Goal: Transaction & Acquisition: Book appointment/travel/reservation

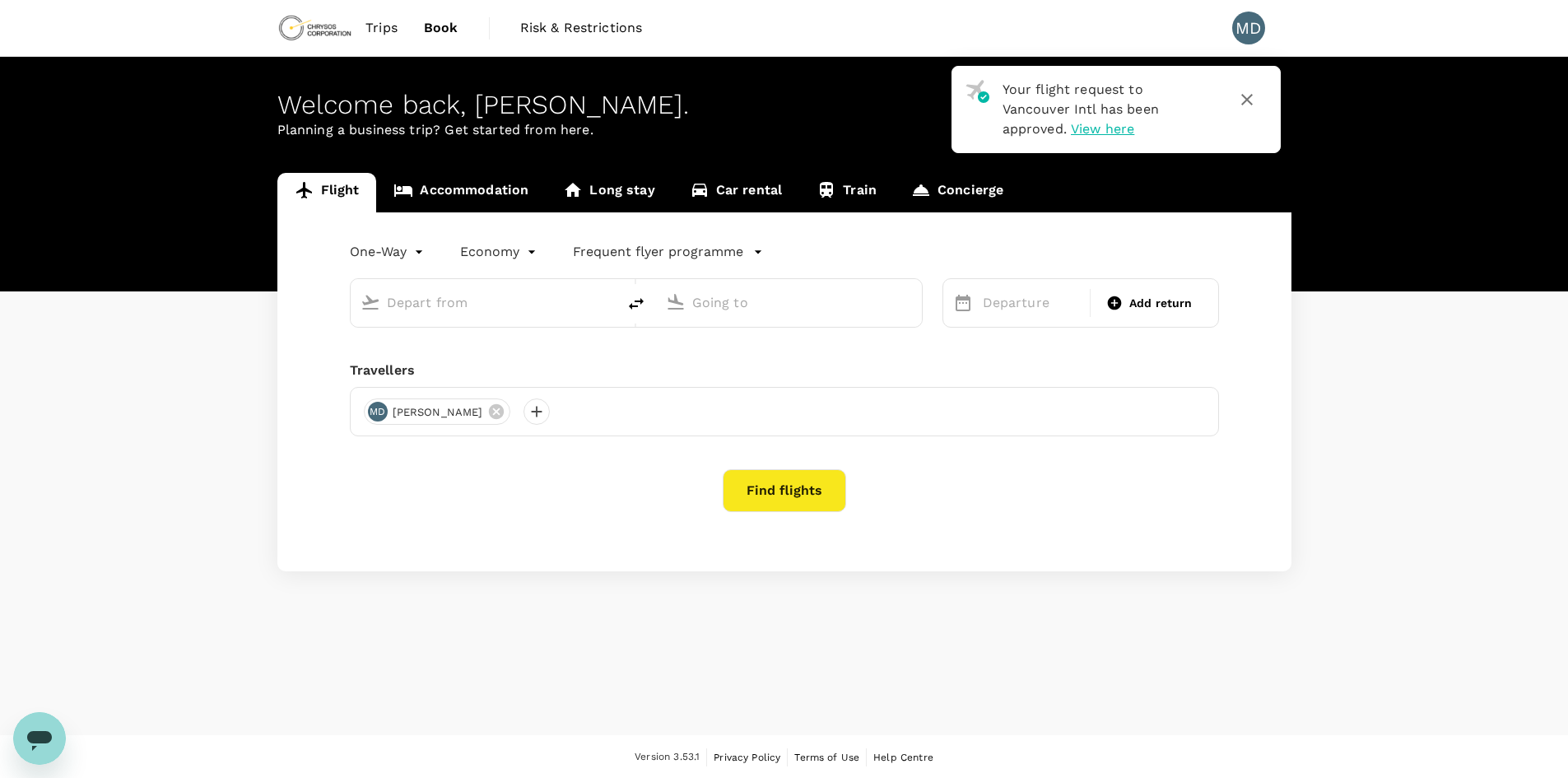
type input "roundtrip"
type input "Vancouver Intl (YVR)"
type input "Montréal-Pierre Elliott Trudeau Intl (YUL)"
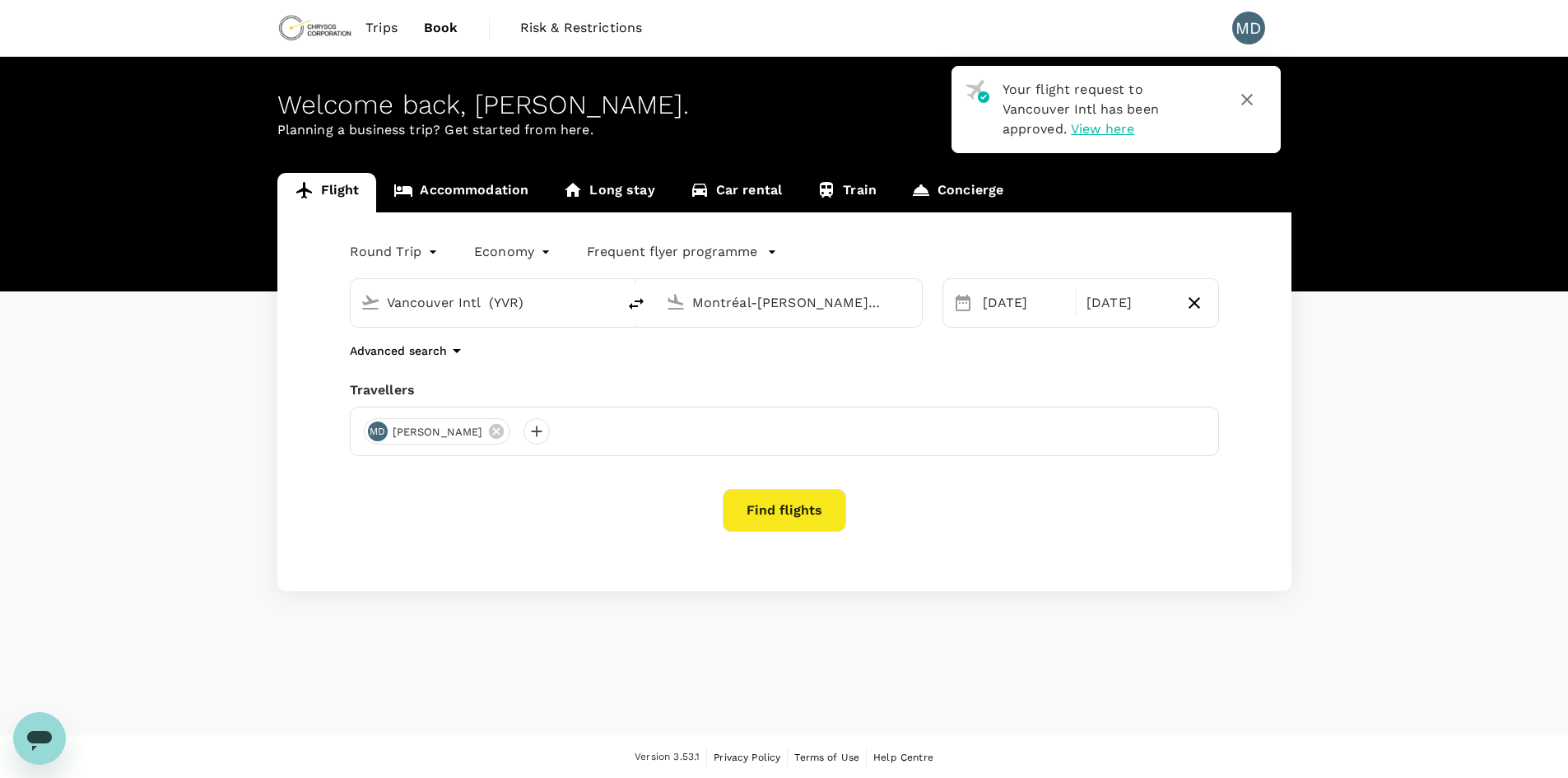
click at [1247, 102] on icon "button" at bounding box center [1247, 100] width 20 height 20
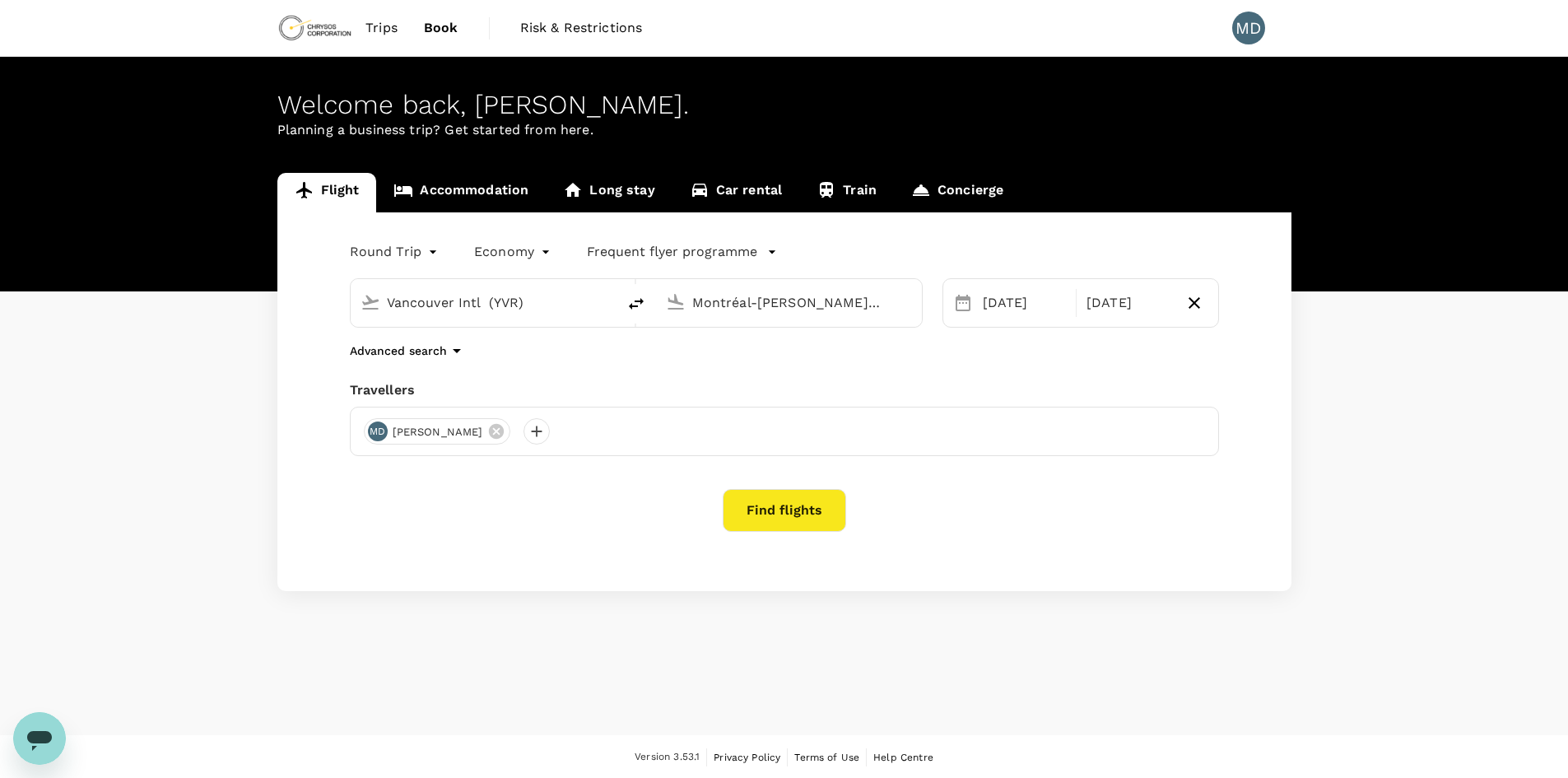
click at [379, 239] on body "Trips Book Risk & Restrictions MD Welcome back , Michael . Planning a business …" at bounding box center [784, 389] width 1568 height 780
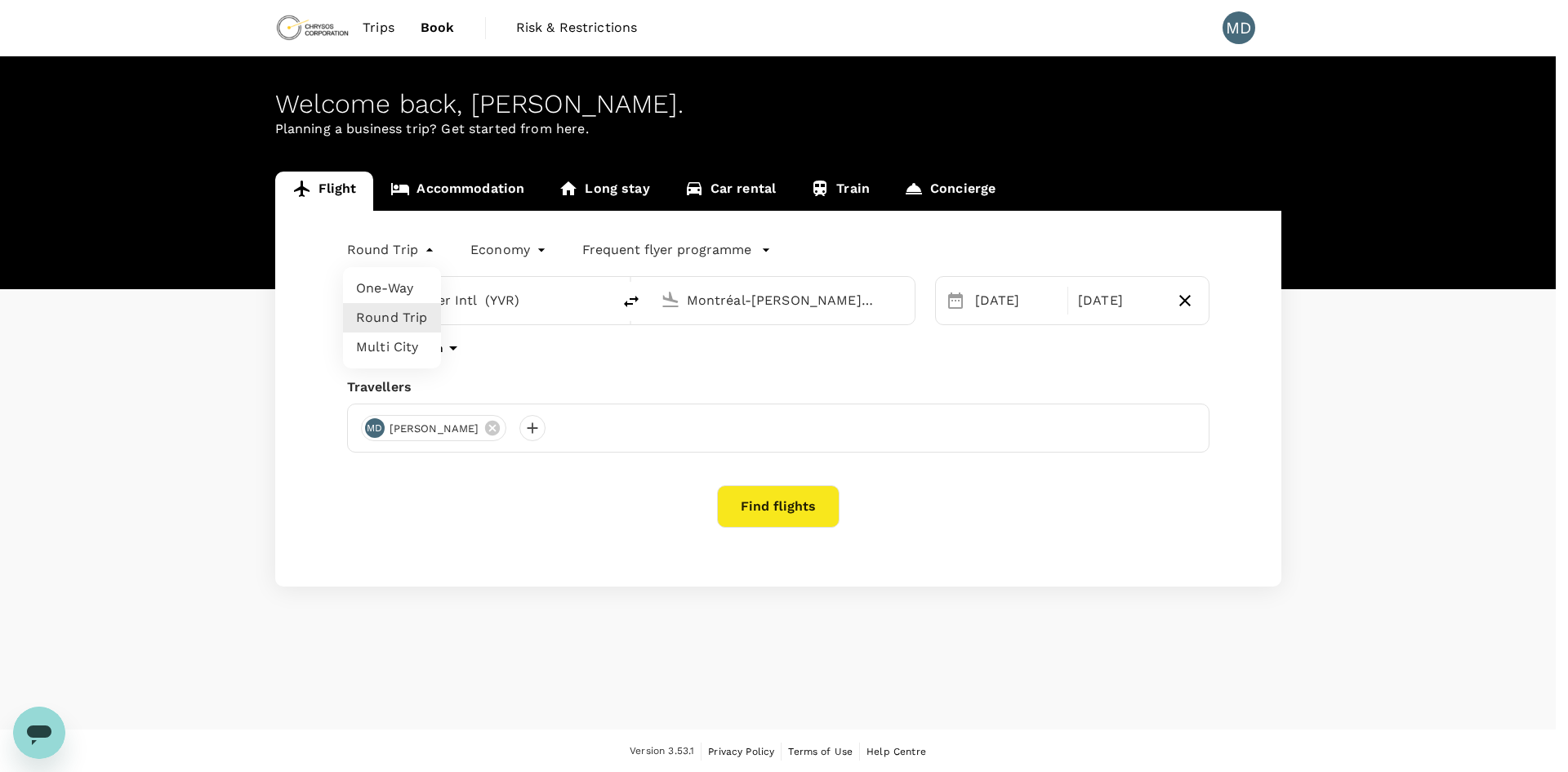
click at [394, 292] on li "One-Way" at bounding box center [392, 289] width 98 height 30
type input "oneway"
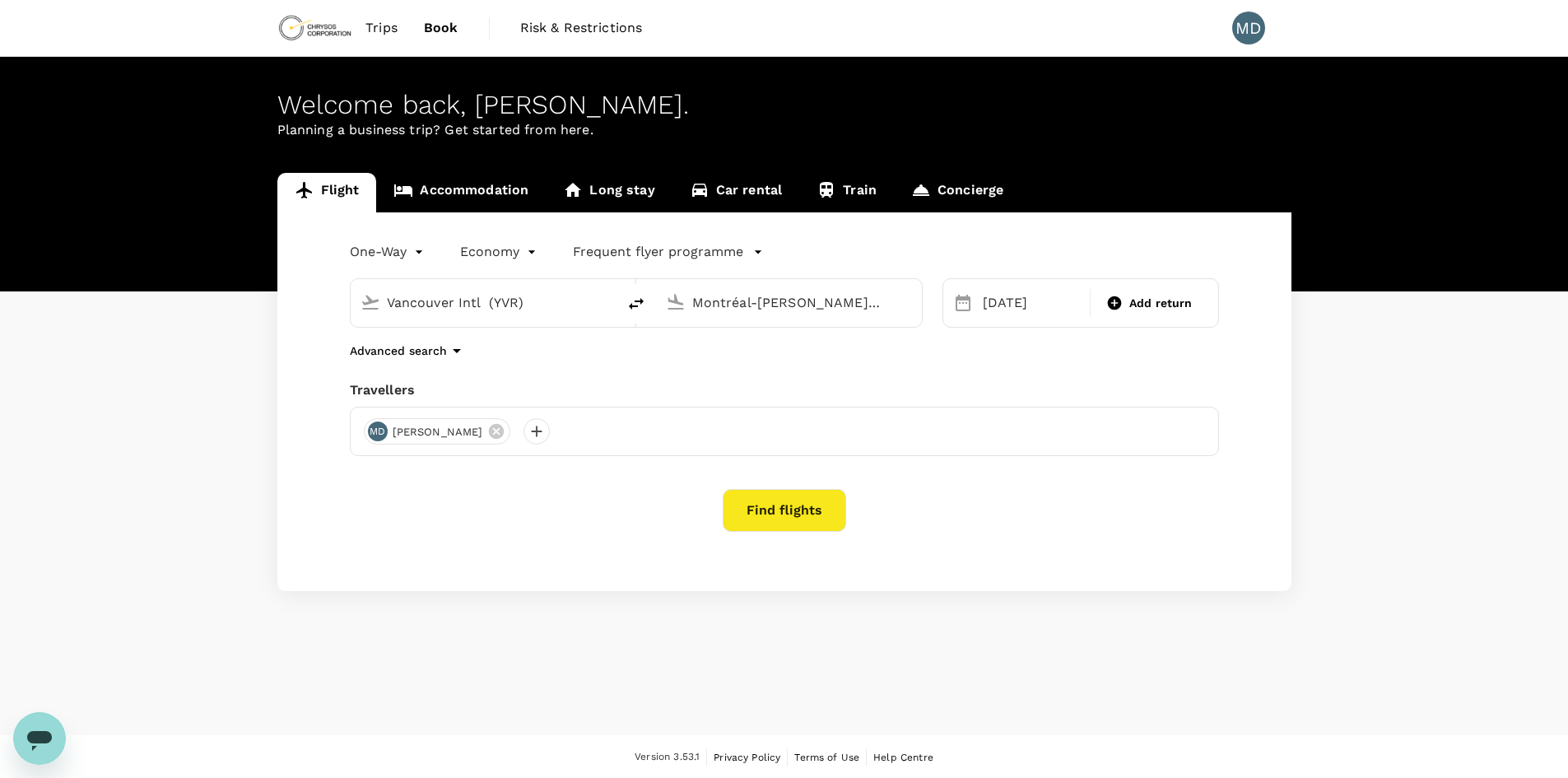
click at [485, 277] on div "Vancouver Intl (YVR) Montréal-Pierre Elliott Trudeau Intl (YUL)" at bounding box center [626, 293] width 593 height 69
click at [802, 313] on input "Montréal-Pierre Elliott Trudeau Intl (YUL)" at bounding box center [790, 302] width 195 height 26
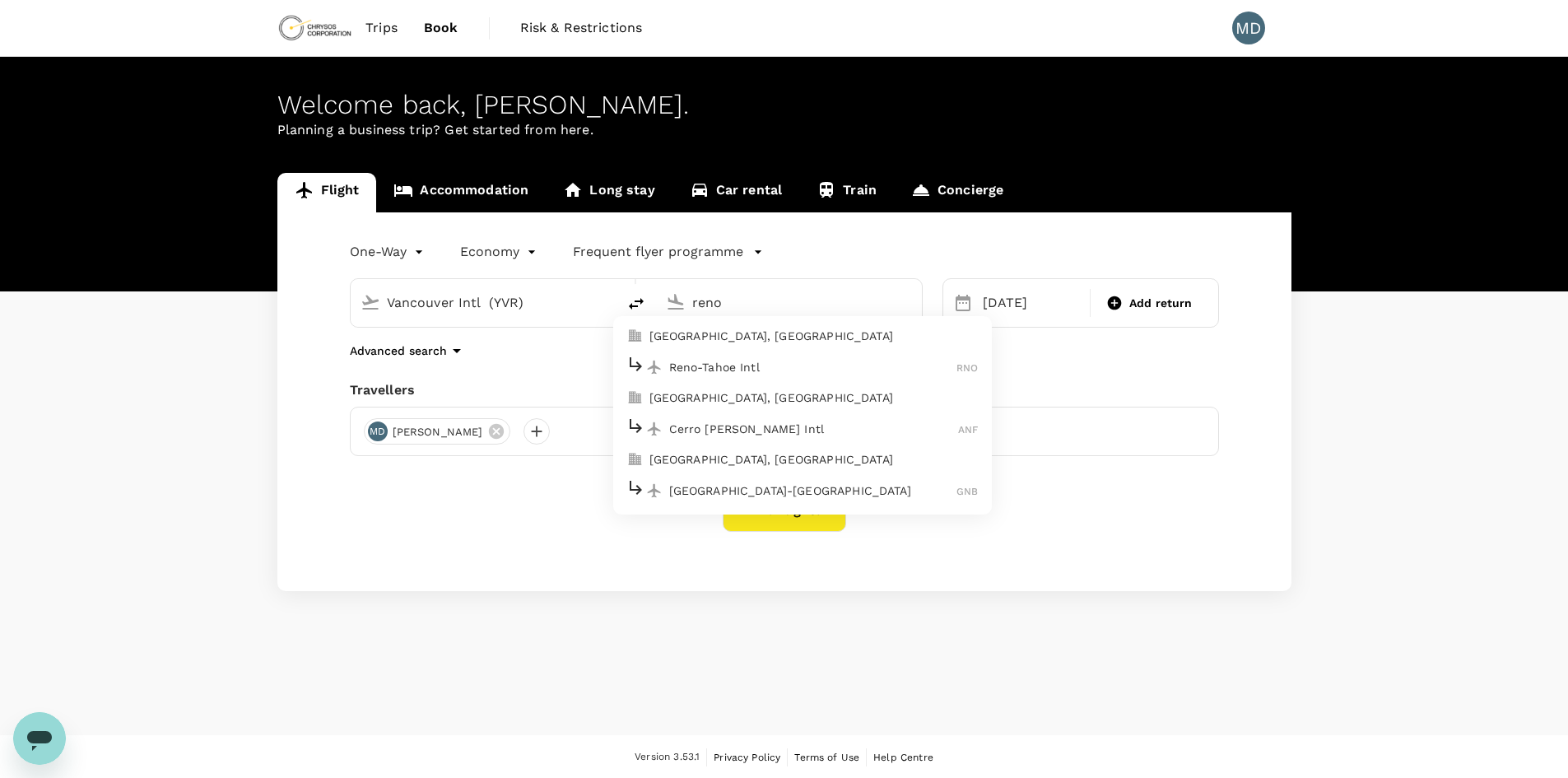
click at [807, 310] on input "reno" at bounding box center [790, 302] width 195 height 26
click at [855, 367] on p "Reno-Tahoe Intl" at bounding box center [812, 367] width 288 height 17
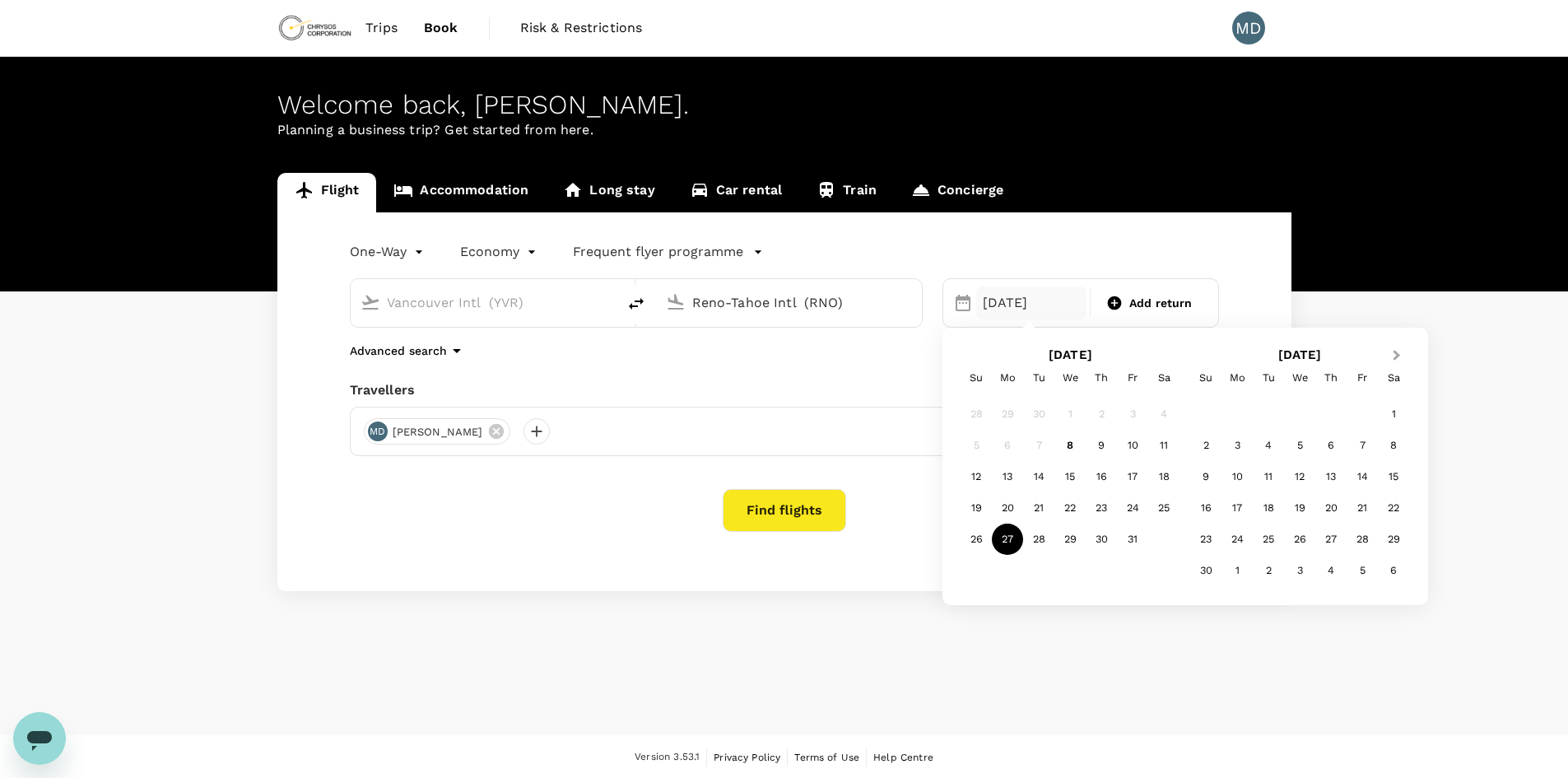
type input "Reno-Tahoe Intl (RNO)"
click at [1400, 355] on button "Next Month" at bounding box center [1399, 357] width 27 height 27
click at [1239, 454] on div "8" at bounding box center [1238, 445] width 32 height 32
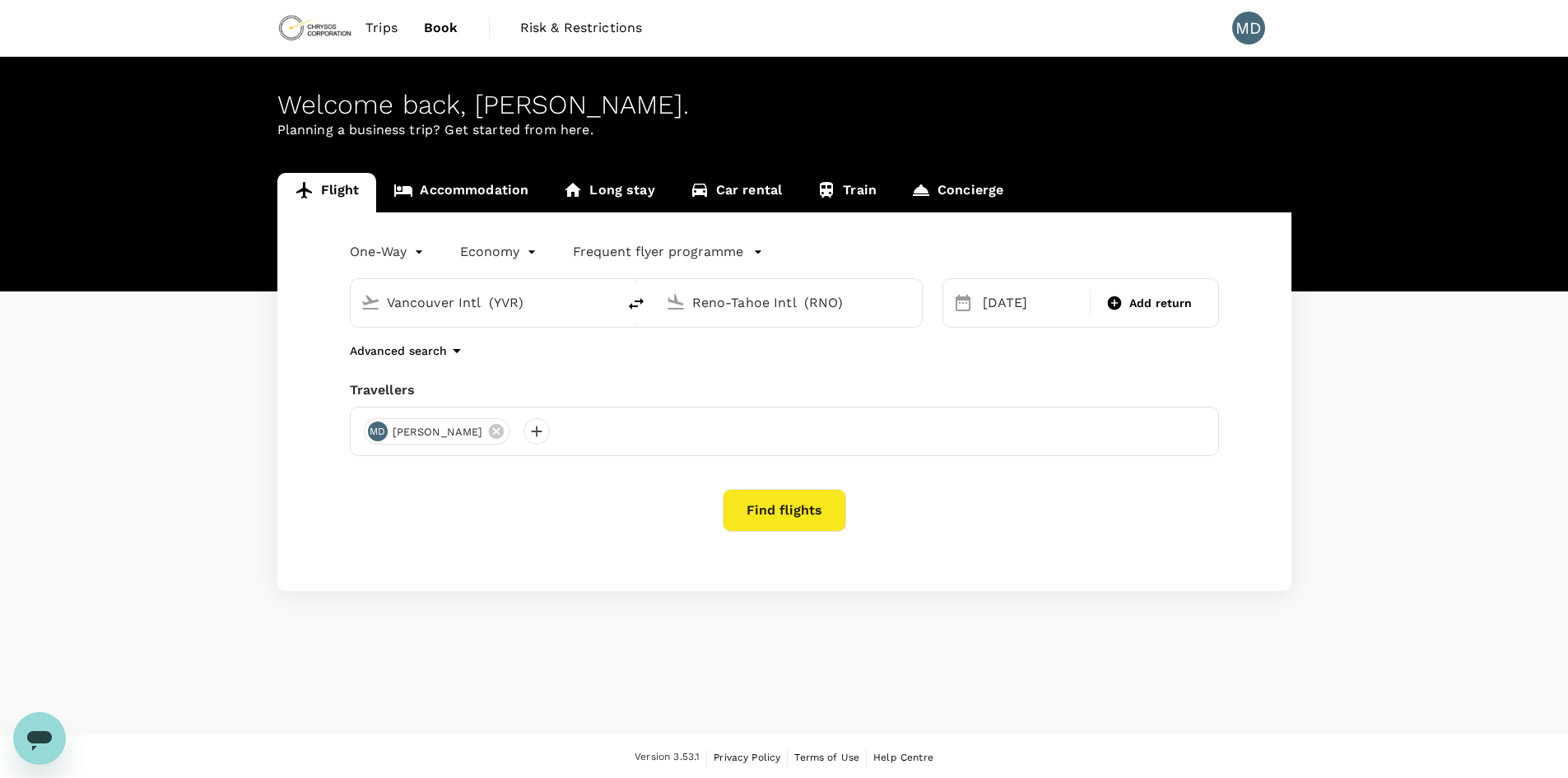
click at [791, 505] on button "Find flights" at bounding box center [785, 509] width 123 height 43
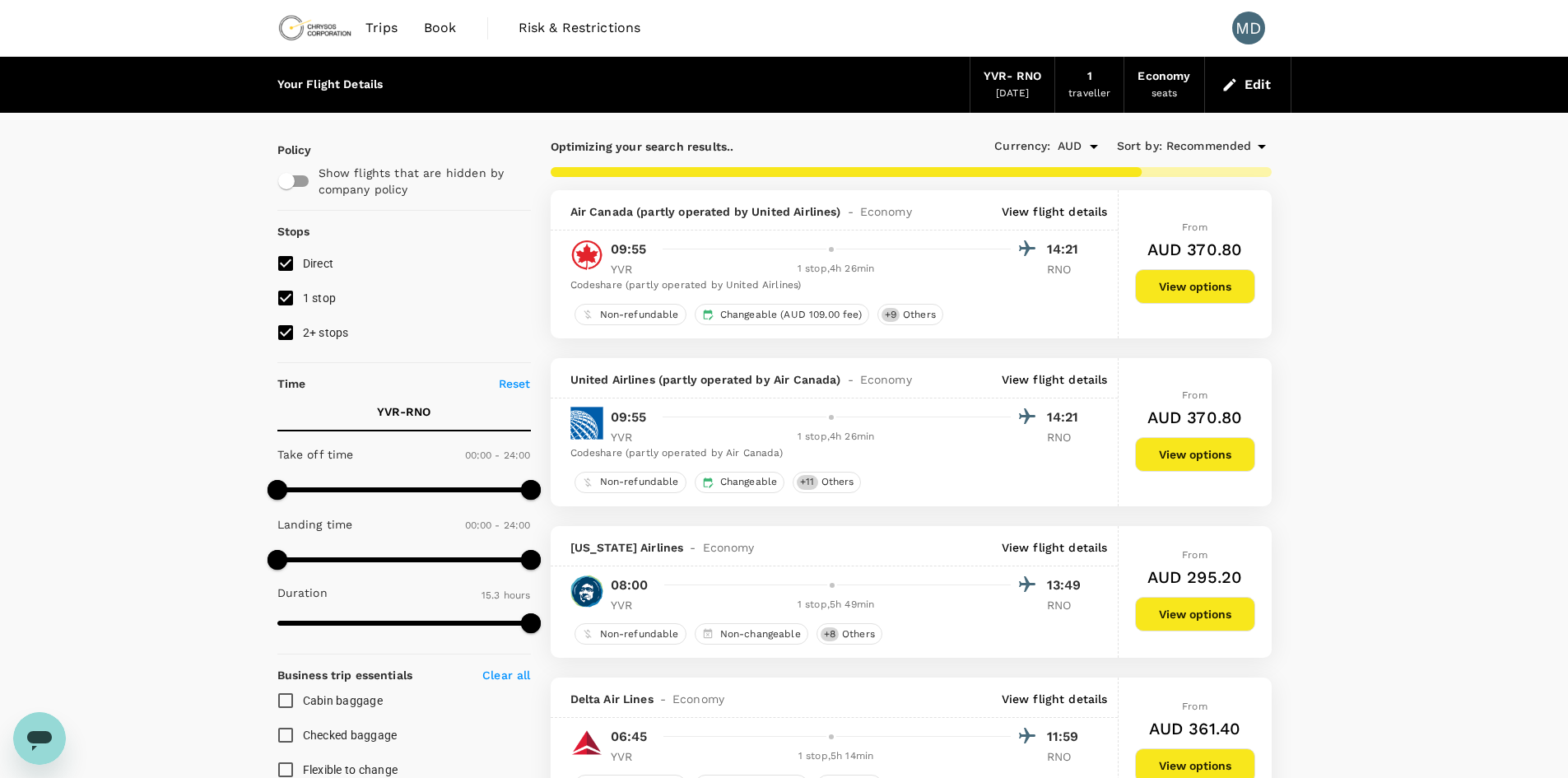
type input "1094"
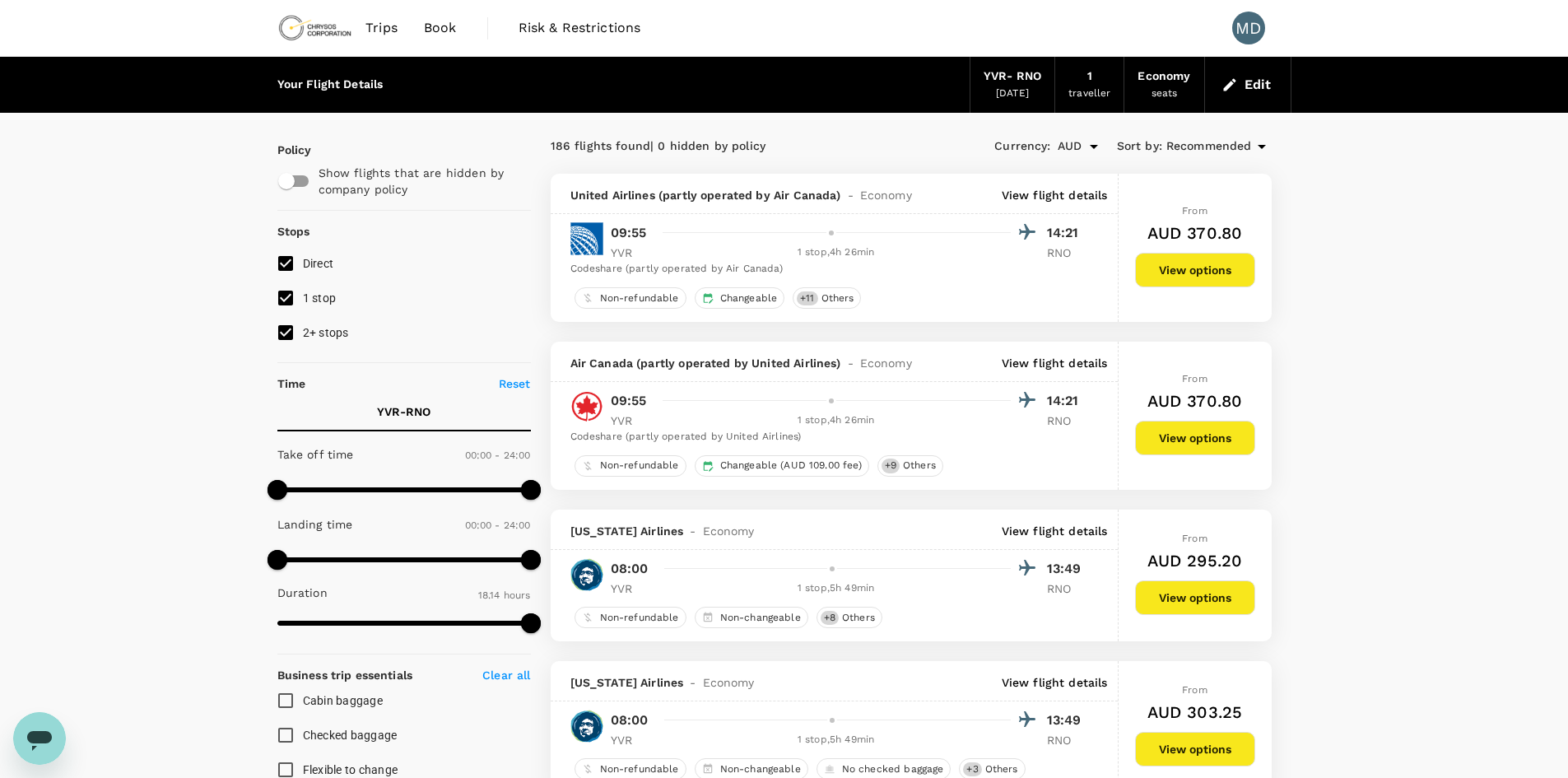
click at [1198, 269] on button "View options" at bounding box center [1195, 269] width 120 height 34
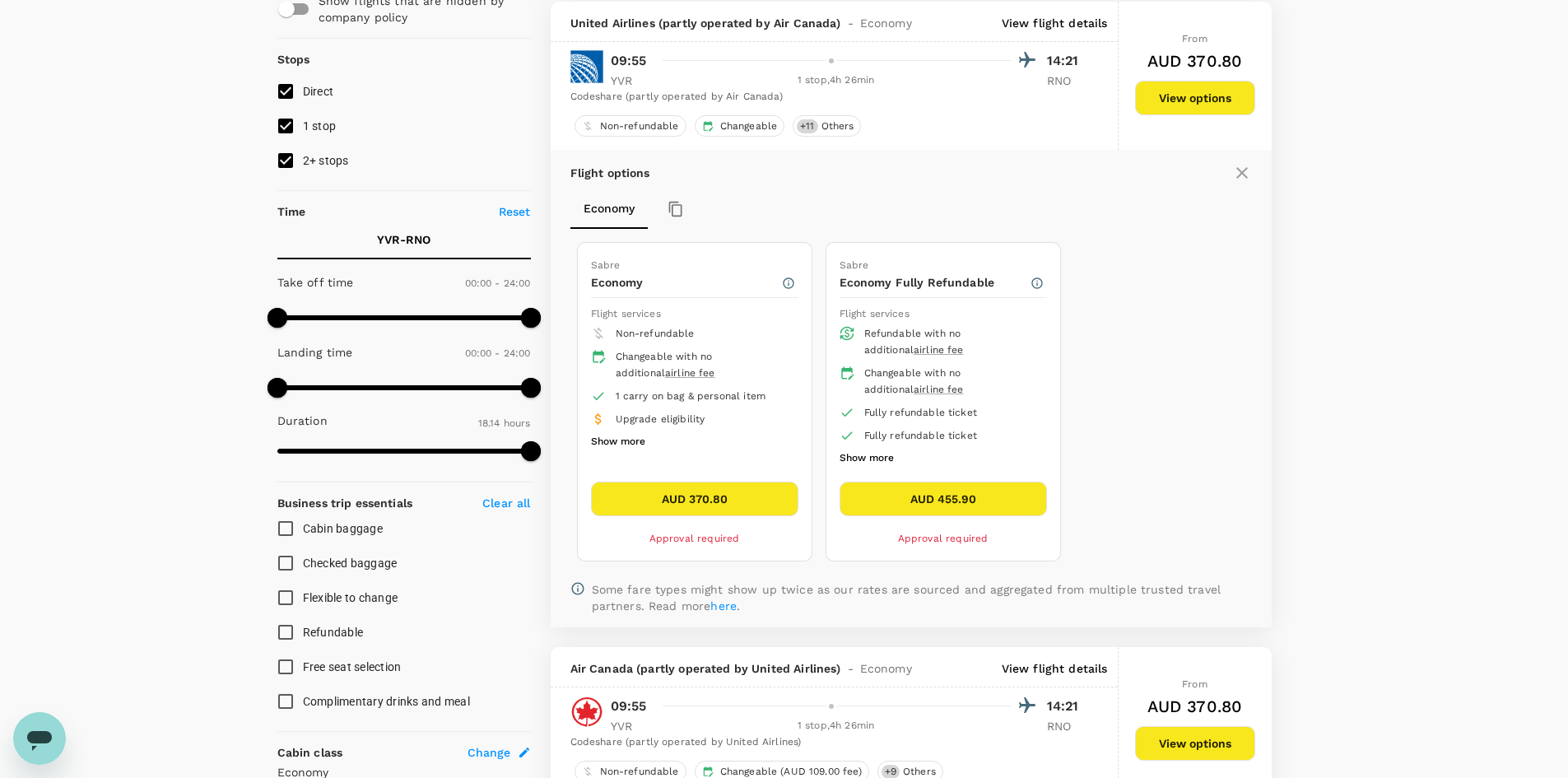
scroll to position [173, 0]
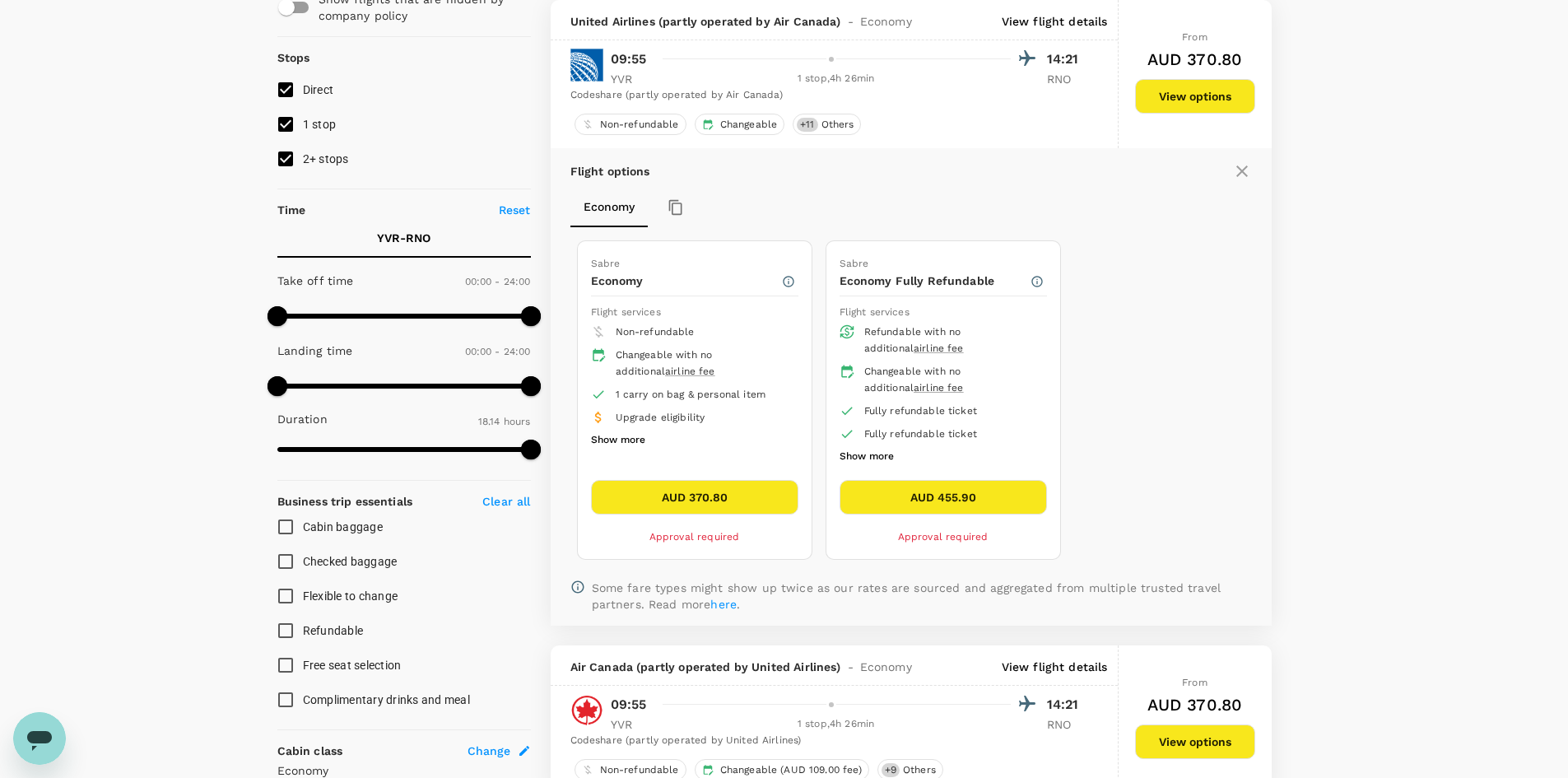
click at [625, 439] on button "Show more" at bounding box center [618, 440] width 54 height 22
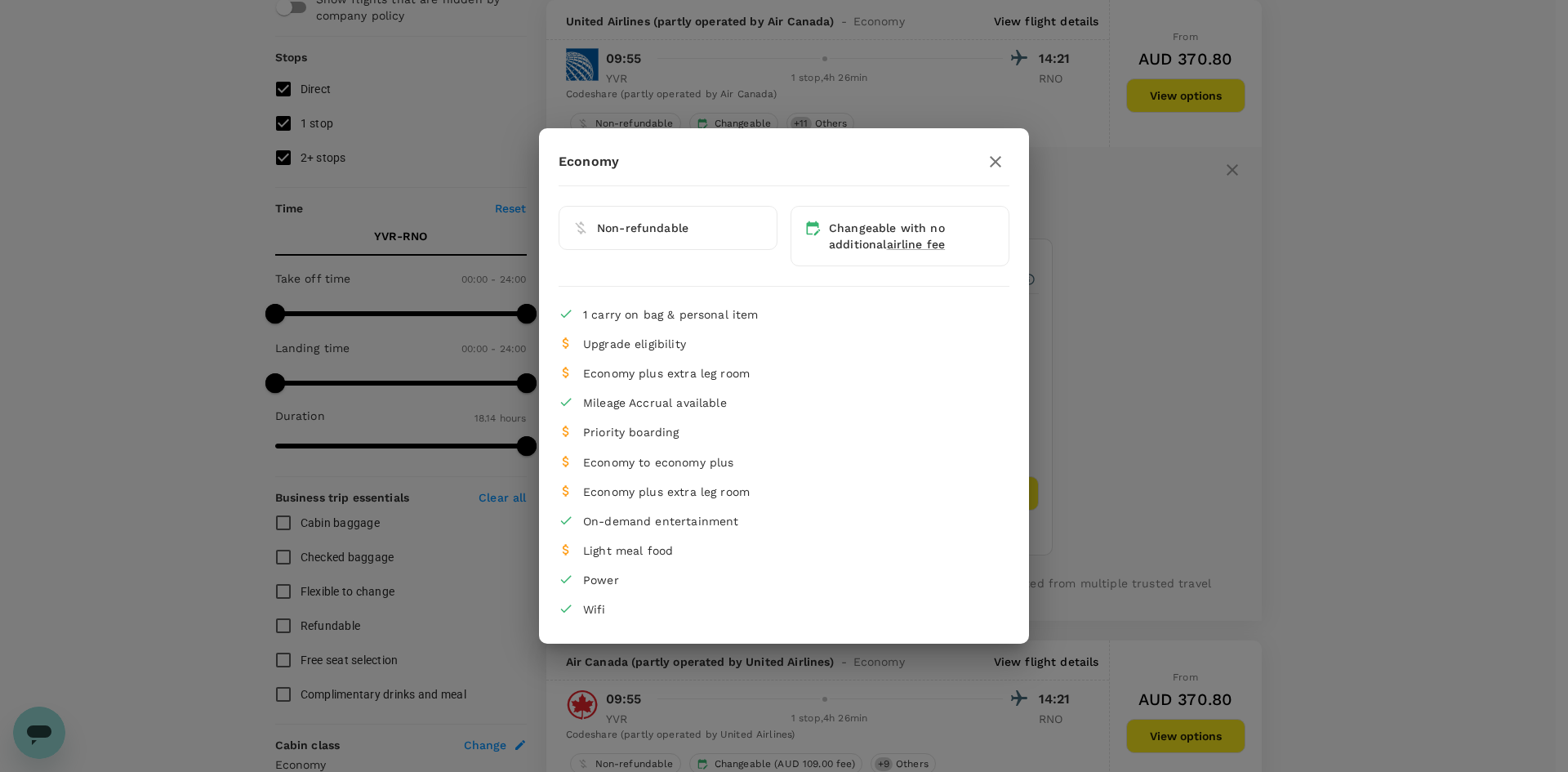
click at [991, 170] on icon "button" at bounding box center [995, 162] width 20 height 20
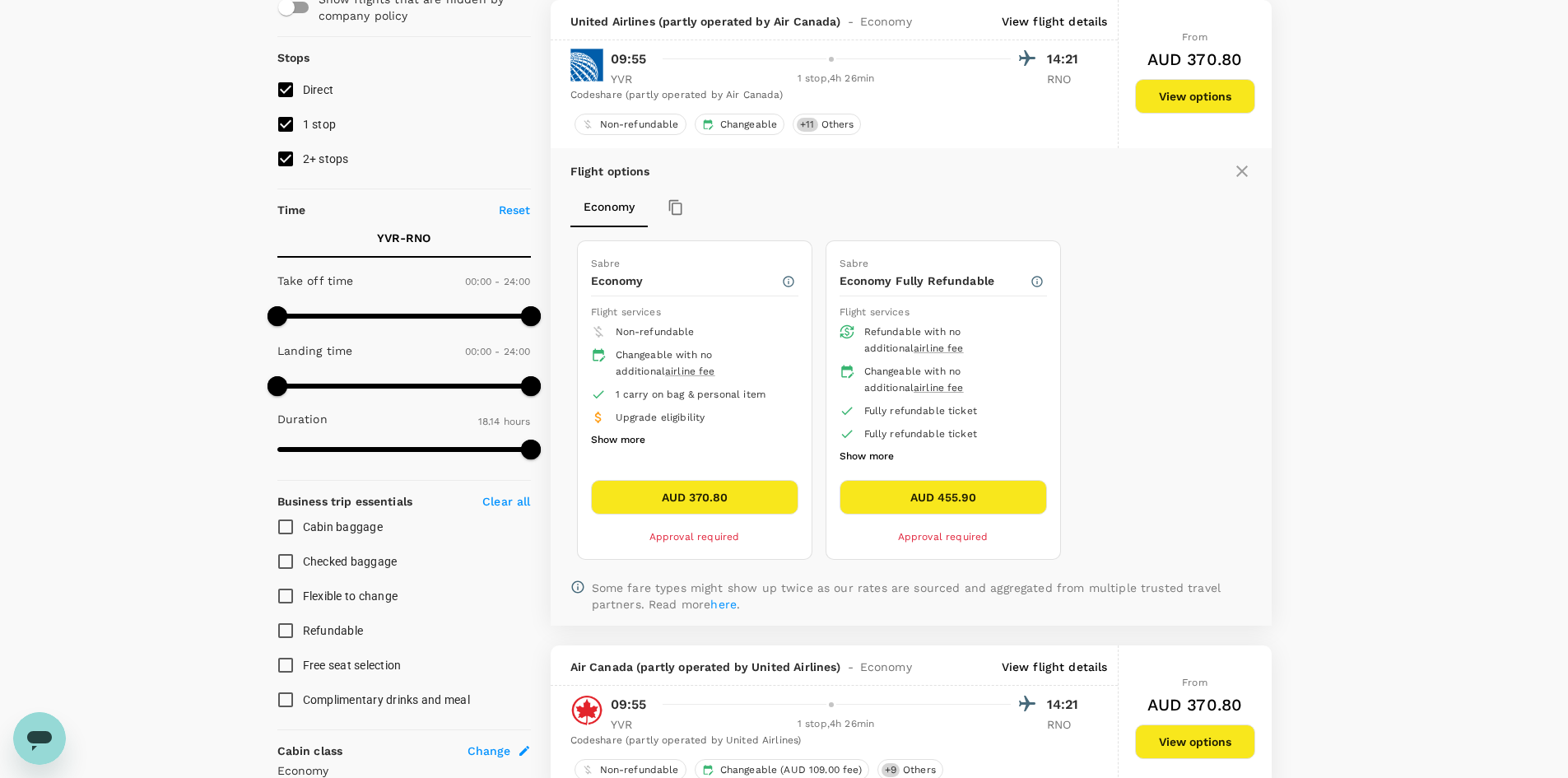
click at [739, 499] on button "AUD 370.80" at bounding box center [695, 496] width 208 height 34
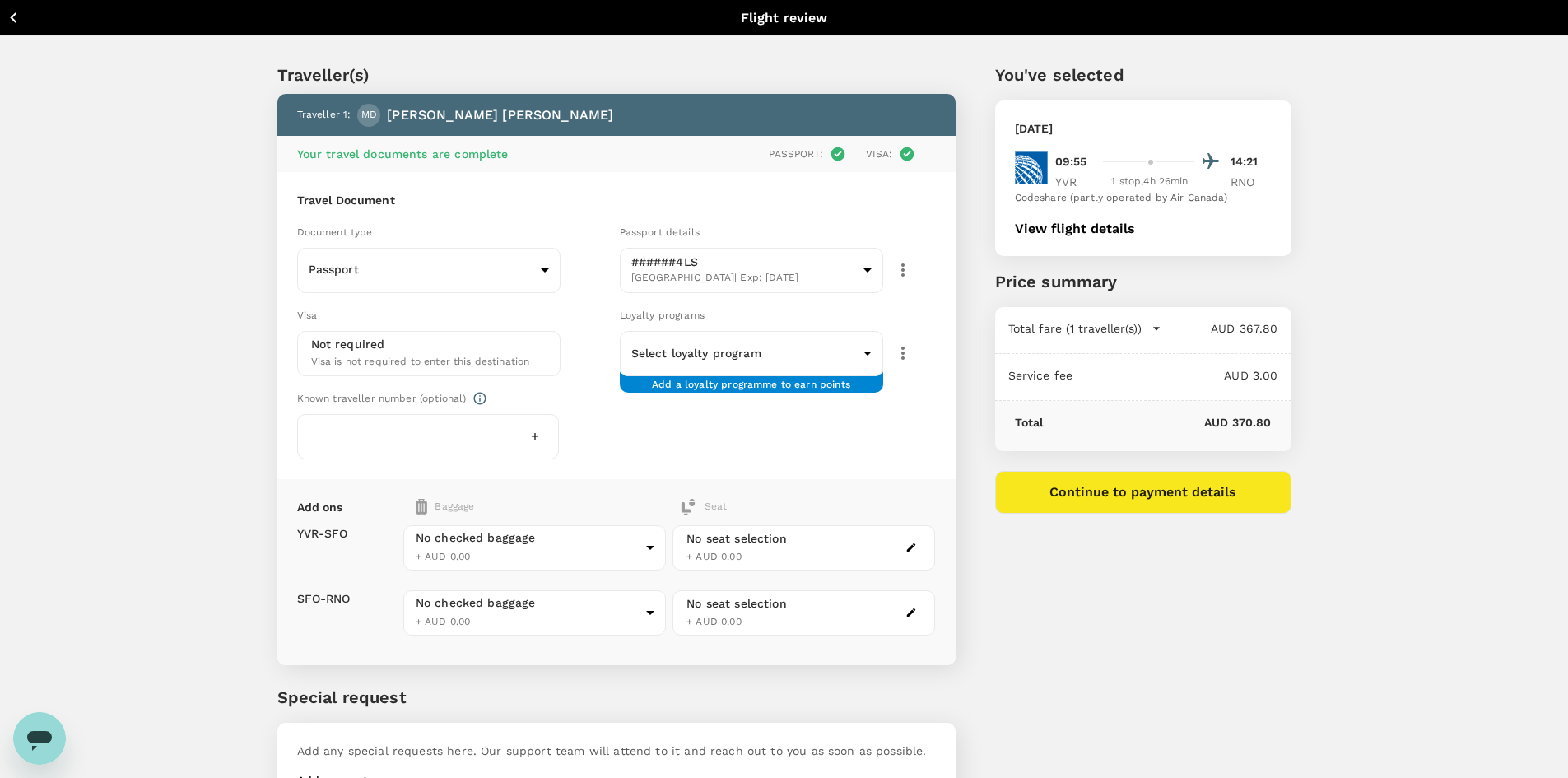
click at [538, 360] on div "Not required Visa is not required to enter this destination" at bounding box center [429, 353] width 235 height 34
click at [794, 356] on body "Back to flight results Flight review Traveller(s) Traveller 1 : MD Michael de S…" at bounding box center [784, 438] width 1568 height 876
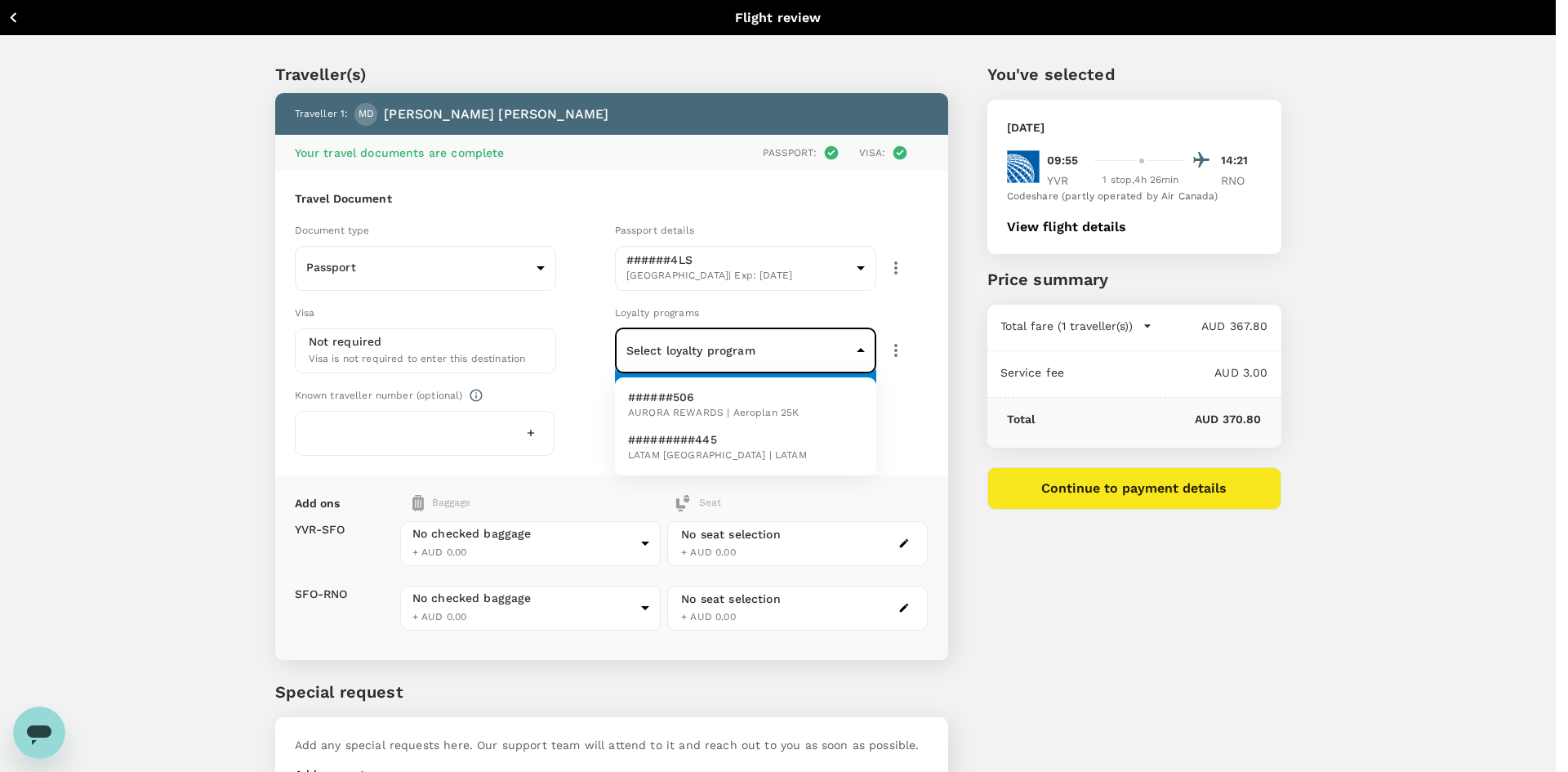
click at [828, 405] on li "######506 AURORA REWARDS | Aeroplan 25K" at bounding box center [746, 405] width 261 height 42
type input "e53080f3-178f-42d0-93a4-a2040c21363c"
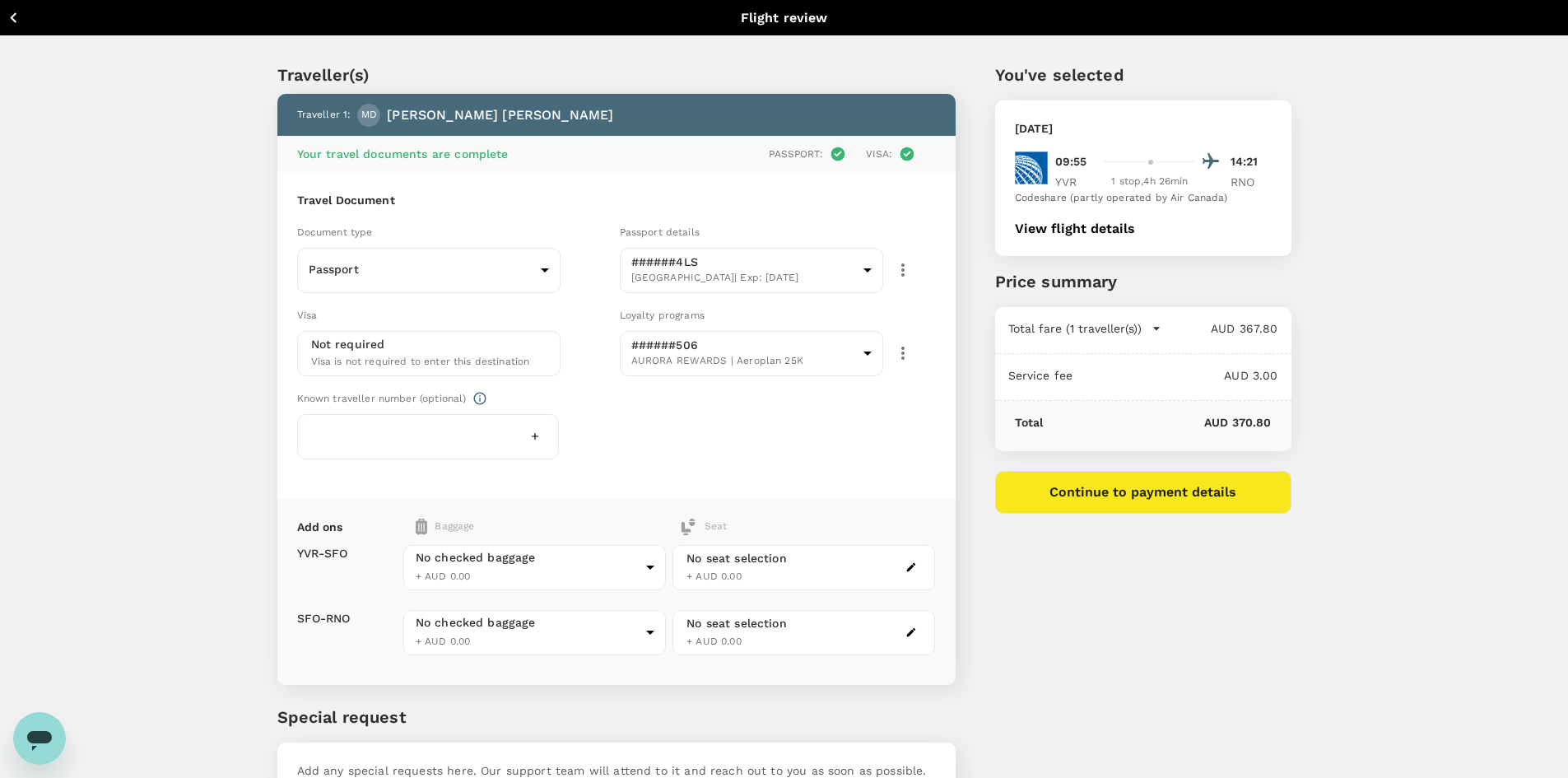
click at [877, 462] on div "Travel Document Document type Passport Passport ​ Passport details ######4LS Ca…" at bounding box center [616, 335] width 678 height 327
click at [448, 439] on div at bounding box center [428, 436] width 263 height 45
click at [526, 444] on div at bounding box center [535, 436] width 20 height 20
click at [701, 432] on div "Document type Passport Passport ​ Passport details ######4LS Canada | Exp: 13 F…" at bounding box center [613, 338] width 646 height 243
click at [443, 420] on div at bounding box center [428, 436] width 263 height 45
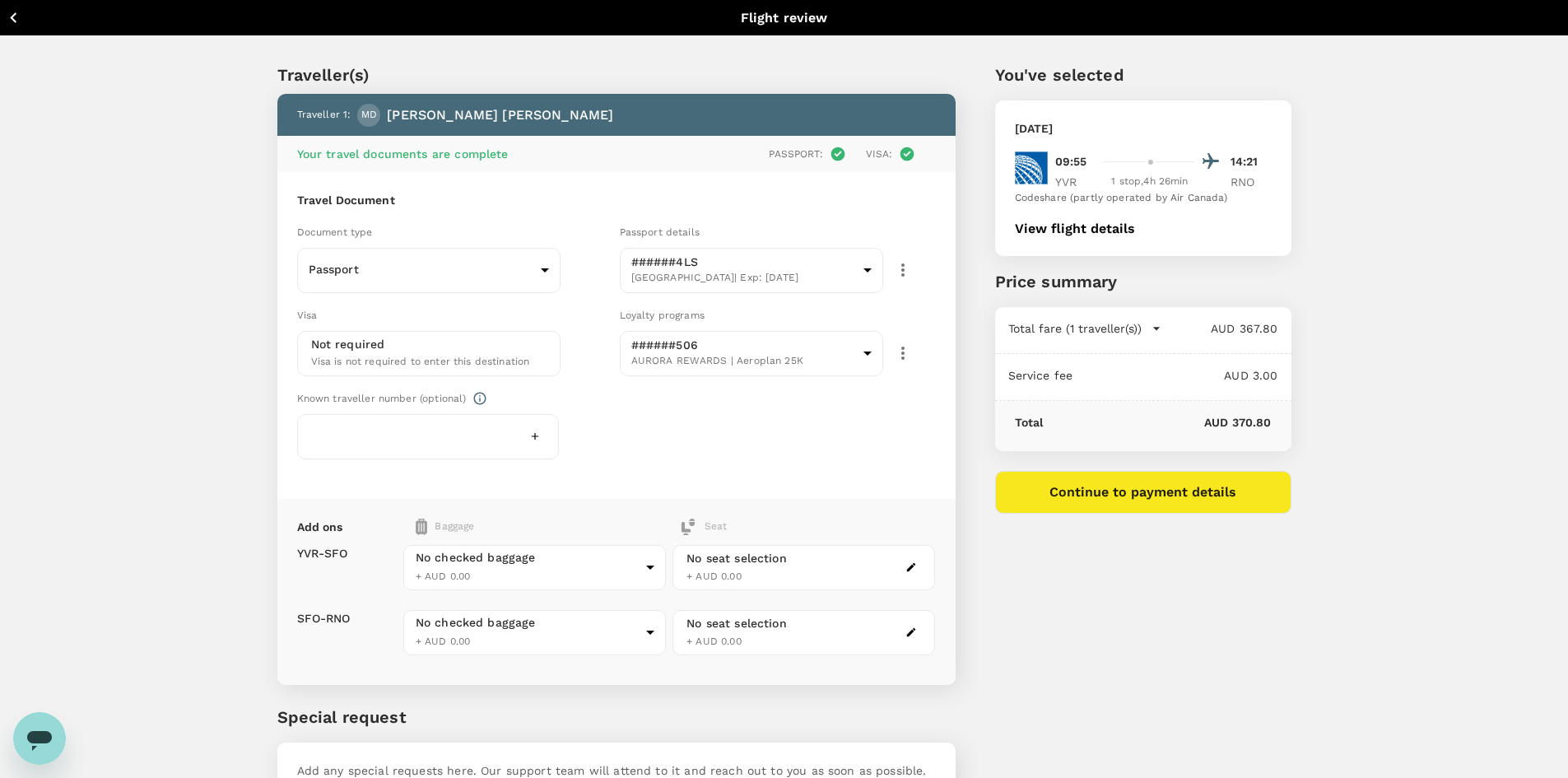
click at [422, 434] on div at bounding box center [428, 436] width 263 height 45
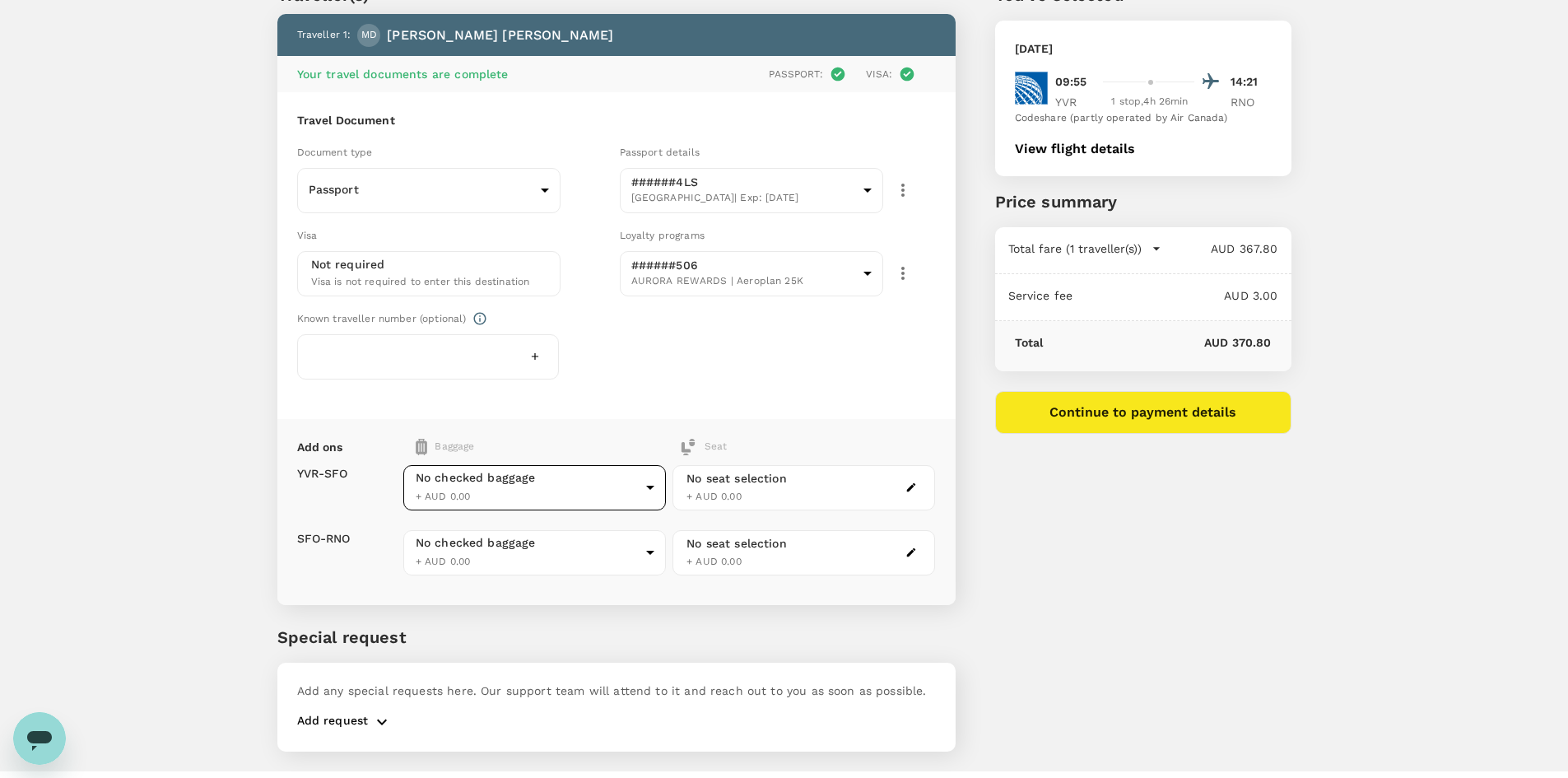
scroll to position [118, 0]
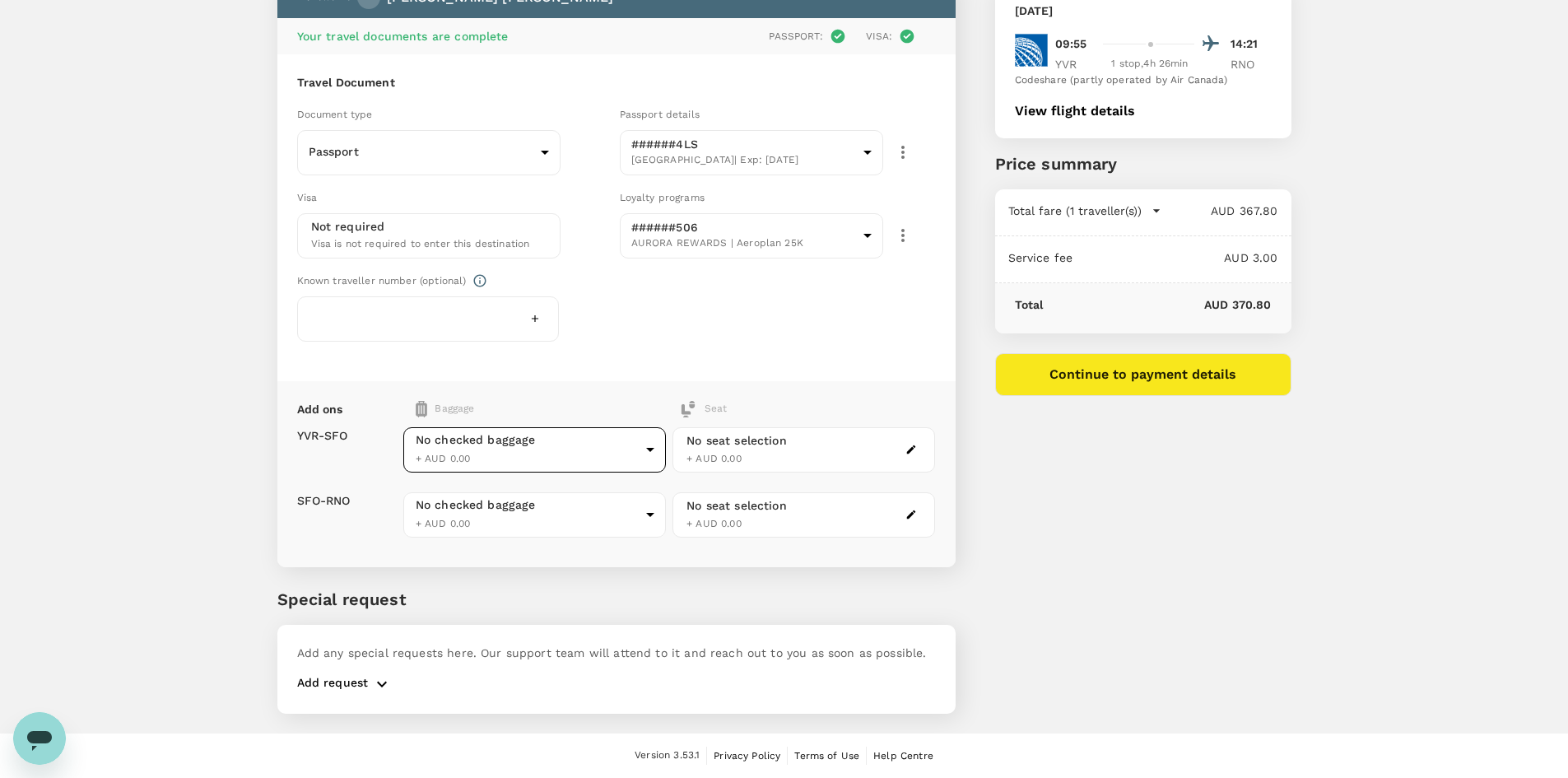
click at [636, 457] on body "Back to flight results Flight review Traveller(s) Traveller 1 : MD Michael de S…" at bounding box center [784, 330] width 1568 height 896
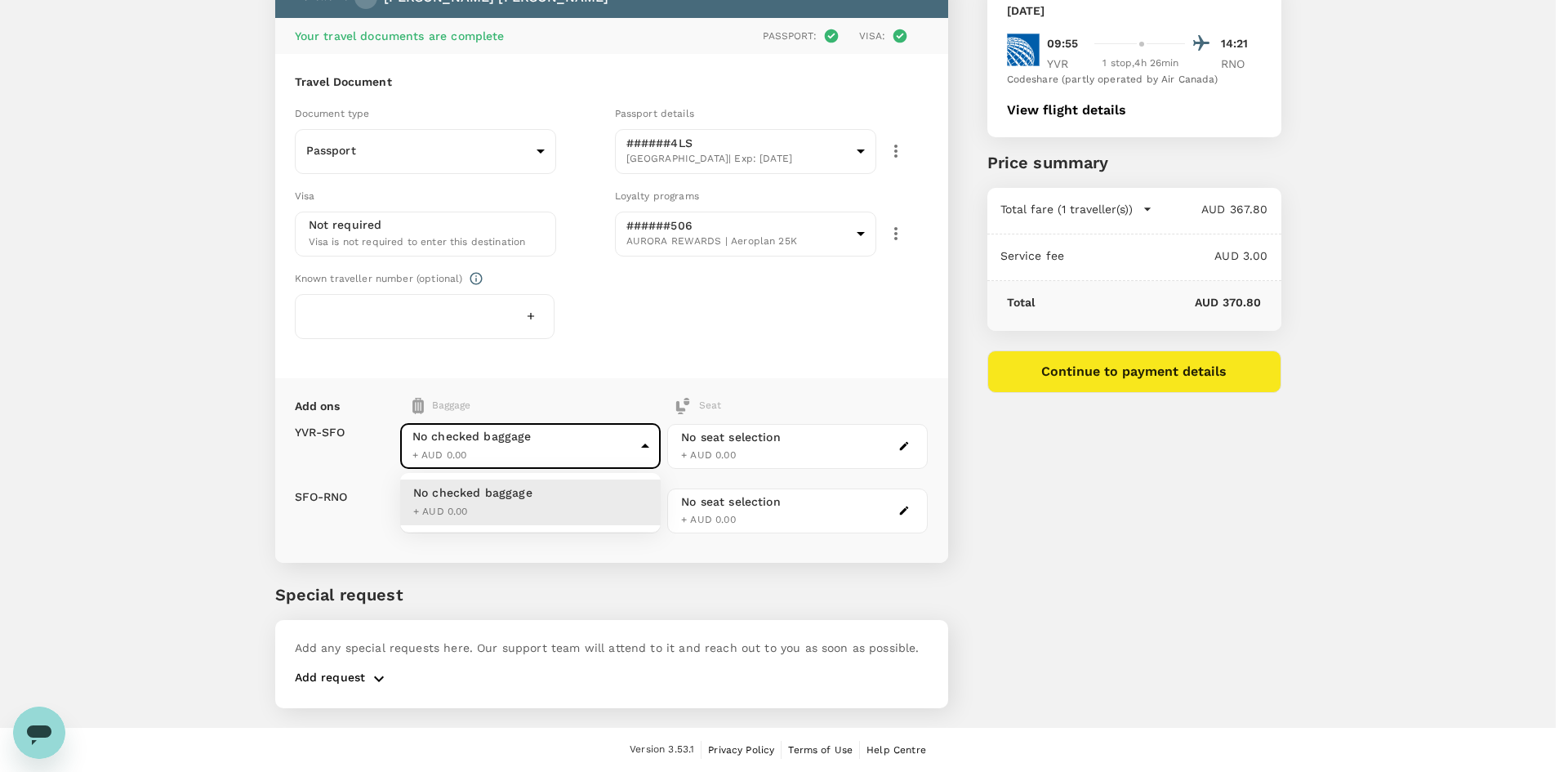
click at [506, 498] on div "No checked baggage" at bounding box center [472, 492] width 119 height 17
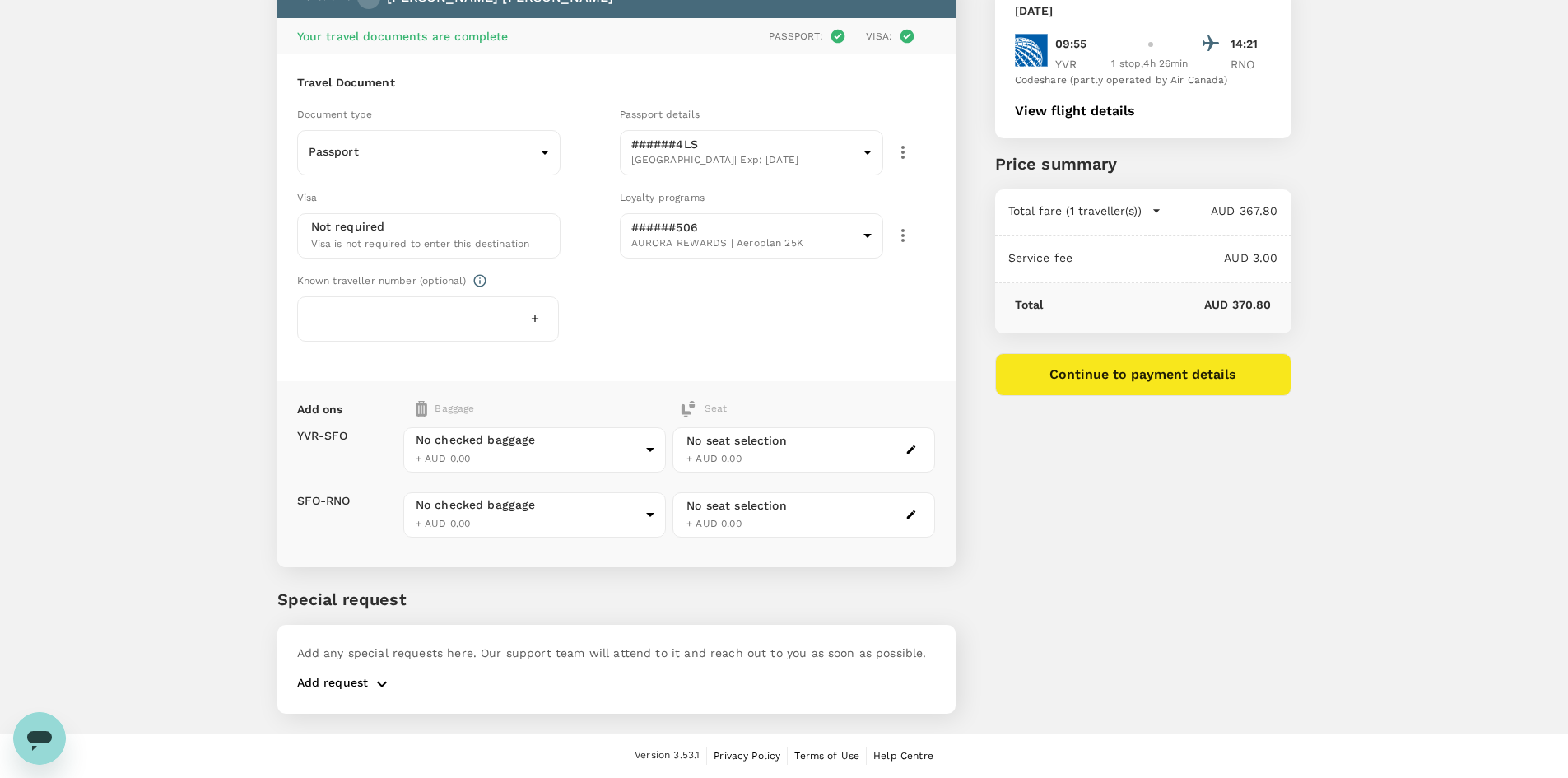
click at [437, 401] on div "Baggage" at bounding box center [511, 409] width 192 height 17
click at [518, 442] on body "Back to flight results Flight review Traveller(s) Traveller 1 : MD Michael de S…" at bounding box center [784, 330] width 1568 height 896
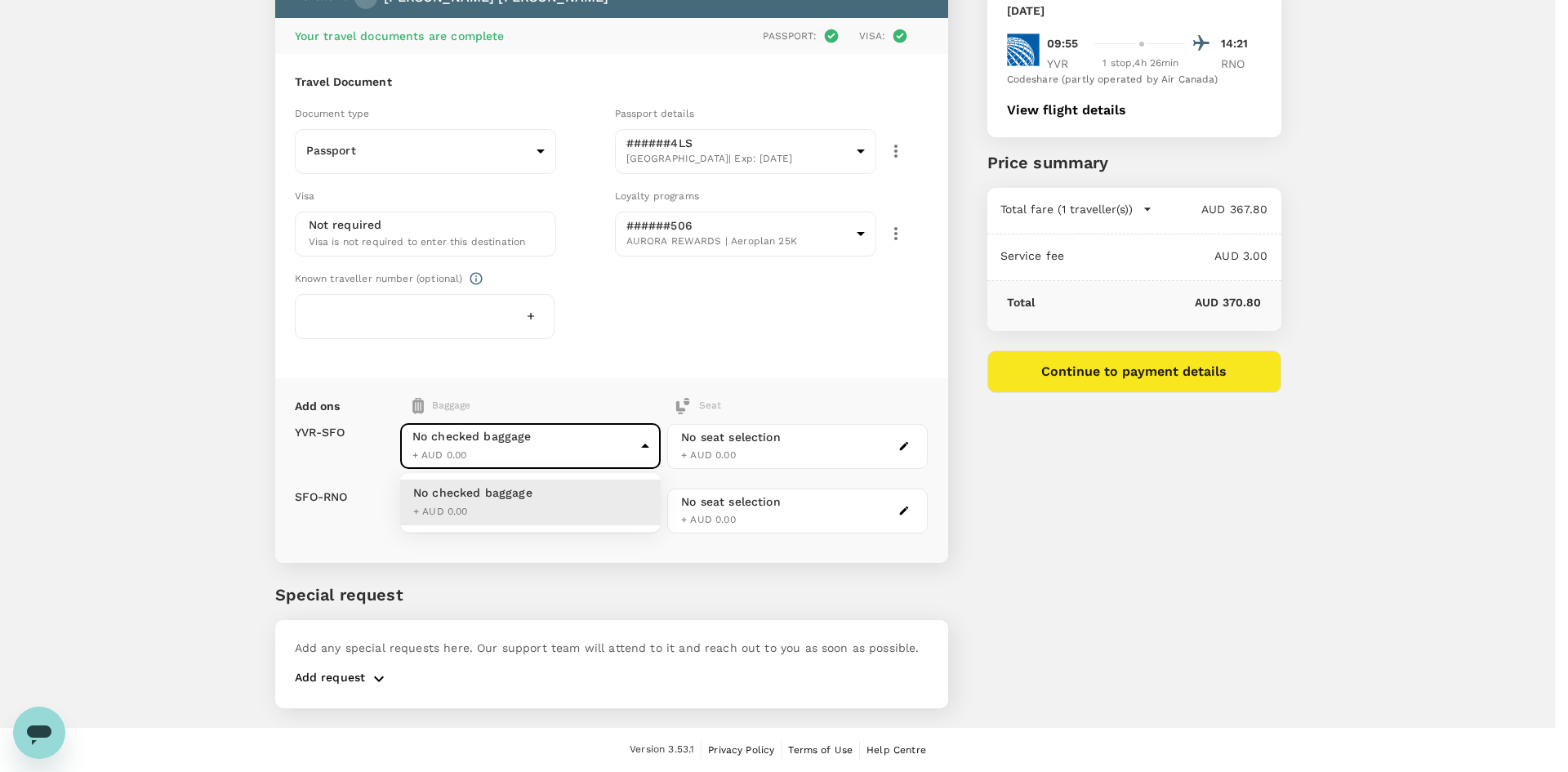
click at [650, 448] on div at bounding box center [784, 386] width 1568 height 772
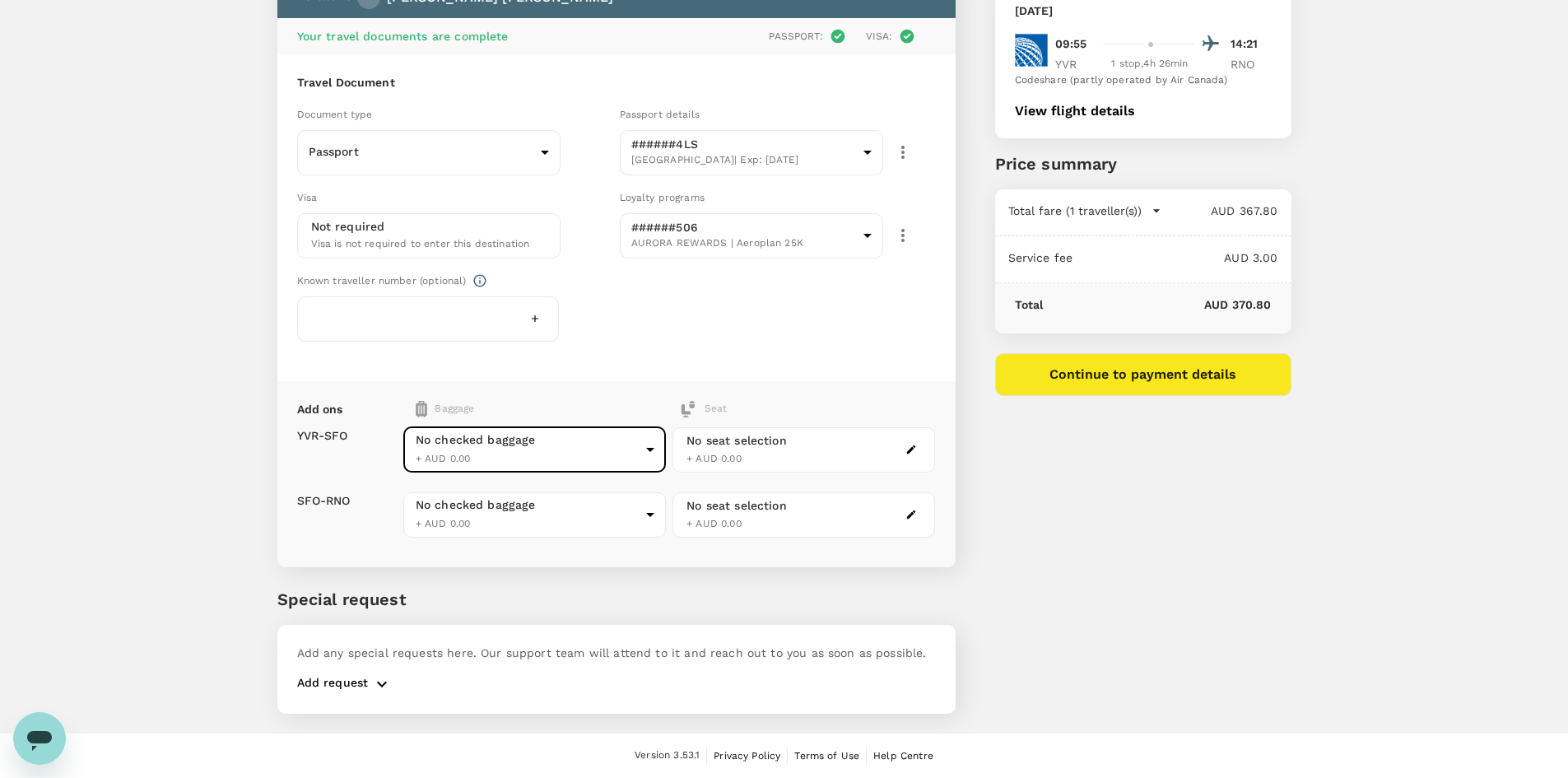
click at [412, 459] on body "Back to flight results Flight review Traveller(s) Traveller 1 : MD Michael de S…" at bounding box center [784, 330] width 1568 height 896
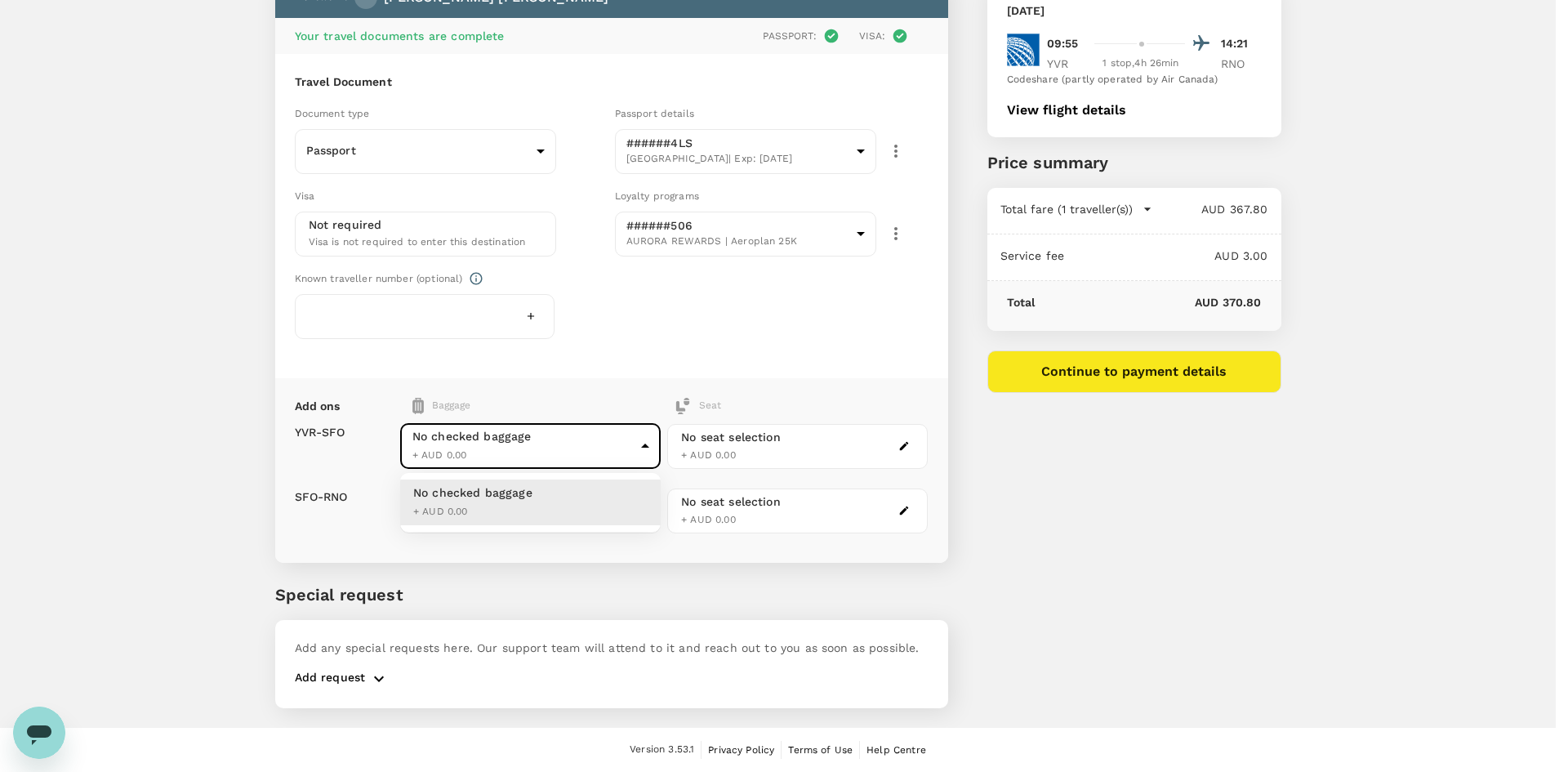
click at [352, 458] on div at bounding box center [784, 386] width 1568 height 772
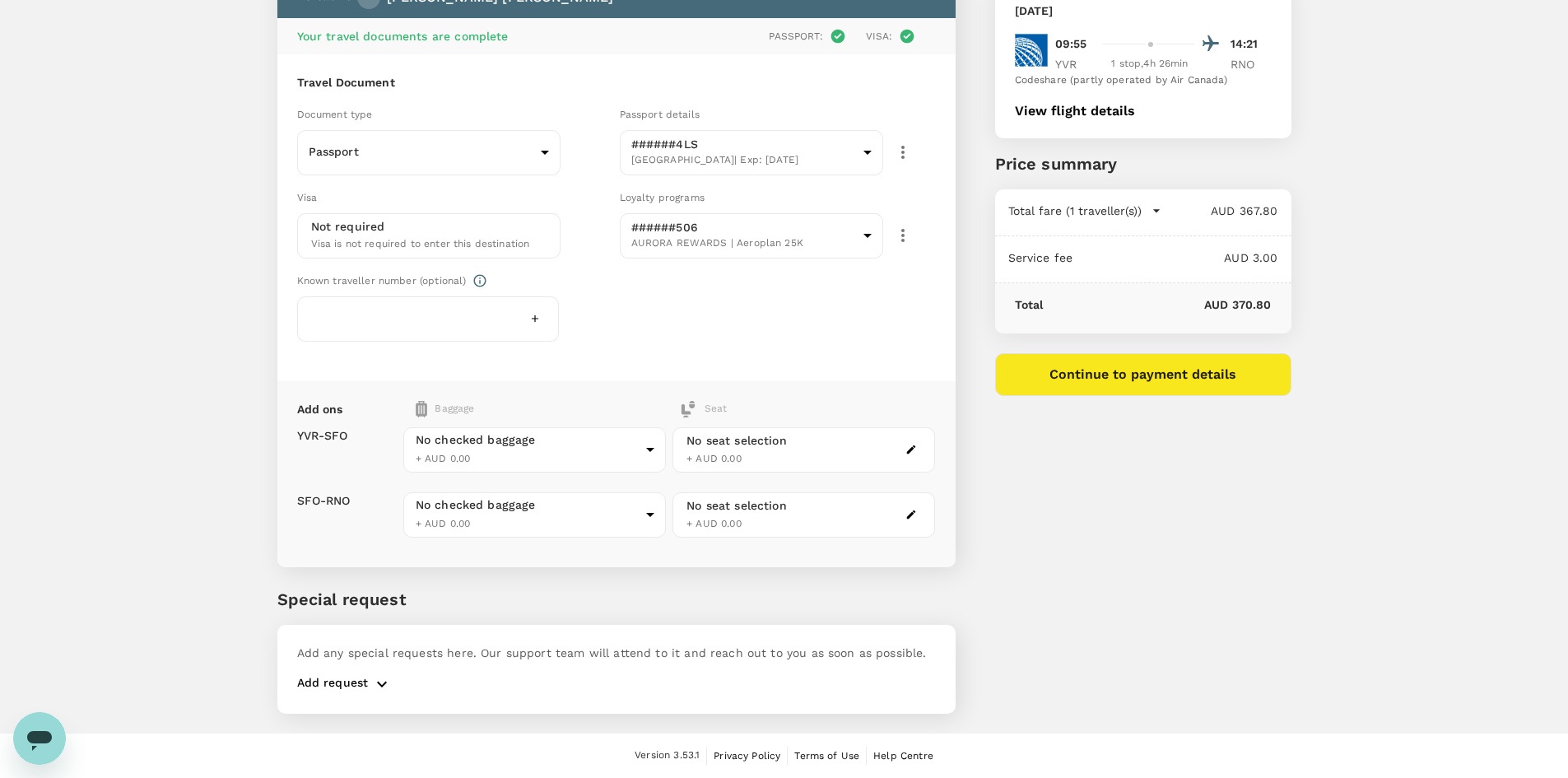
click at [774, 457] on div "No seat selection + AUD 0.00" at bounding box center [736, 449] width 100 height 35
click at [376, 685] on icon "button" at bounding box center [382, 684] width 20 height 20
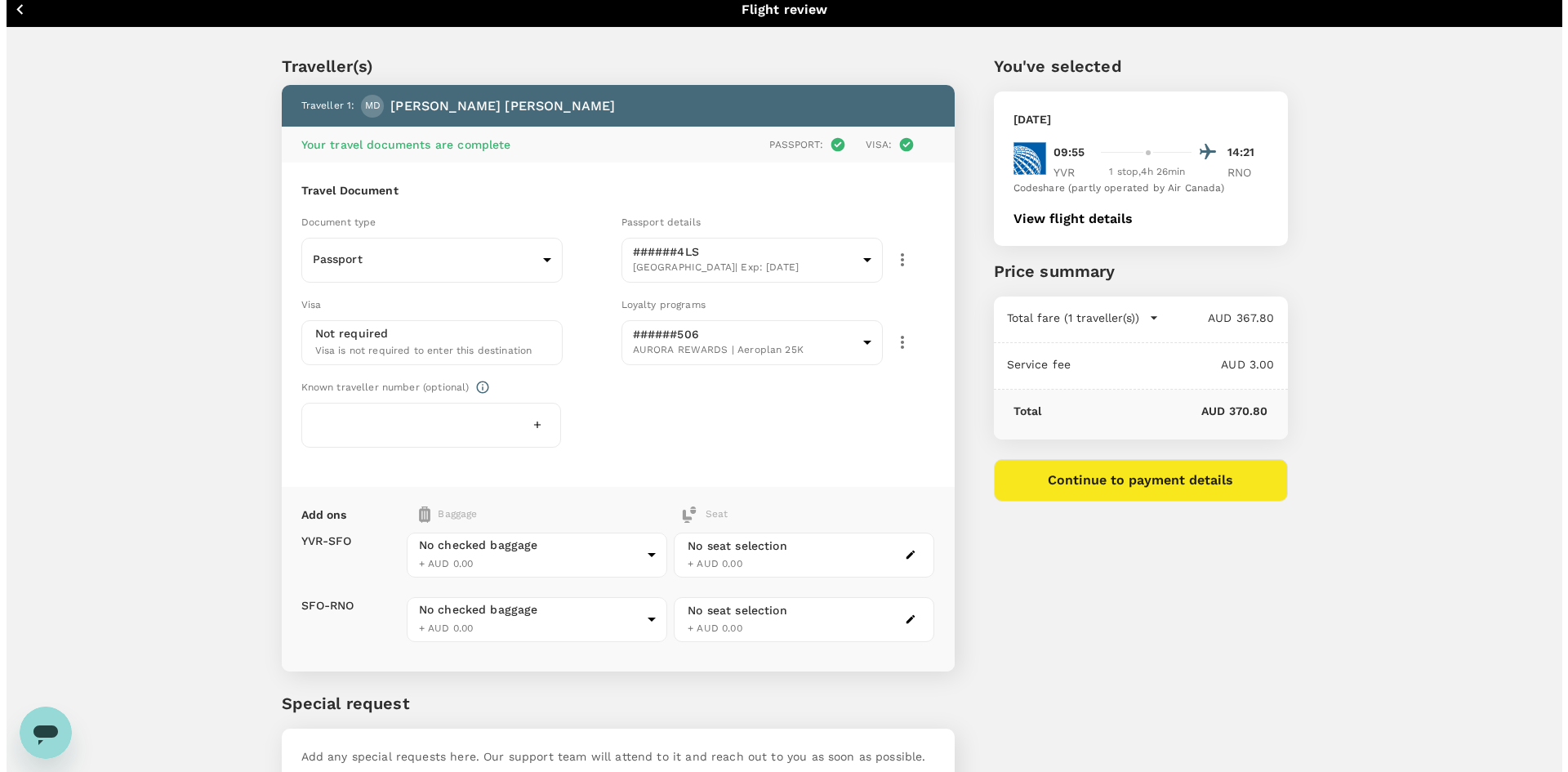
scroll to position [0, 0]
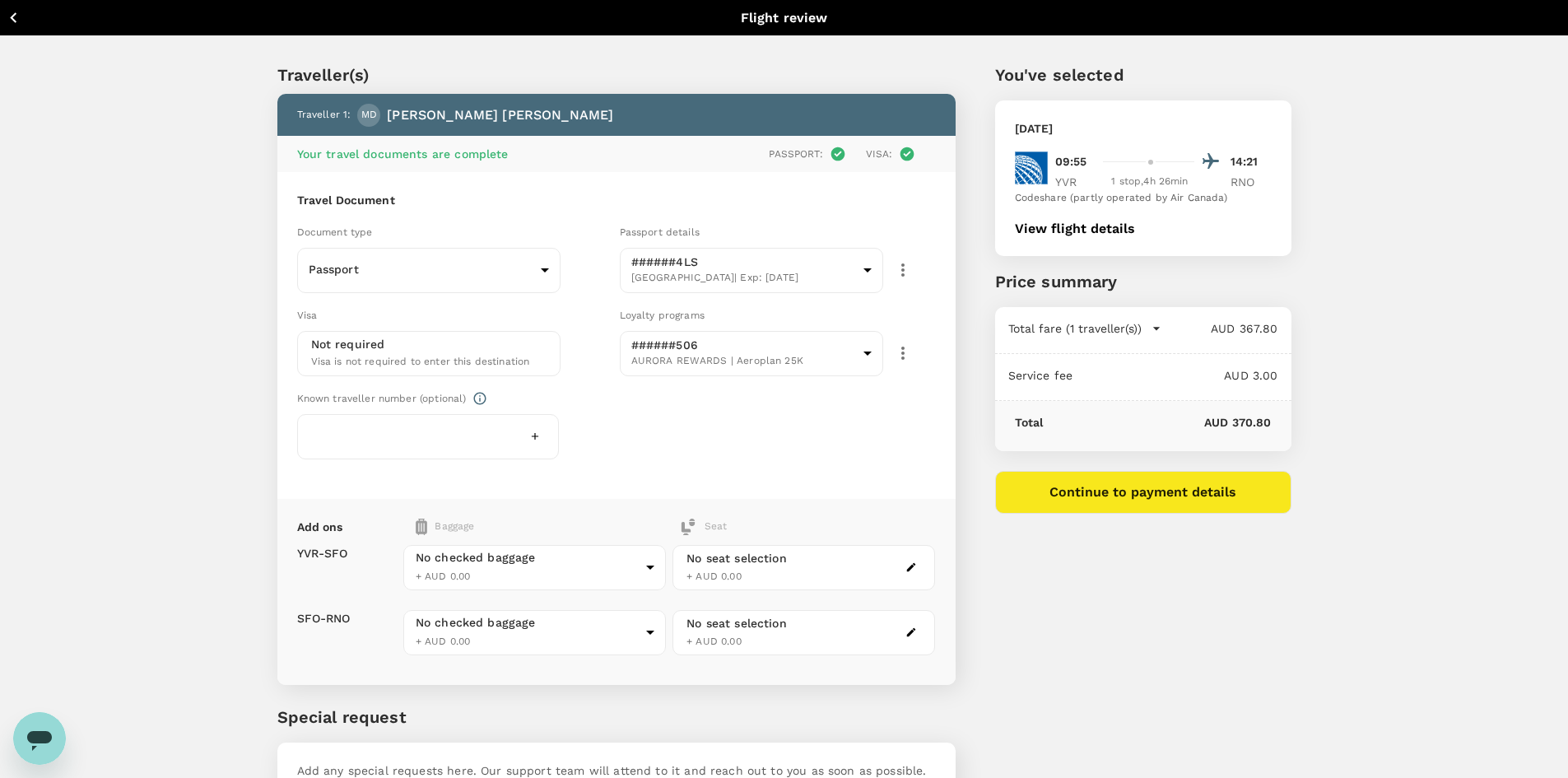
click at [1204, 489] on button "Continue to payment details" at bounding box center [1143, 492] width 296 height 43
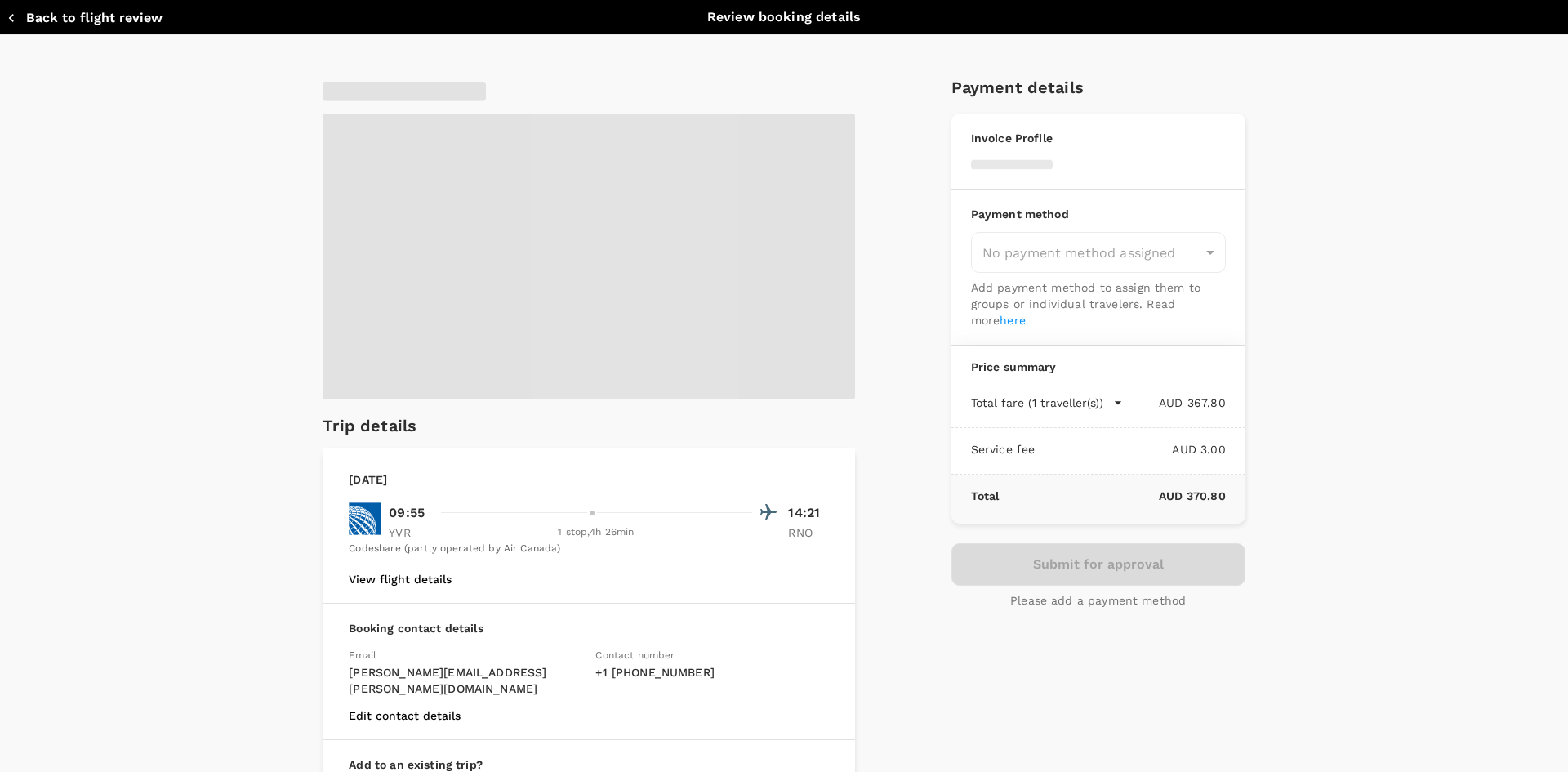
type input "9c4289b1-14a3-4119-8736-521306e5ca8f"
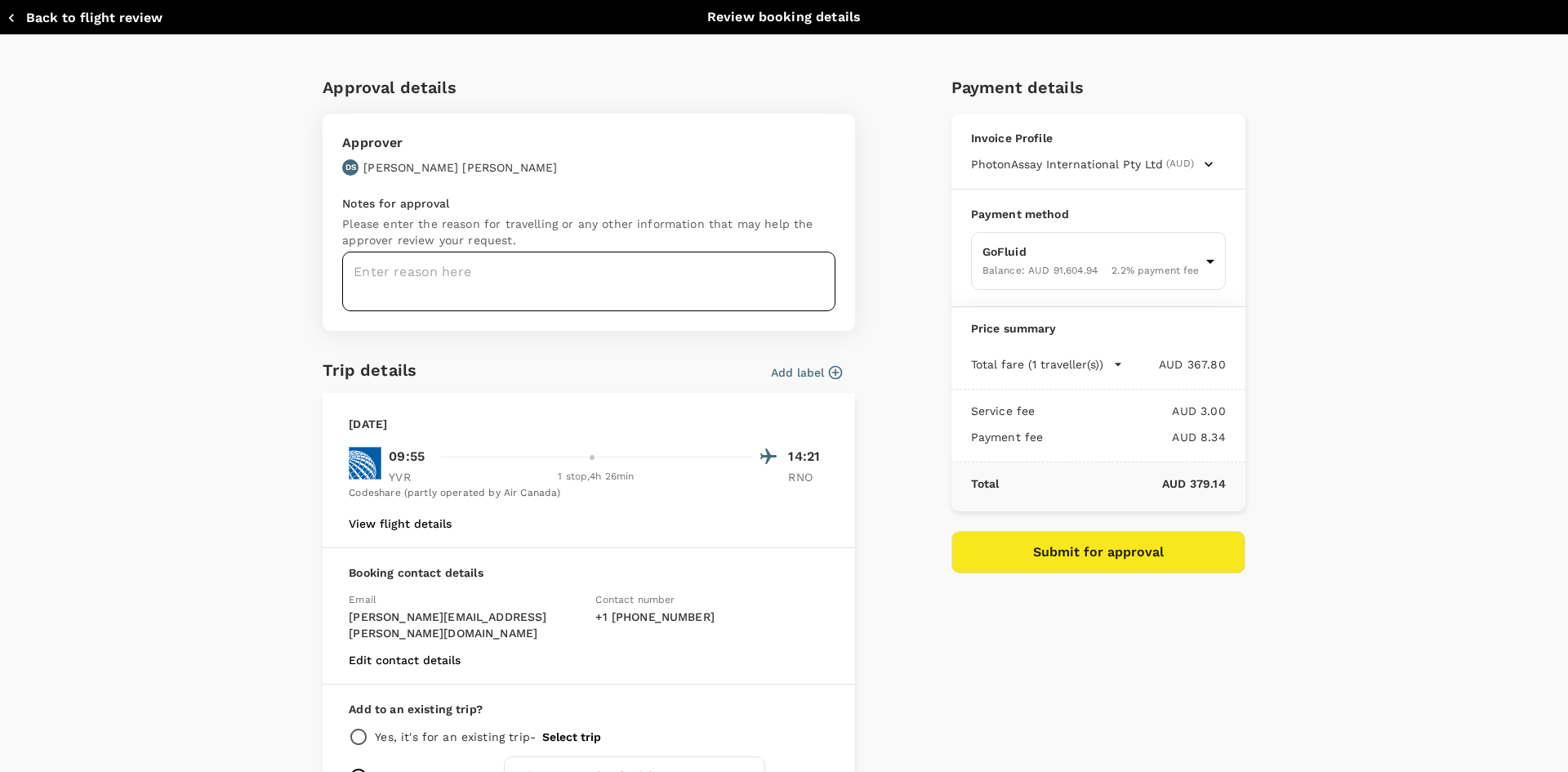
click at [452, 279] on textarea at bounding box center [589, 281] width 493 height 60
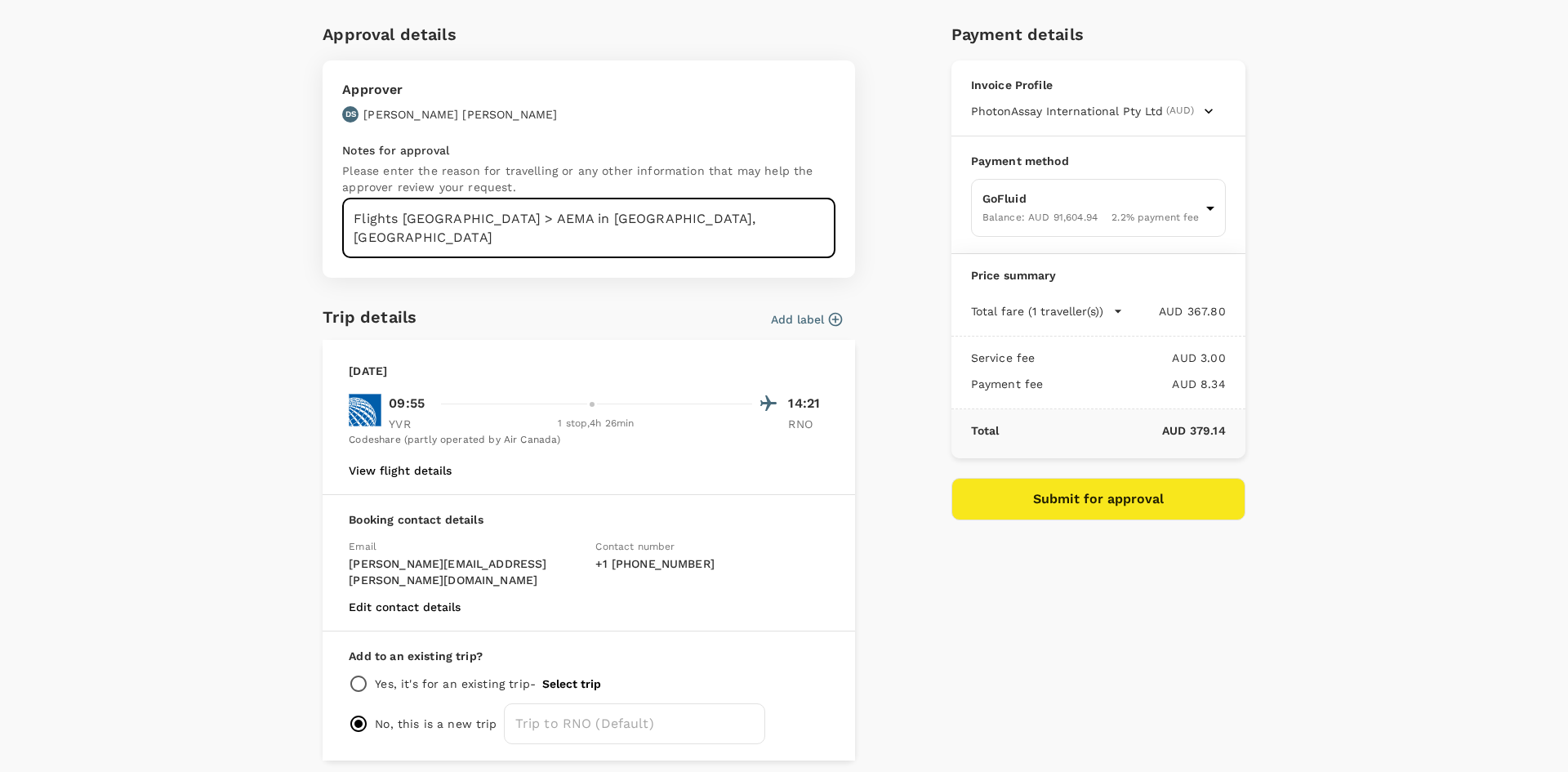
scroll to position [99, 0]
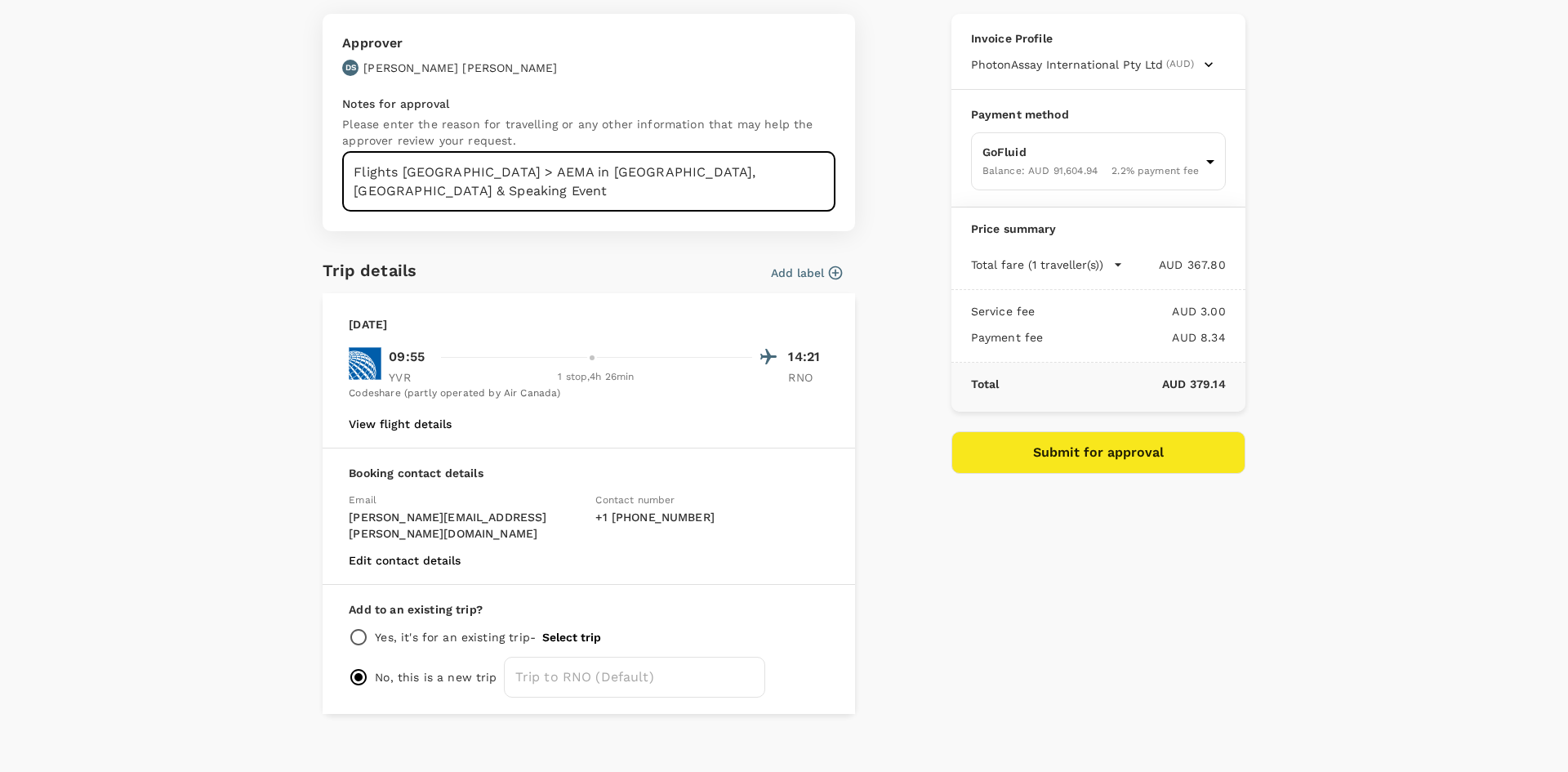
type textarea "Flights Vancouver > AEMA in Reno, NV & Speaking Event"
click at [1257, 658] on div "Approval details Approver DS Darren Smith Notes for approval Please enter the r…" at bounding box center [784, 343] width 1006 height 739
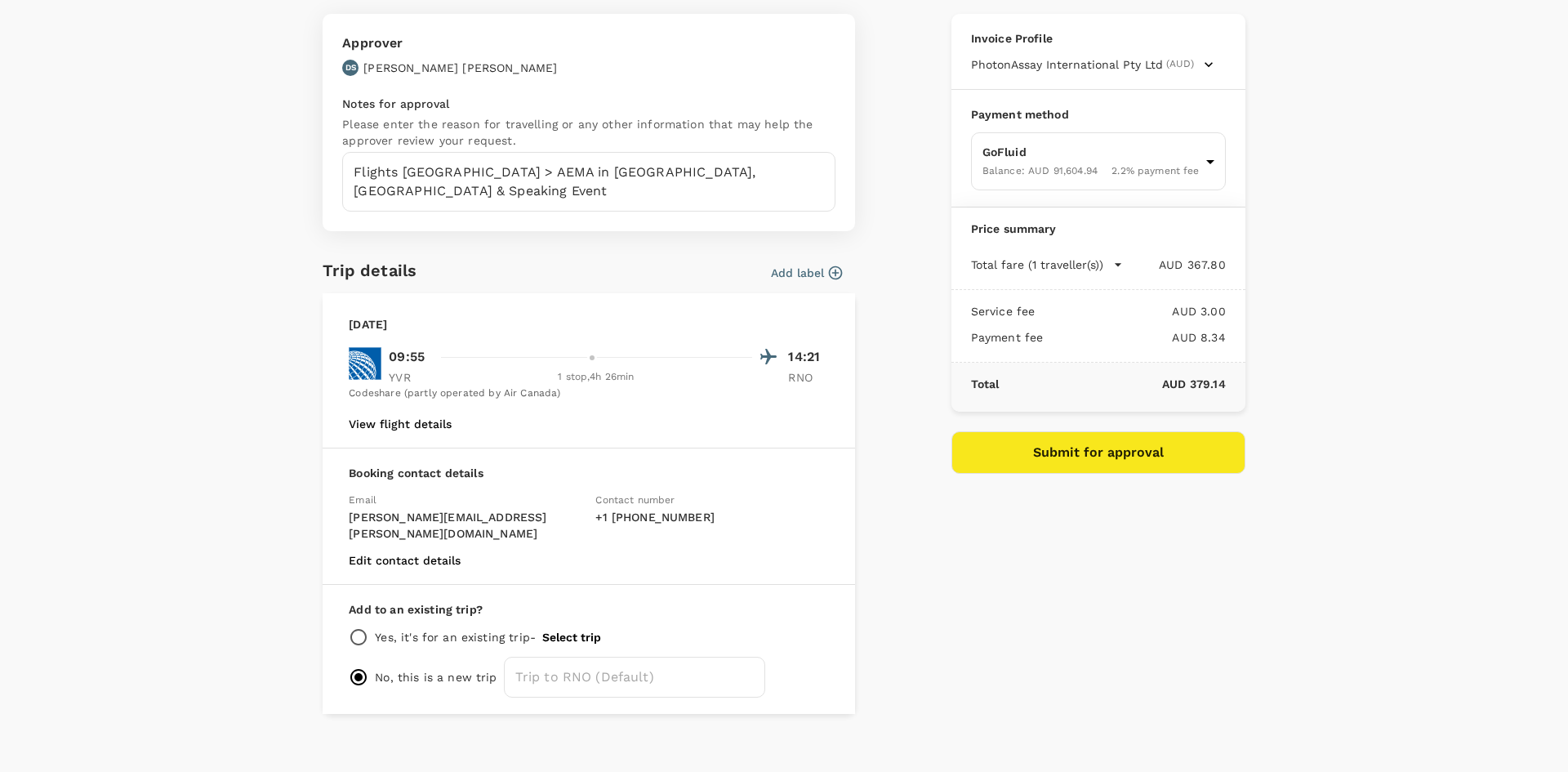
click at [1180, 468] on button "Submit for approval" at bounding box center [1098, 452] width 294 height 42
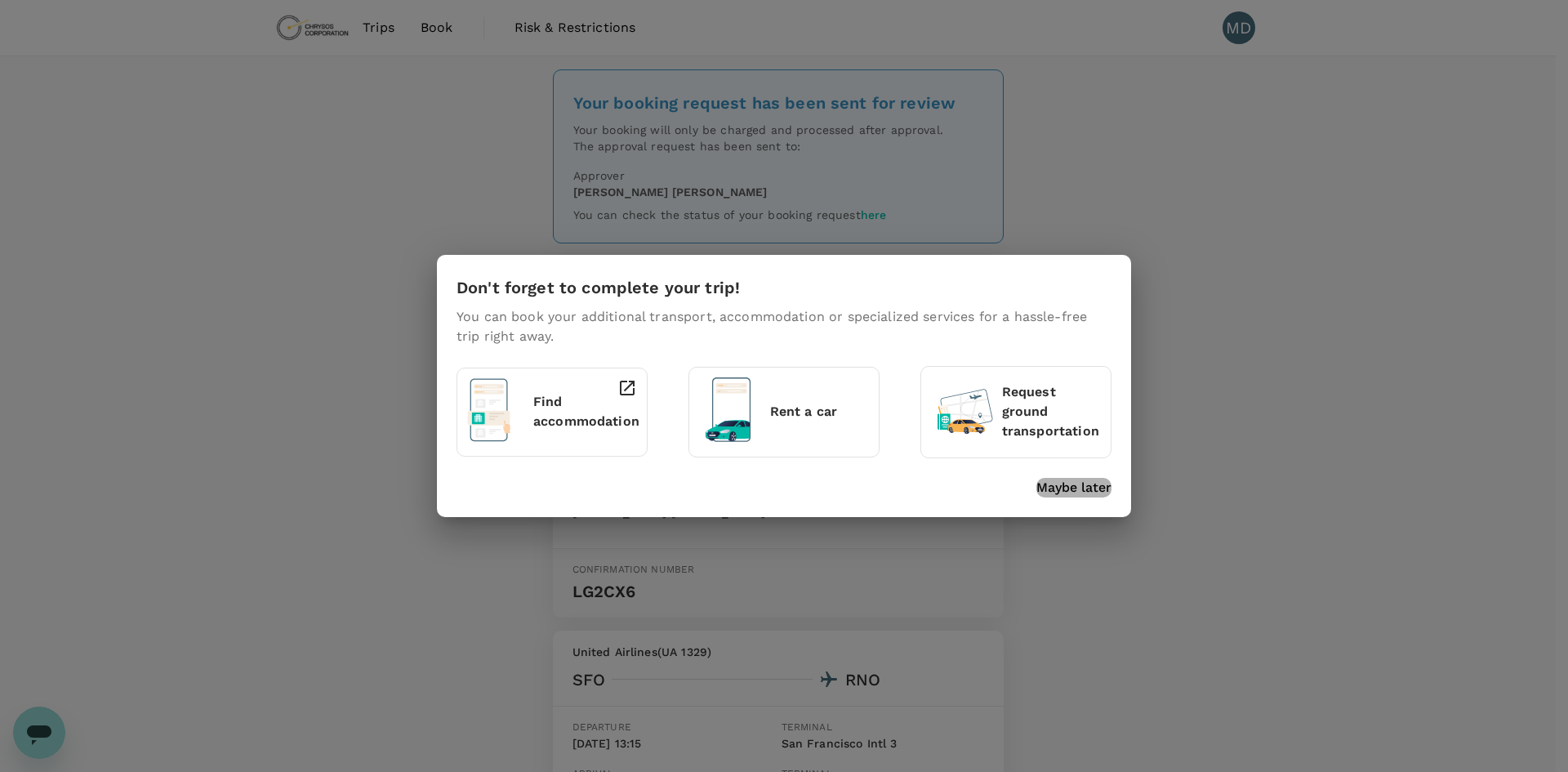
click at [1082, 493] on p "Maybe later" at bounding box center [1073, 487] width 75 height 20
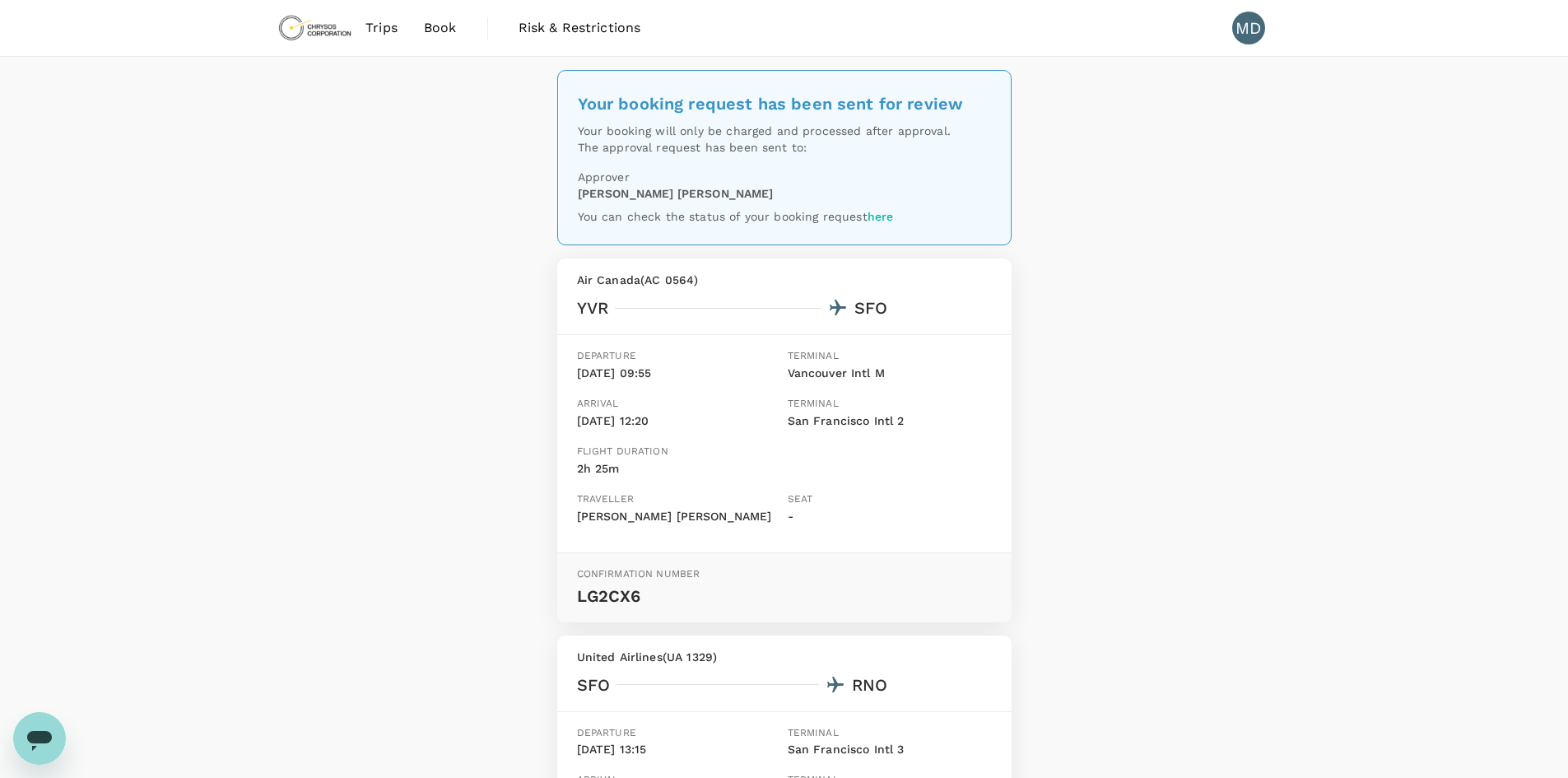
click at [1255, 498] on div "Your booking request has been sent for review Your booking will only be charged…" at bounding box center [784, 581] width 1568 height 1050
click at [711, 192] on div "[PERSON_NAME]" at bounding box center [784, 193] width 413 height 17
click at [440, 32] on span "Book" at bounding box center [440, 28] width 33 height 20
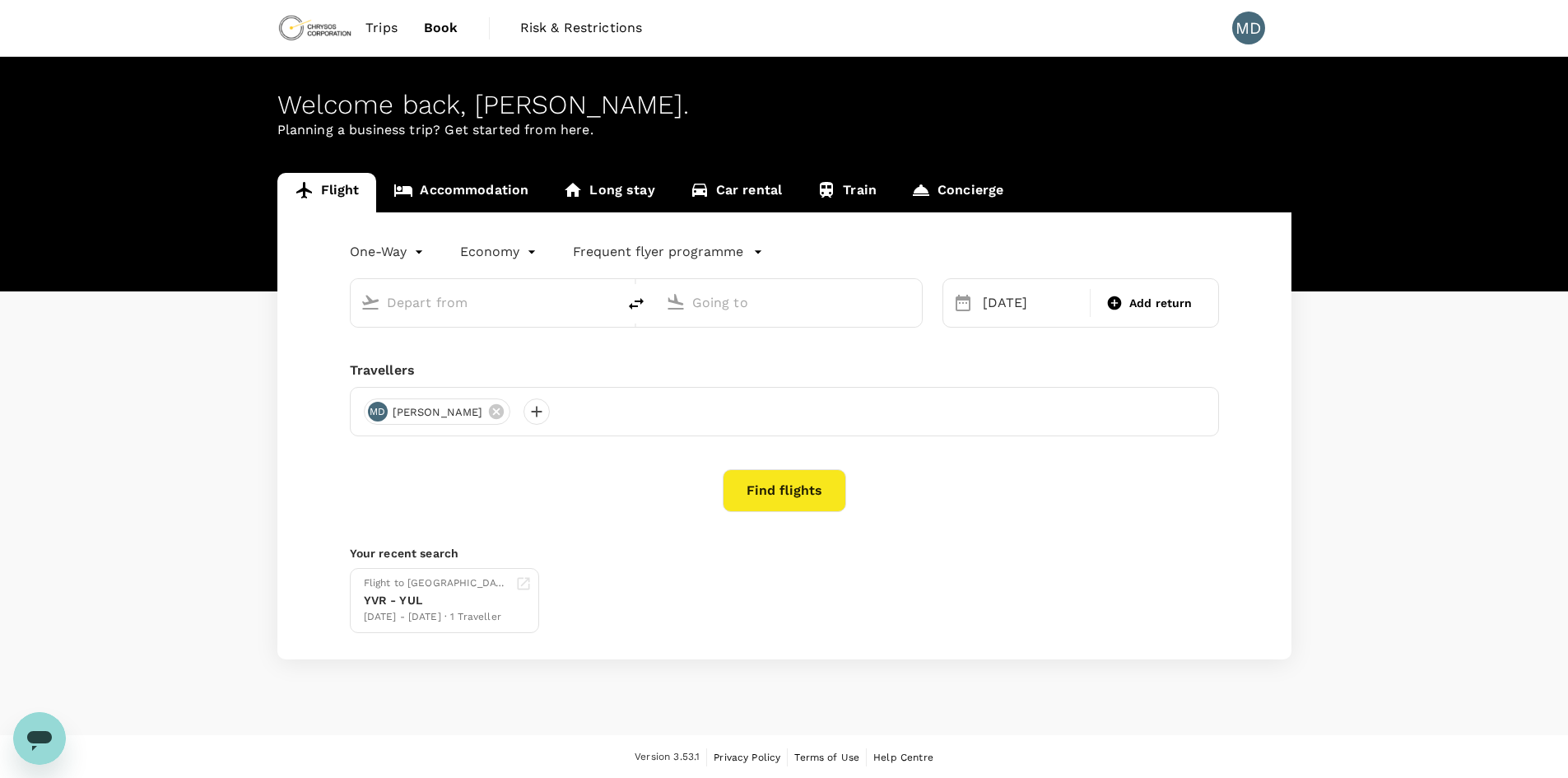
type input "Vancouver Intl (YVR)"
type input "Reno-Tahoe Intl (RNO)"
type input "Vancouver Intl (YVR)"
type input "Reno-Tahoe Intl (RNO)"
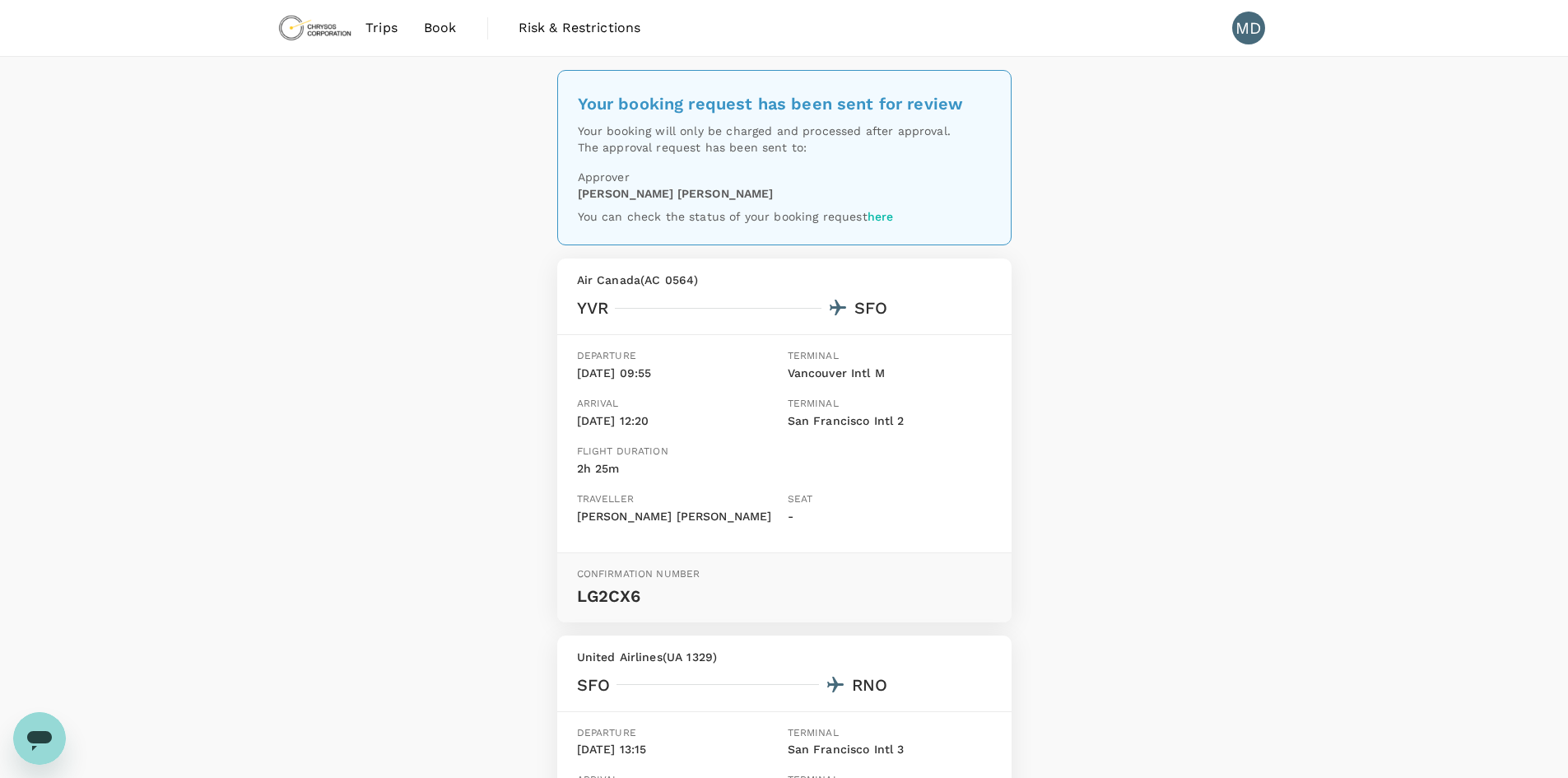
scroll to position [410, 0]
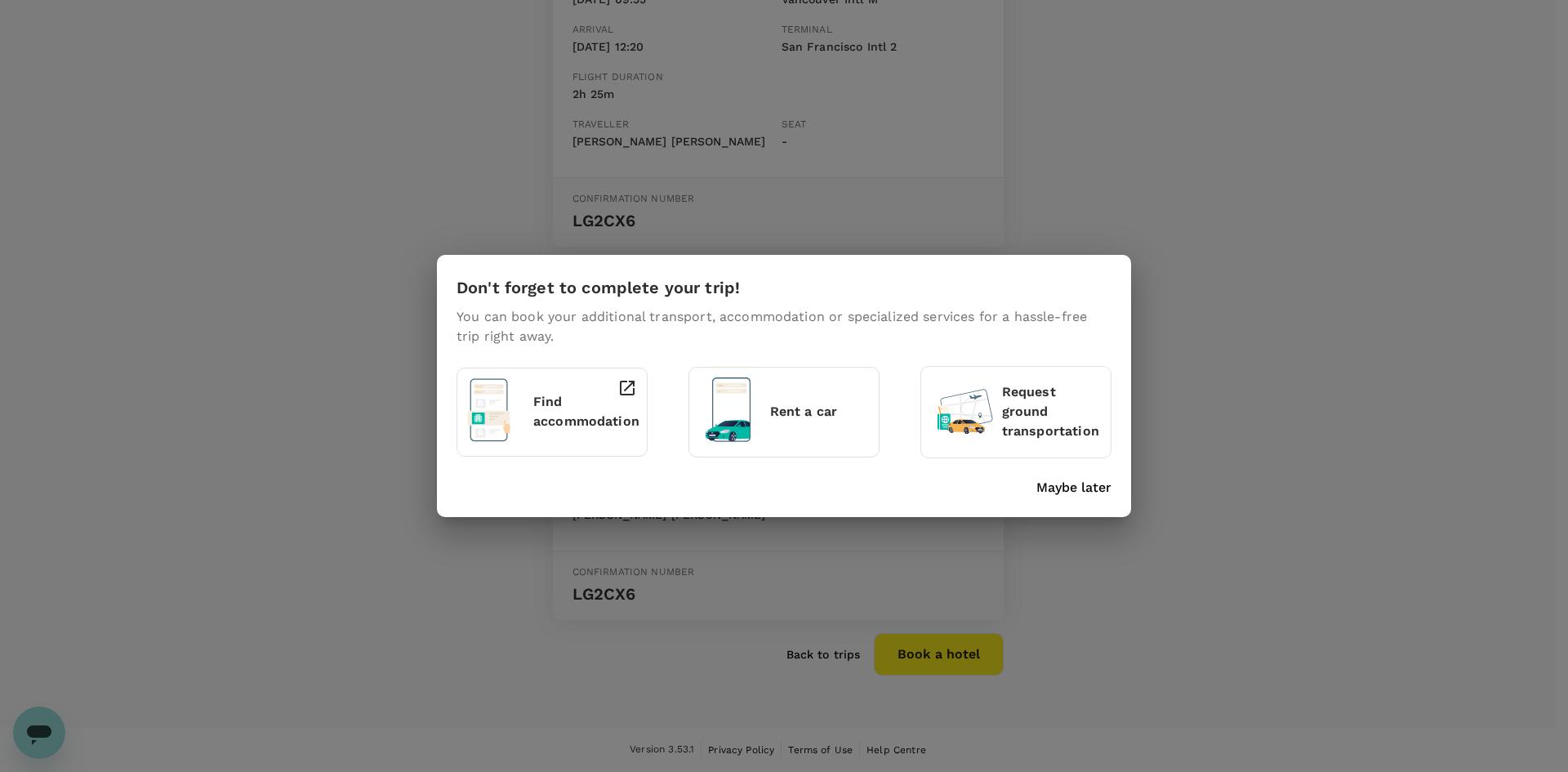
click at [1067, 493] on p "Maybe later" at bounding box center [1073, 487] width 75 height 20
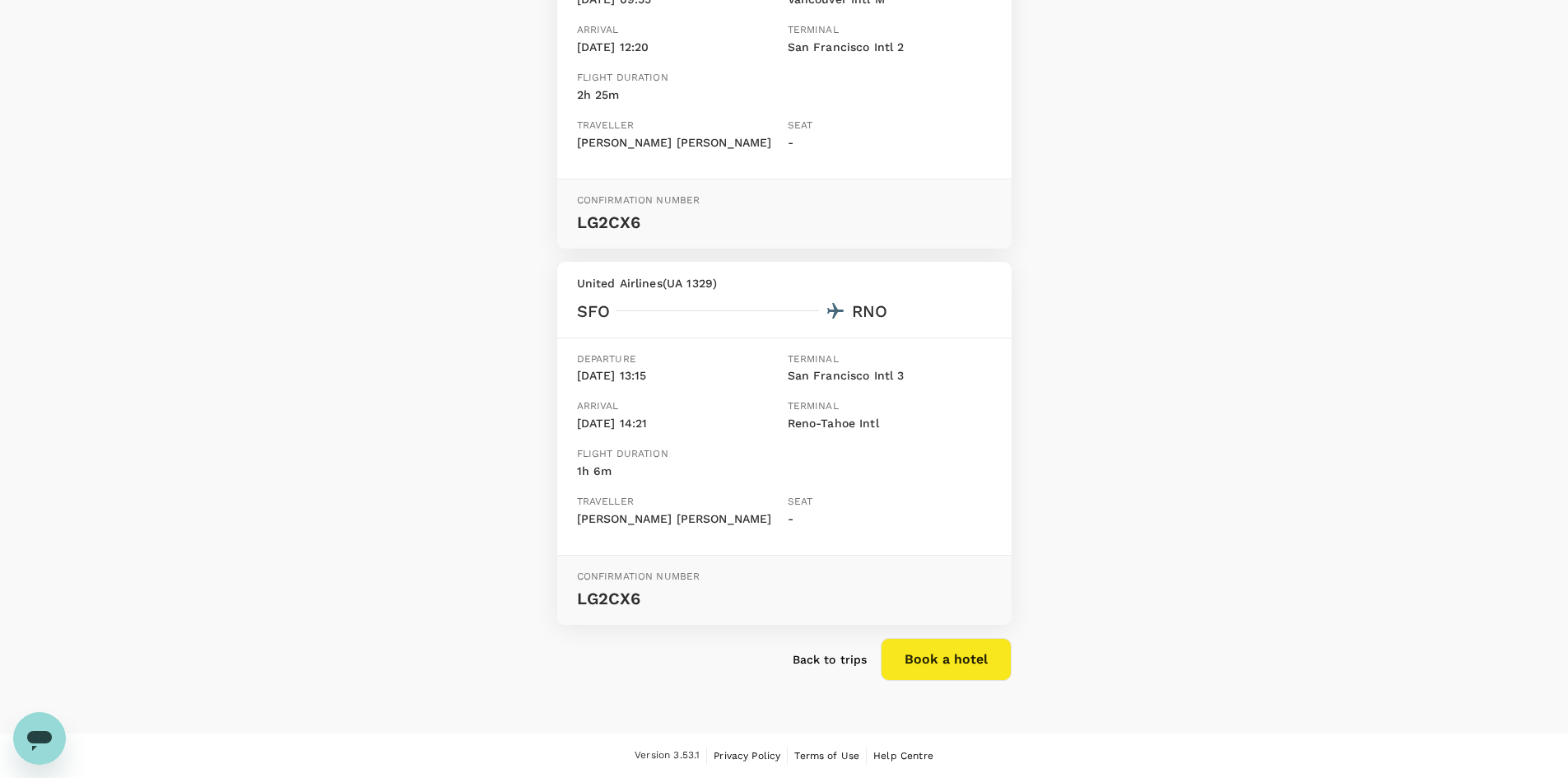
click at [1220, 494] on div "Your booking request has been sent for review Your booking will only be charged…" at bounding box center [784, 208] width 1568 height 1050
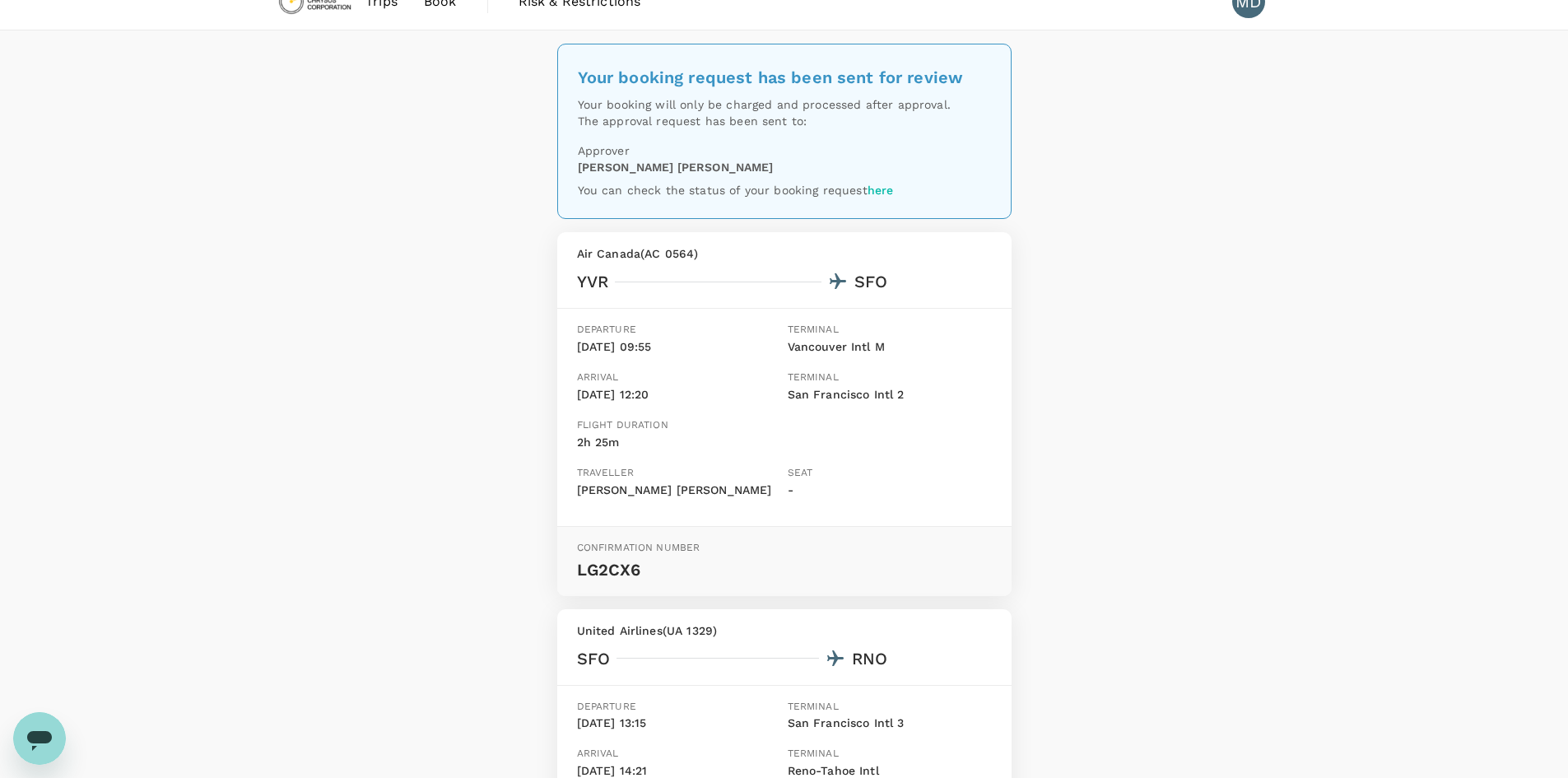
scroll to position [0, 0]
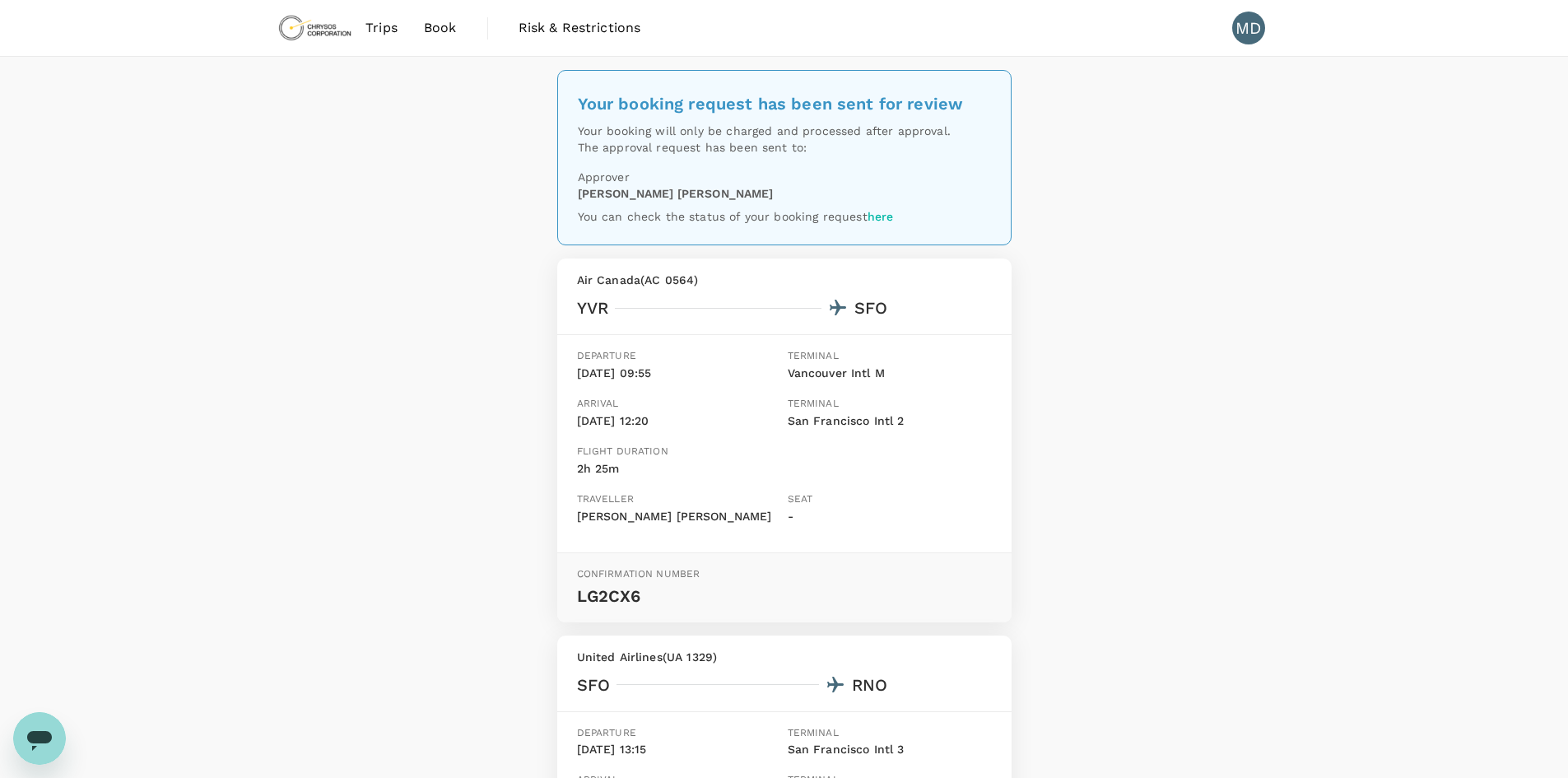
click at [433, 29] on span "Book" at bounding box center [440, 28] width 33 height 20
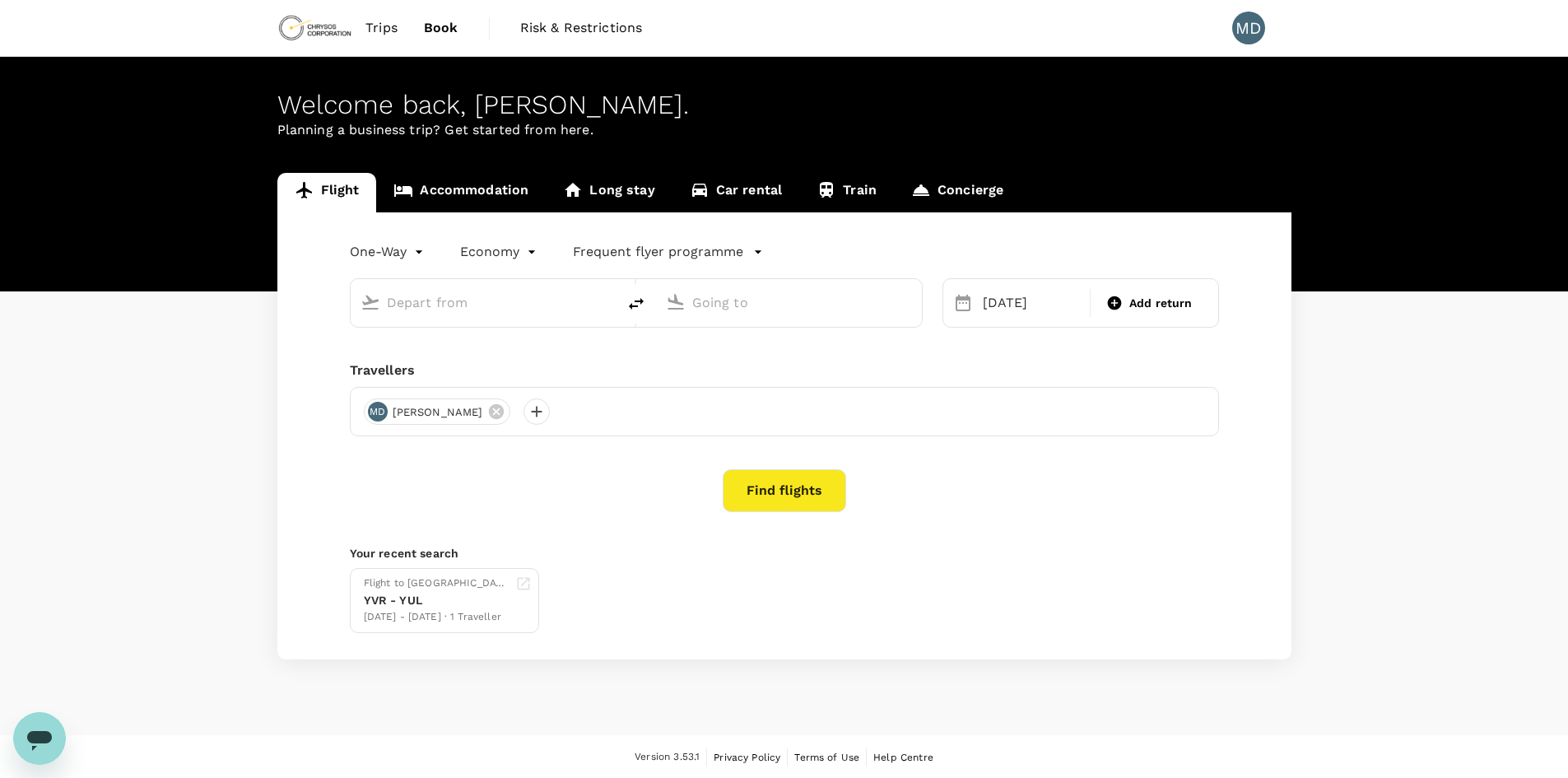
type input "Vancouver Intl (YVR)"
type input "Reno-Tahoe Intl (RNO)"
type input "Vancouver Intl (YVR)"
type input "Reno-Tahoe Intl (RNO)"
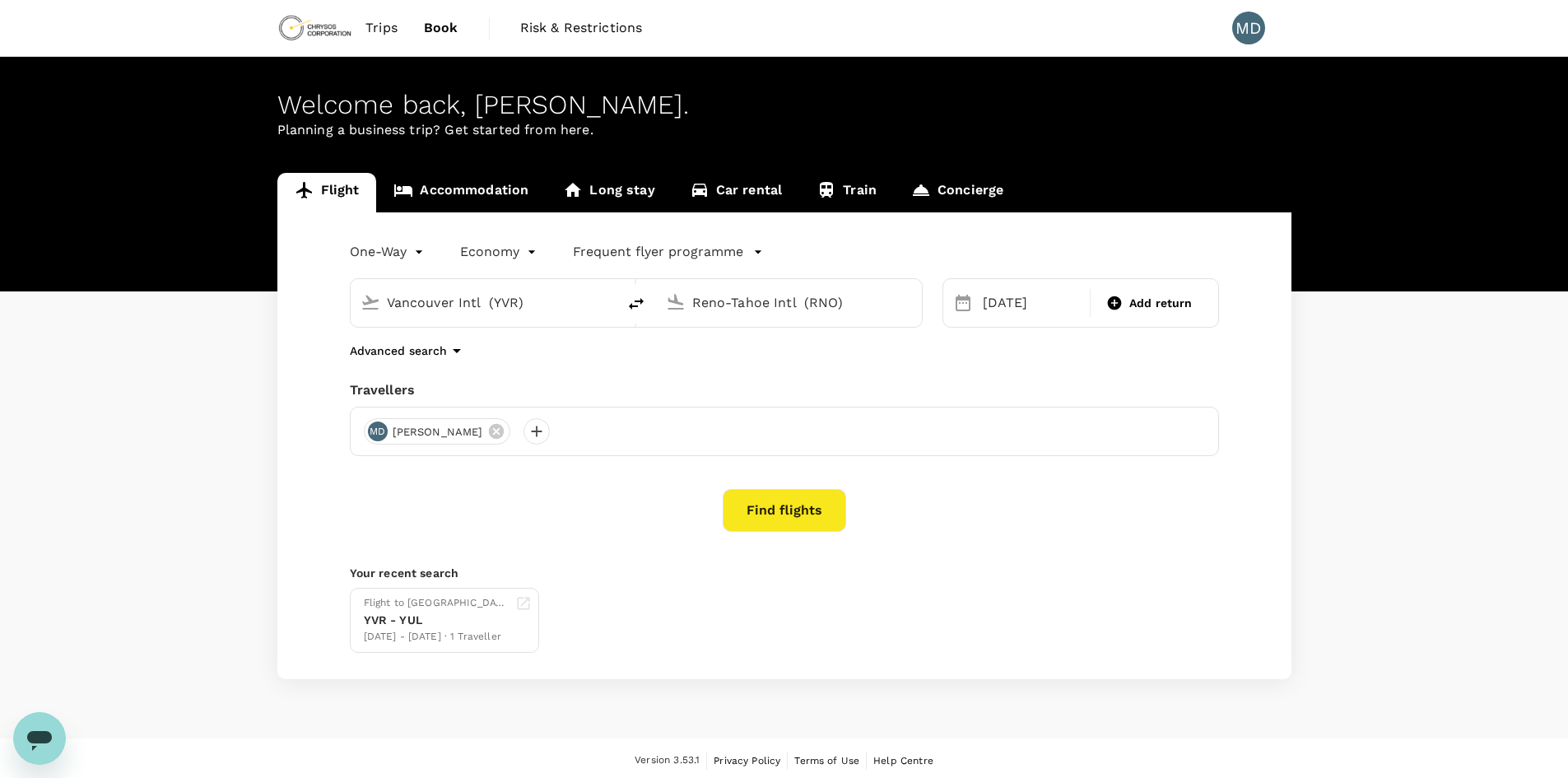
click at [514, 301] on input "Vancouver Intl (YVR)" at bounding box center [485, 302] width 195 height 26
drag, startPoint x: 514, startPoint y: 301, endPoint x: 521, endPoint y: 183, distance: 118.2
click at [521, 183] on div "Flight Accommodation Long stay Car rental Train Concierge One-Way oneway Econom…" at bounding box center [785, 425] width 1014 height 506
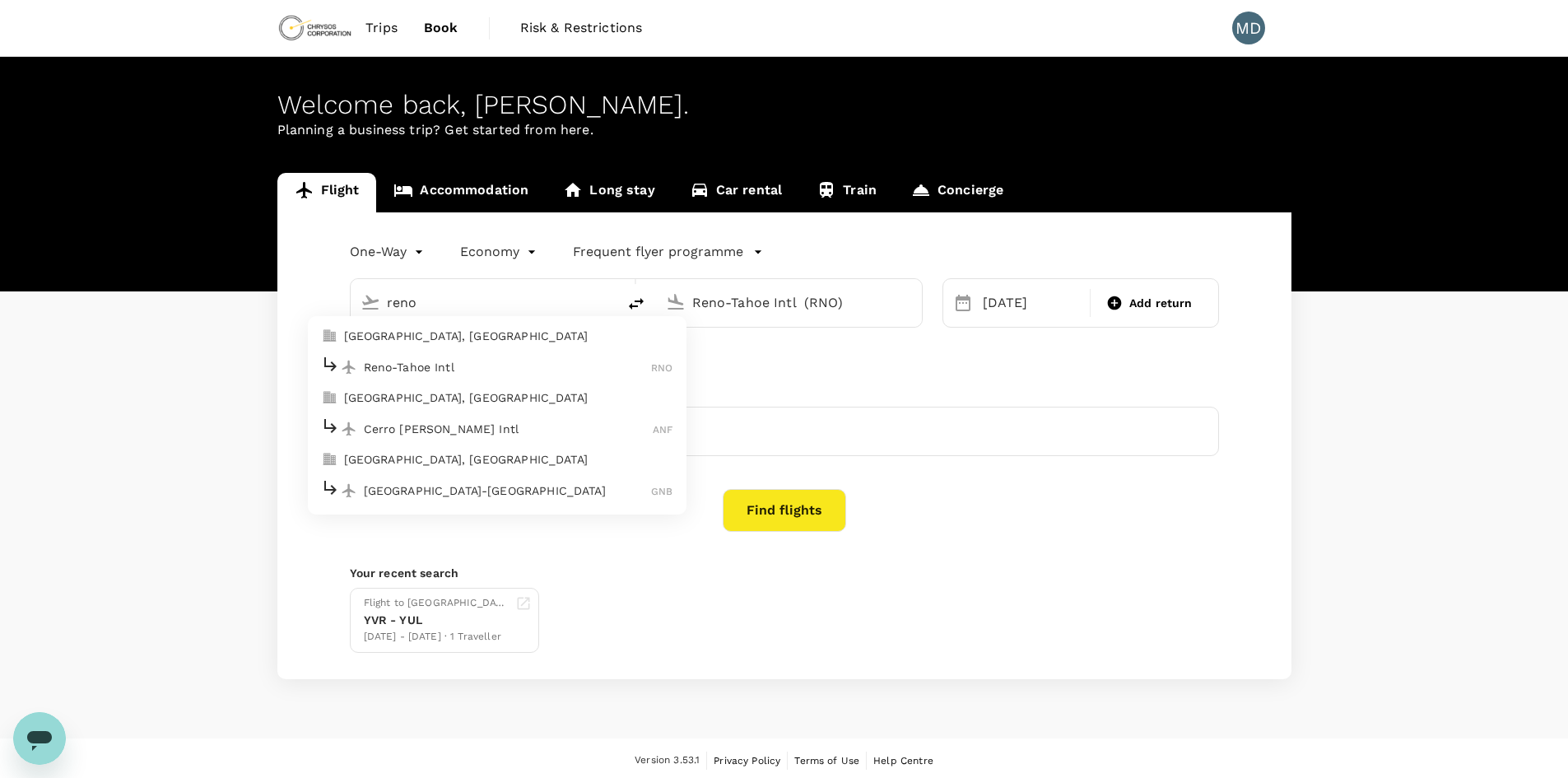
click at [503, 366] on p "Reno-Tahoe Intl" at bounding box center [507, 367] width 288 height 17
type input "Reno-Tahoe Intl (RNO)"
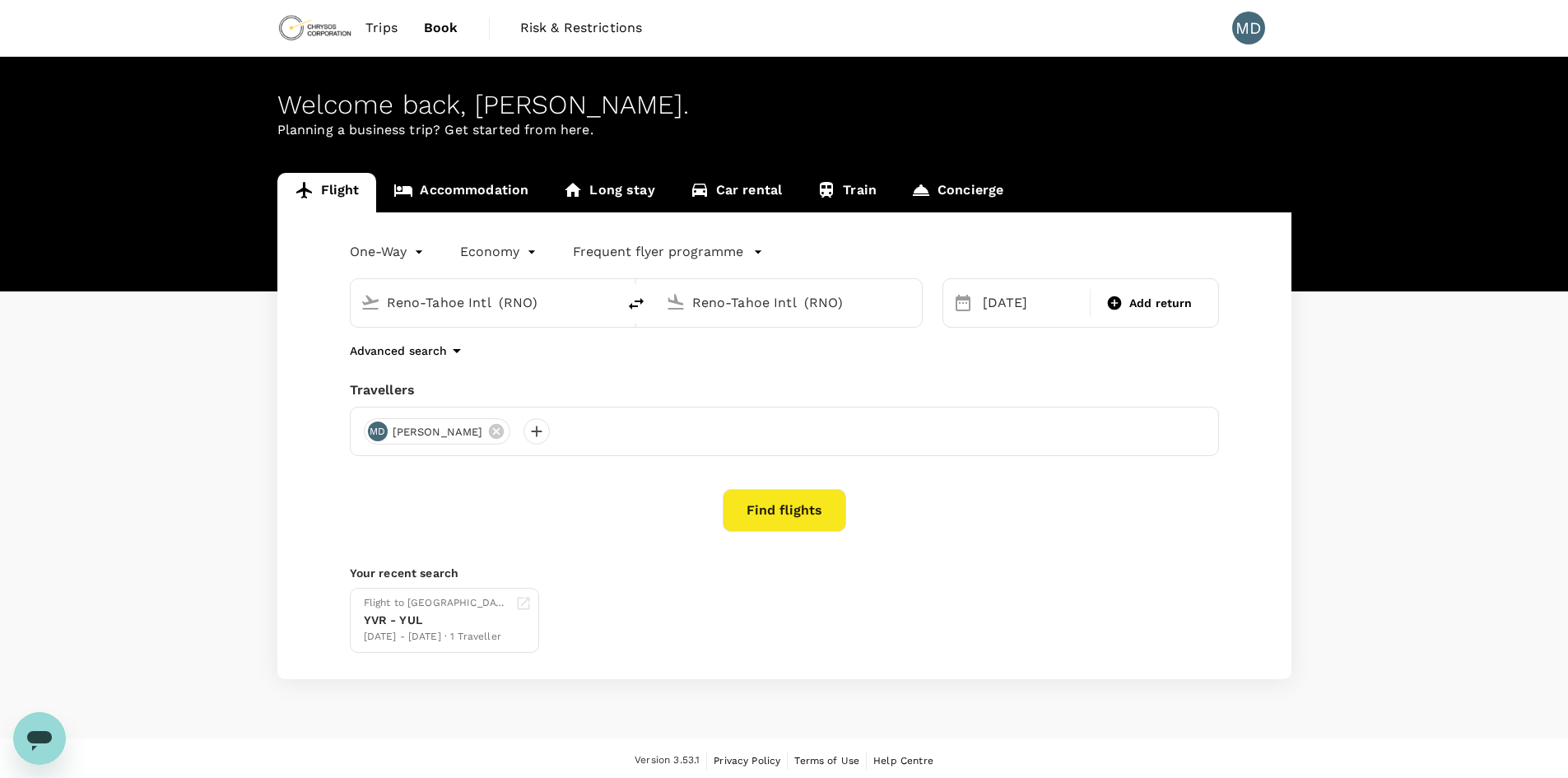
click at [771, 318] on div "Reno-Tahoe Intl (RNO)" at bounding box center [786, 299] width 253 height 36
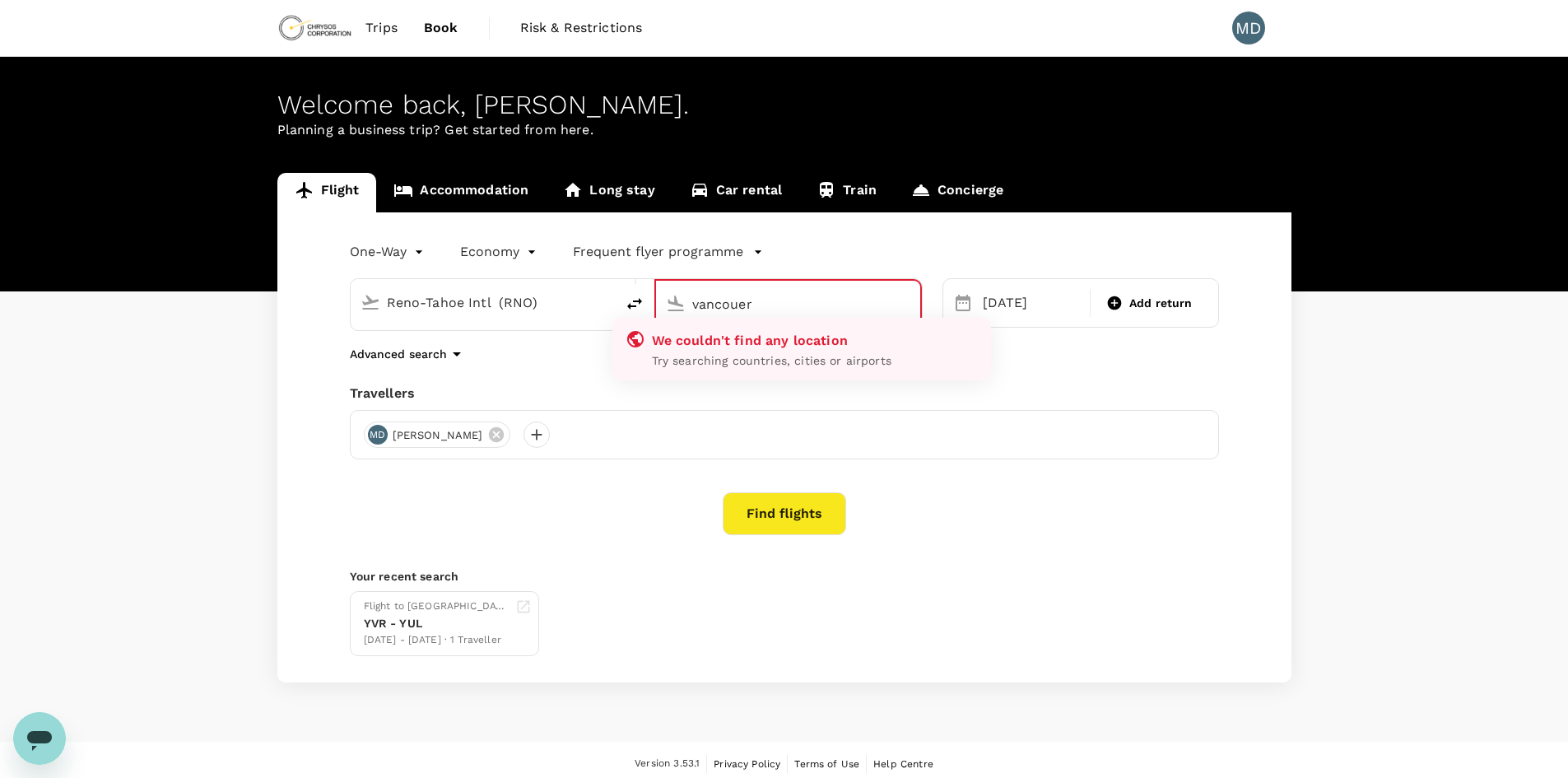
click at [831, 319] on div "We couldn't find any location Try searching countries, cities or airports" at bounding box center [802, 349] width 379 height 63
drag, startPoint x: 705, startPoint y: 301, endPoint x: 650, endPoint y: 293, distance: 55.6
click at [650, 293] on div "Reno-Tahoe Intl (RNO) vancouer We couldn't find any location Try searching coun…" at bounding box center [636, 304] width 573 height 53
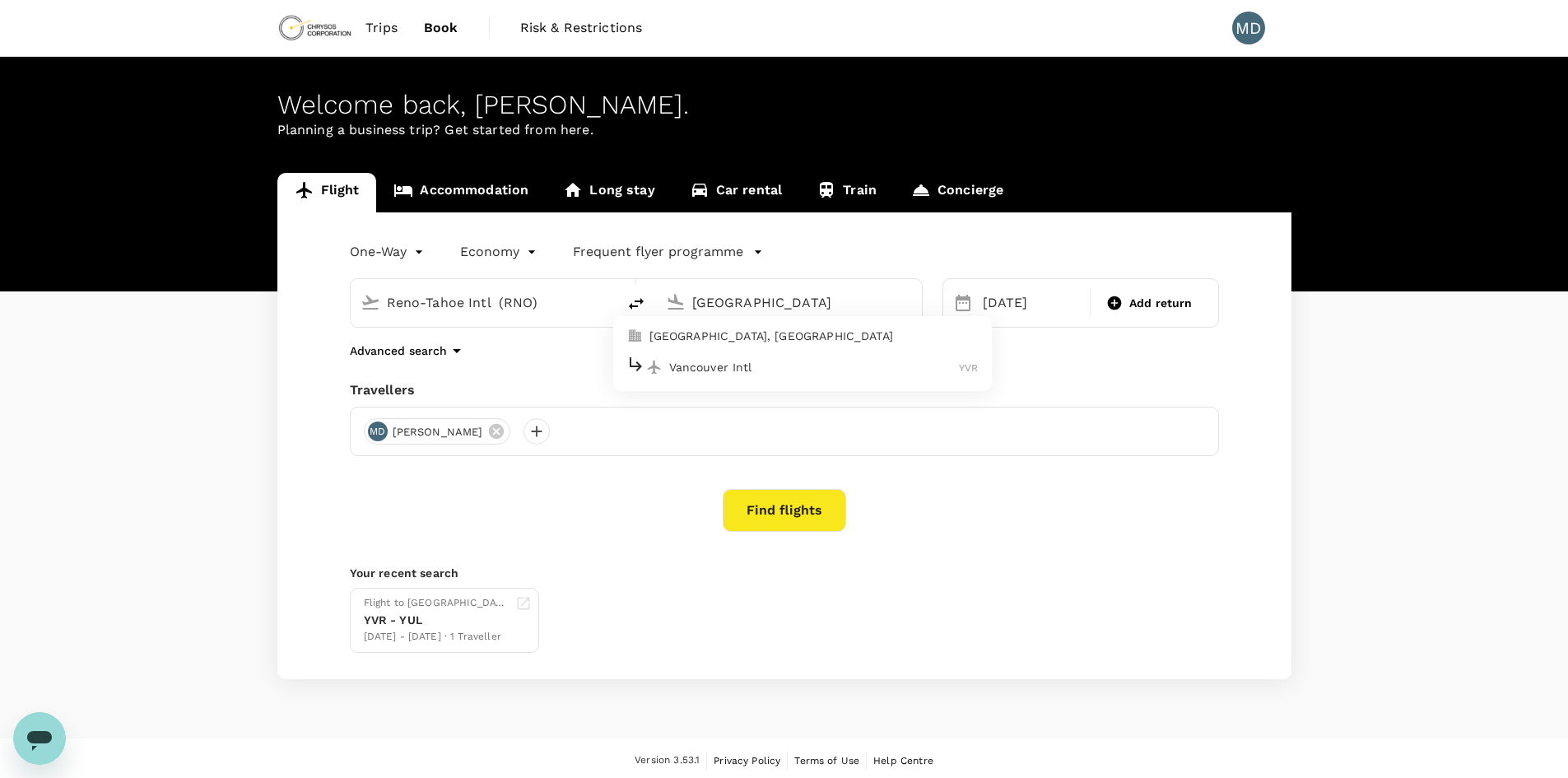
drag, startPoint x: 753, startPoint y: 367, endPoint x: 935, endPoint y: 348, distance: 183.0
click at [754, 368] on p "Vancouver Intl" at bounding box center [814, 367] width 290 height 17
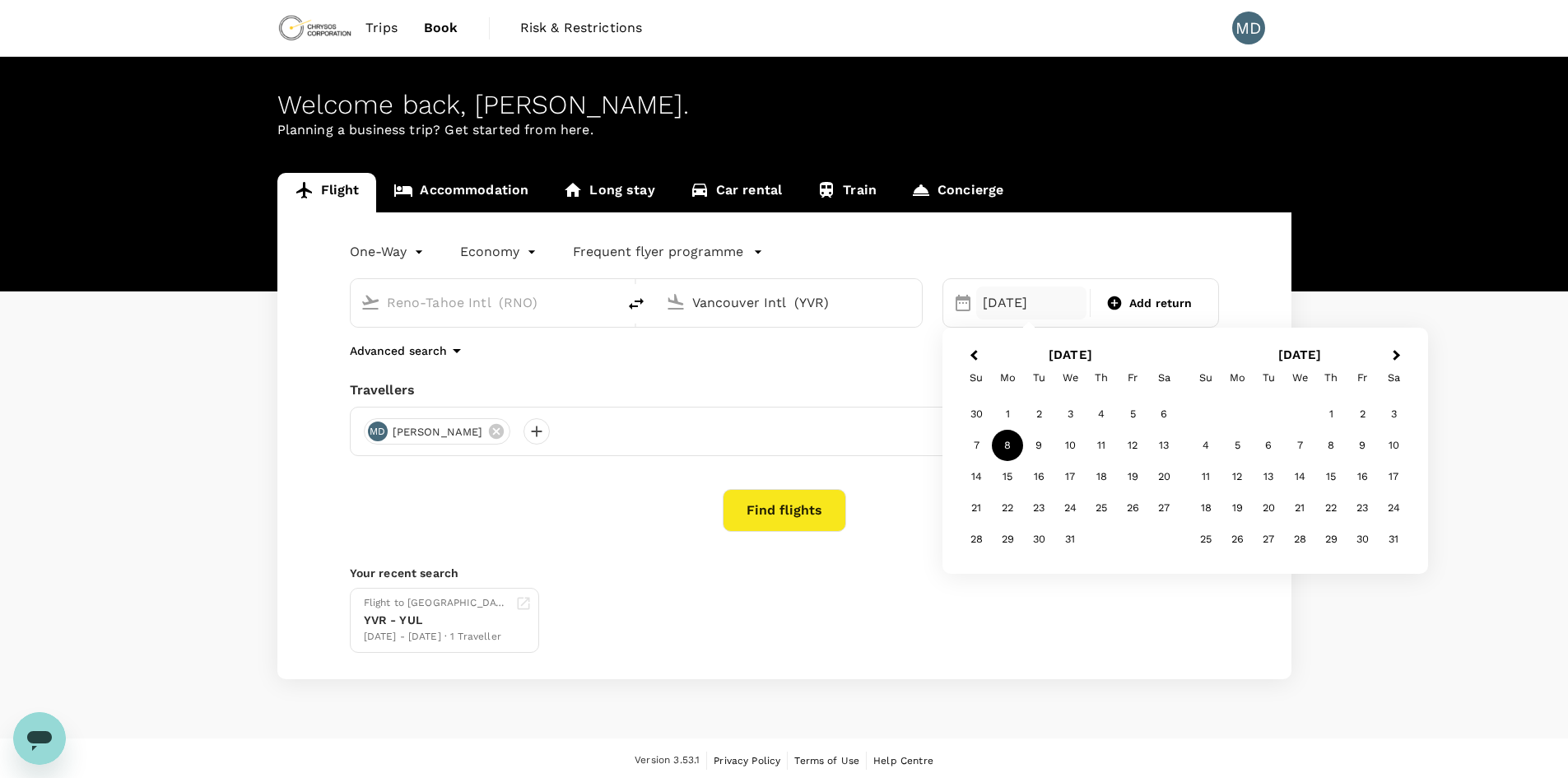
type input "Vancouver Intl (YVR)"
click at [1019, 314] on div "[DATE]" at bounding box center [1032, 302] width 111 height 33
click at [1143, 440] on div "12" at bounding box center [1133, 445] width 32 height 32
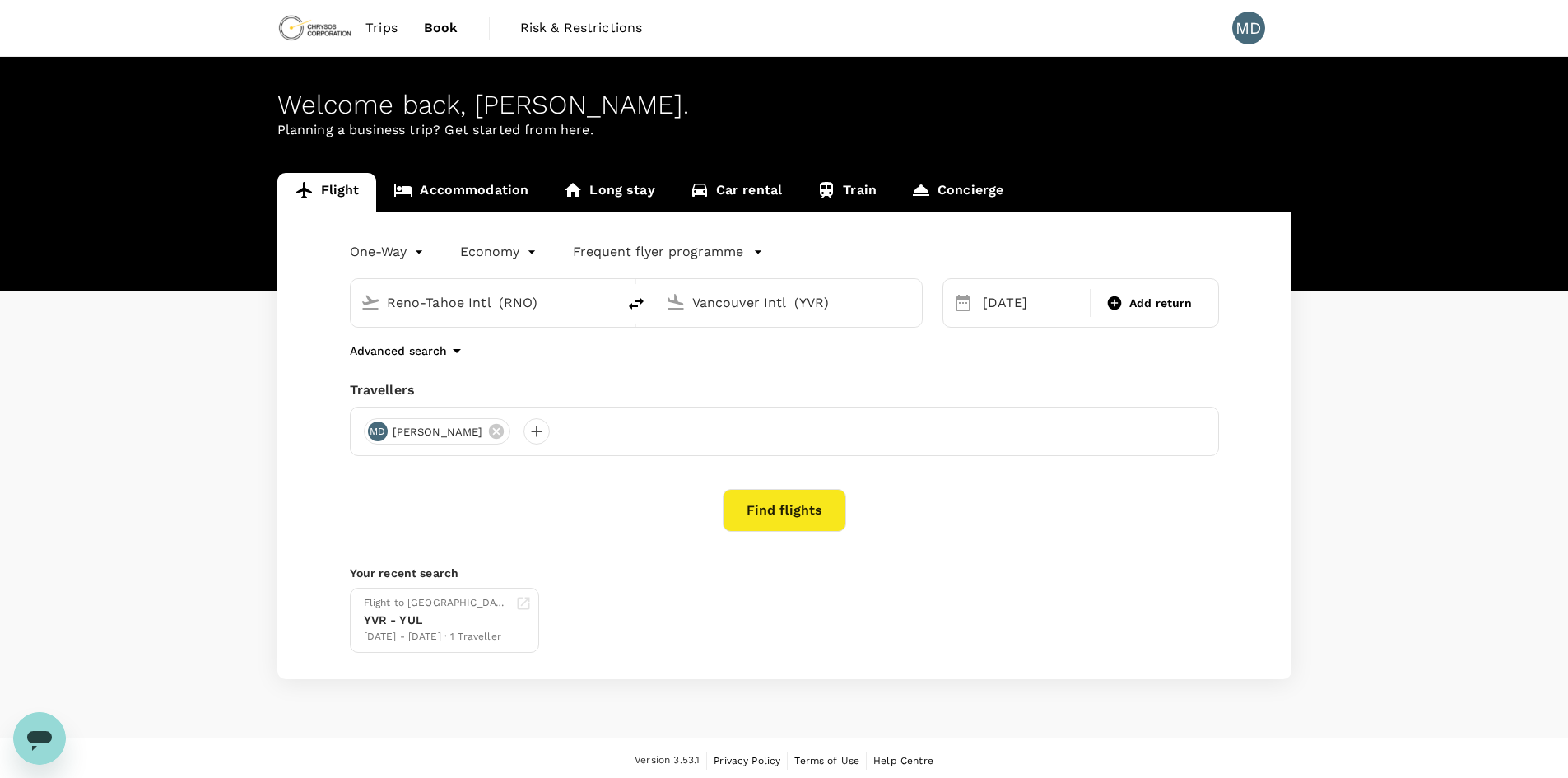
click at [771, 530] on button "Find flights" at bounding box center [785, 509] width 123 height 43
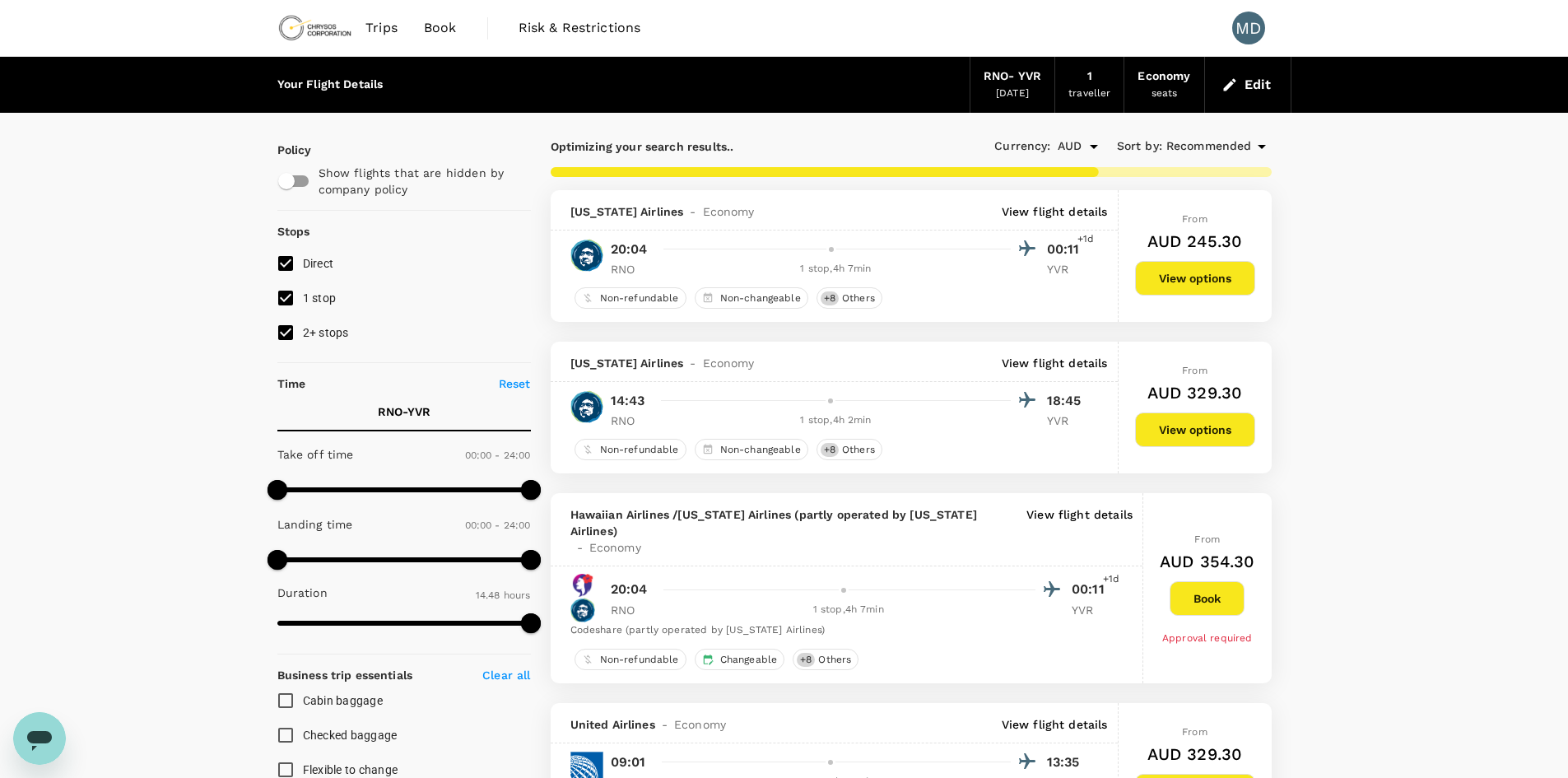
type input "944"
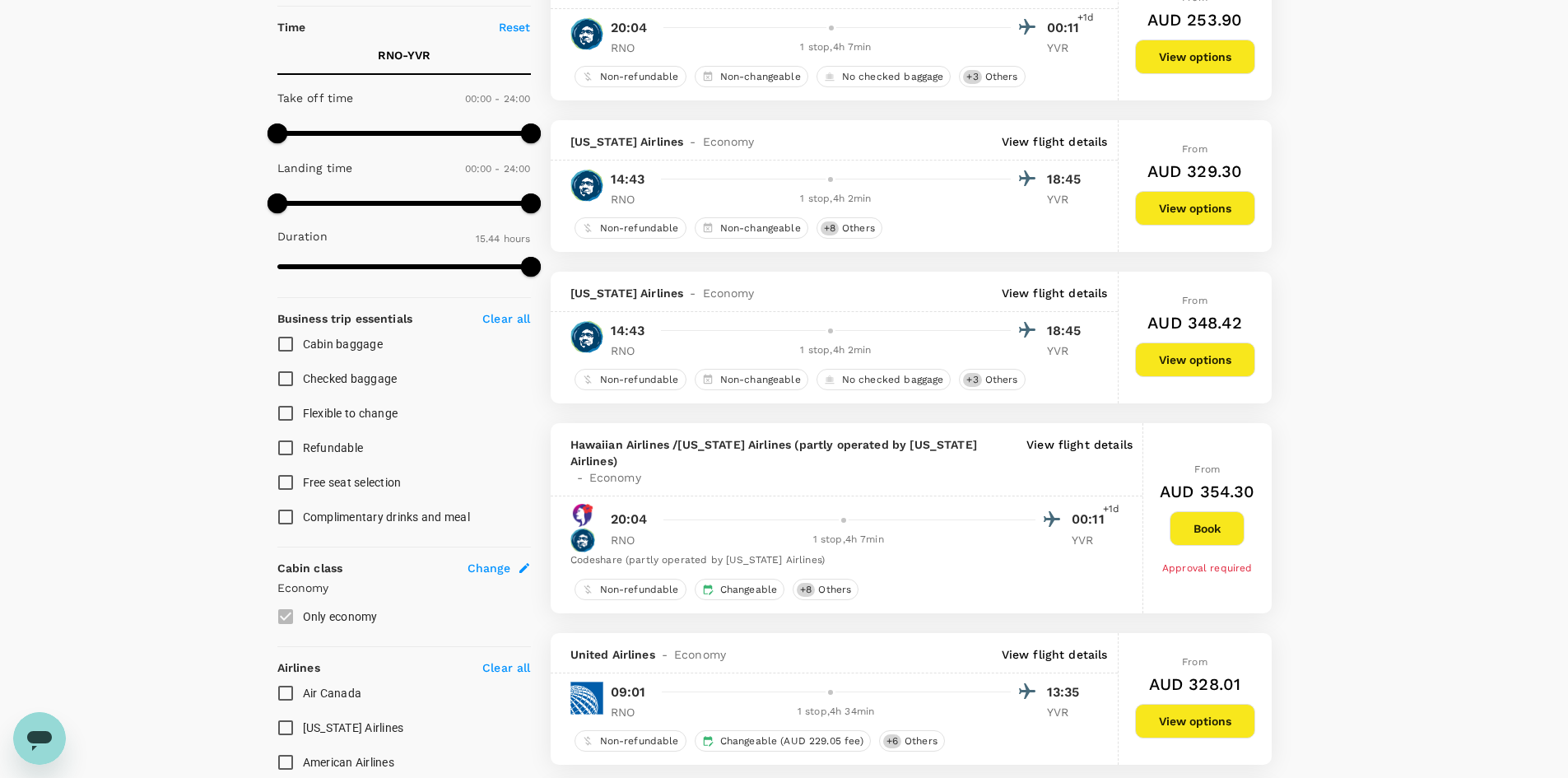
scroll to position [714, 0]
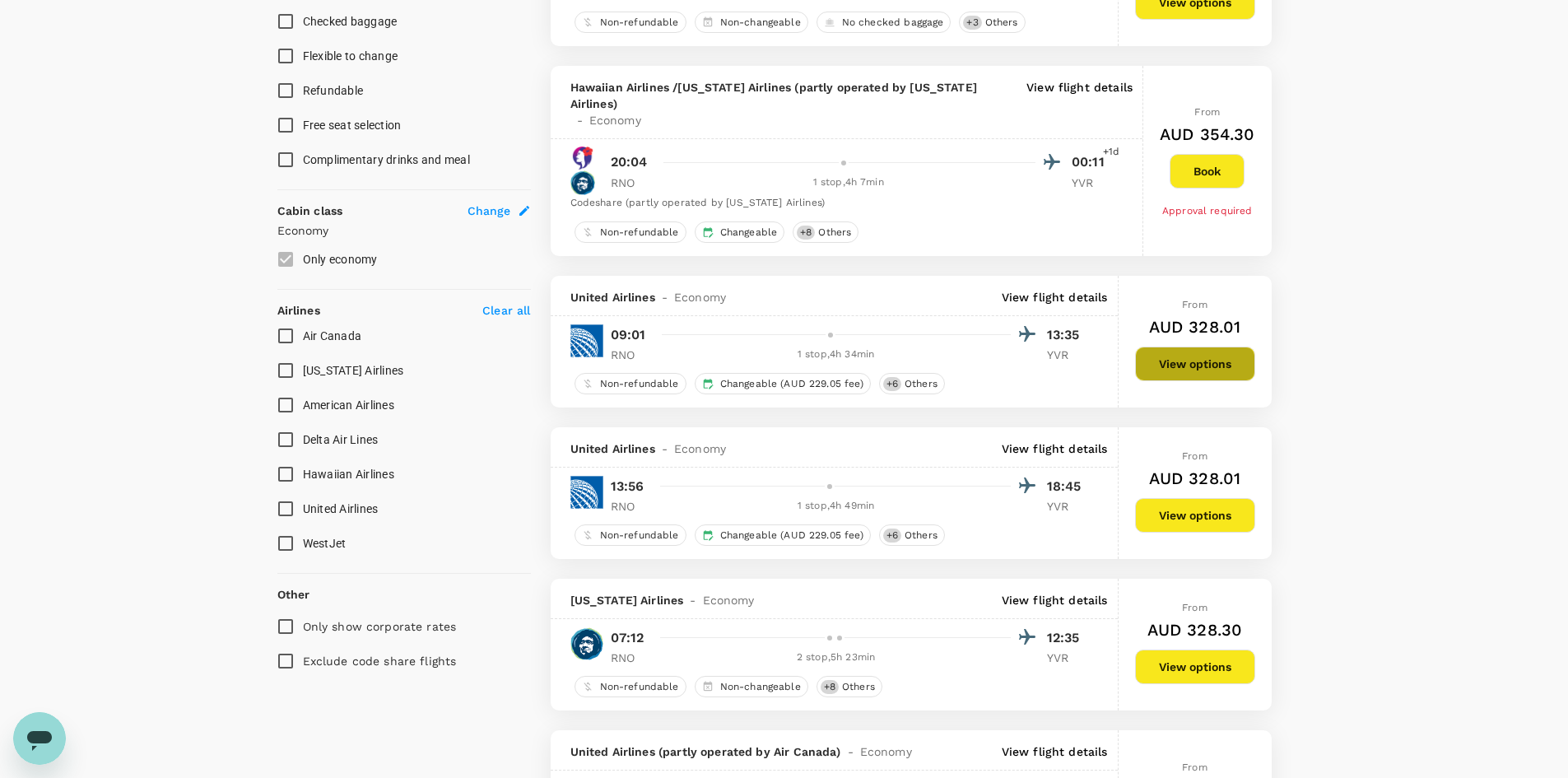
click at [1219, 348] on button "View options" at bounding box center [1195, 364] width 120 height 34
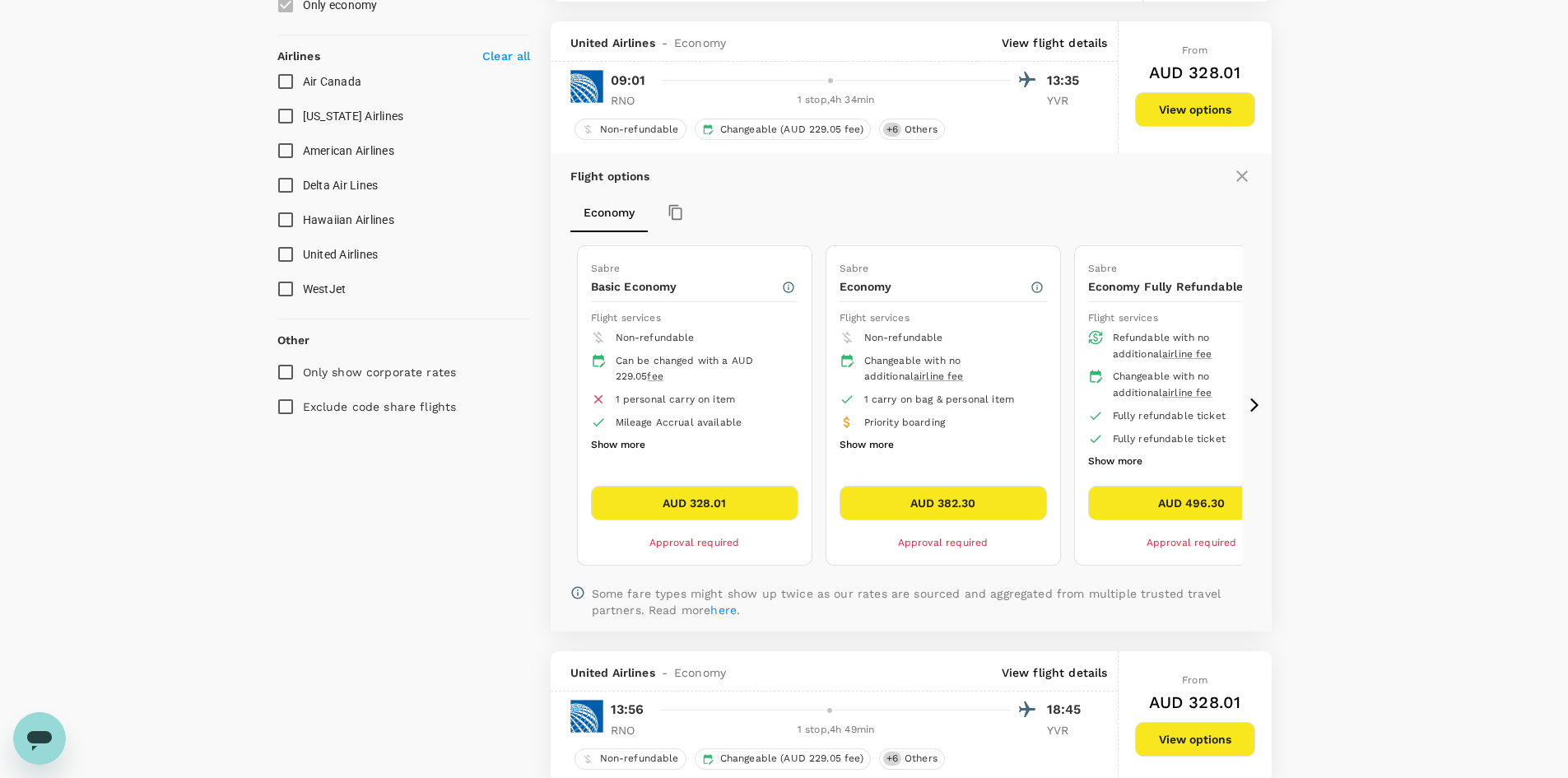
scroll to position [973, 0]
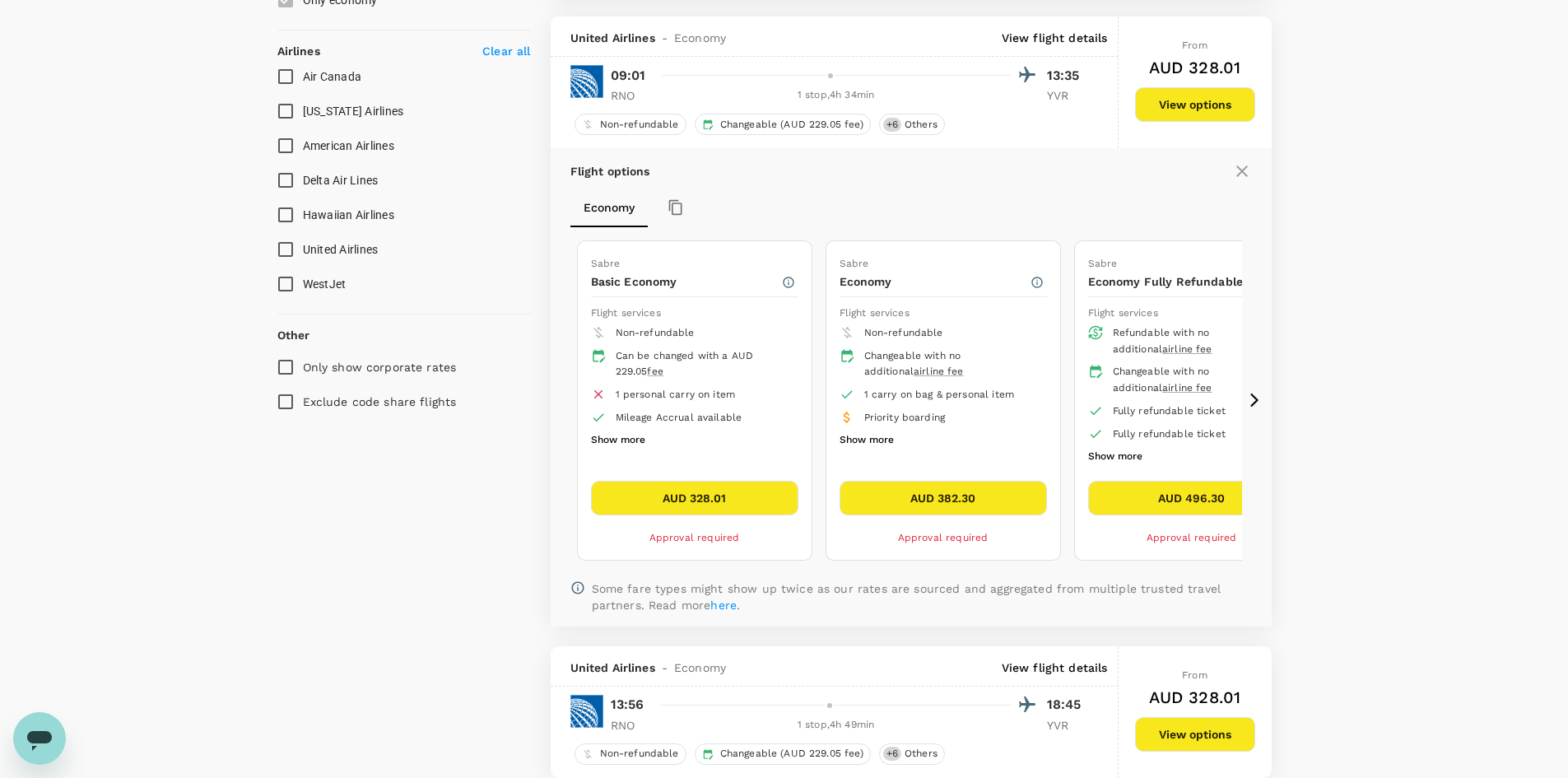
click at [885, 429] on button "Show more" at bounding box center [867, 440] width 54 height 22
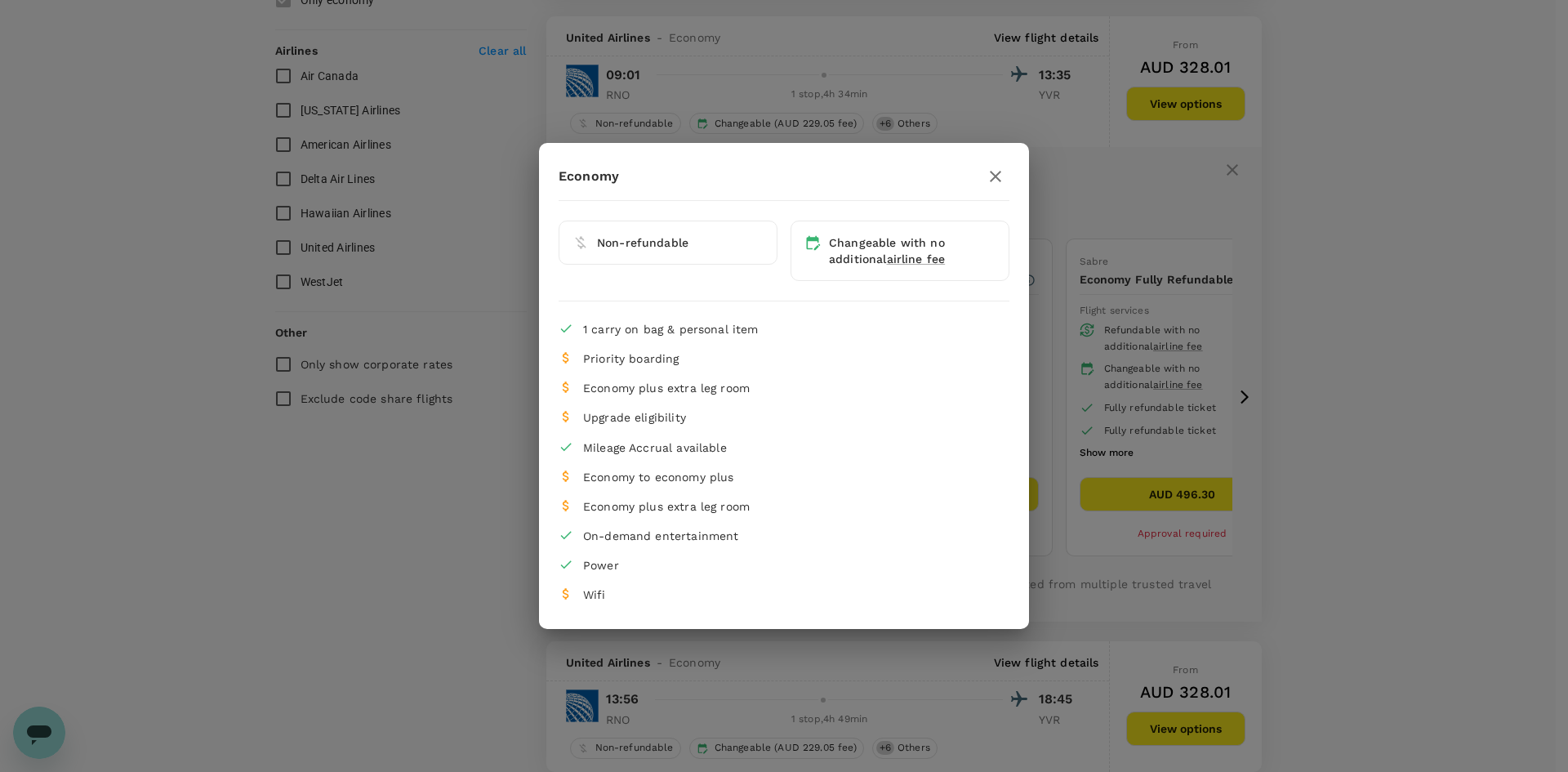
click at [994, 176] on icon "button" at bounding box center [995, 176] width 20 height 20
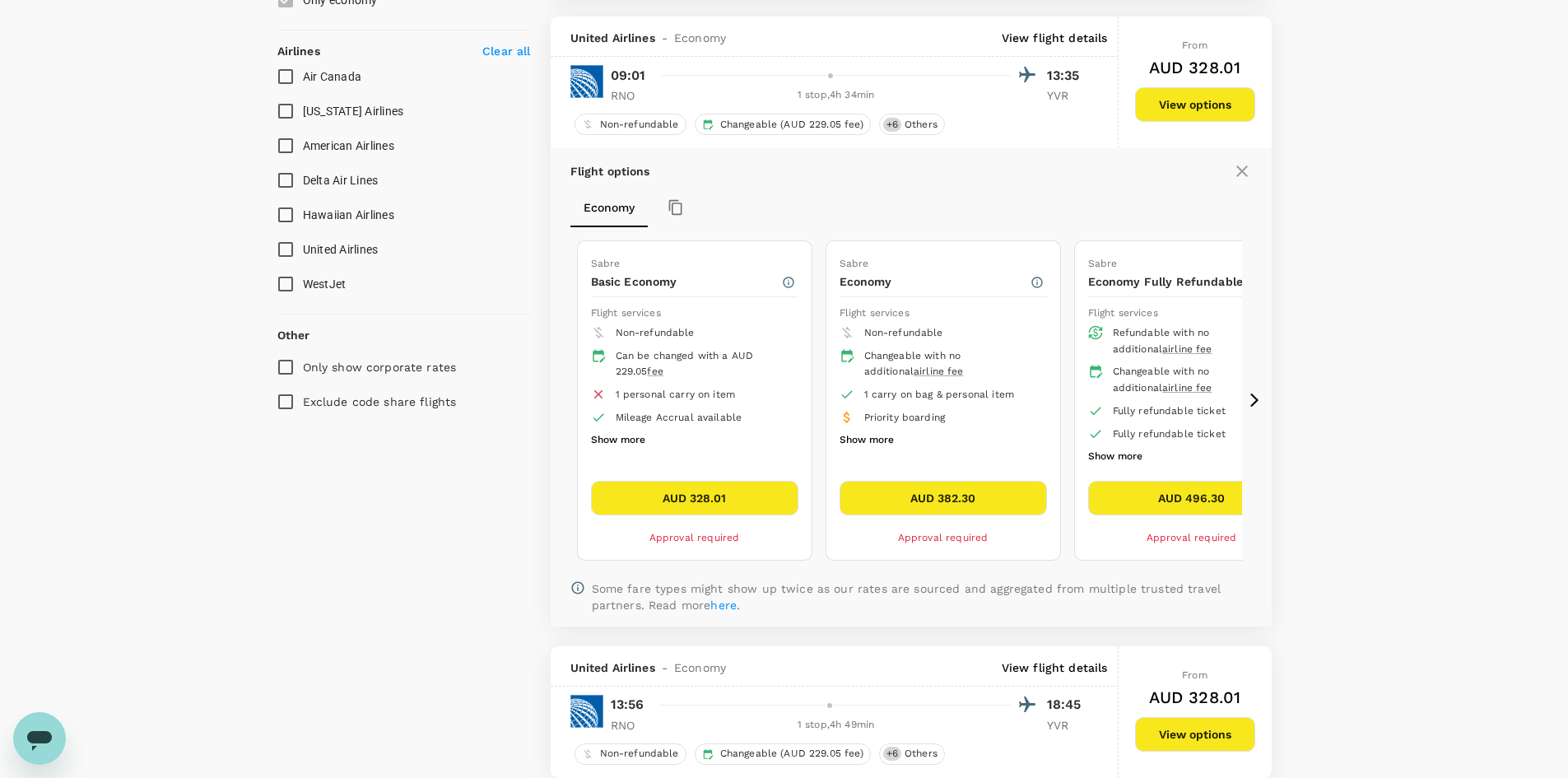
click at [1000, 484] on button "AUD 382.30" at bounding box center [943, 497] width 208 height 34
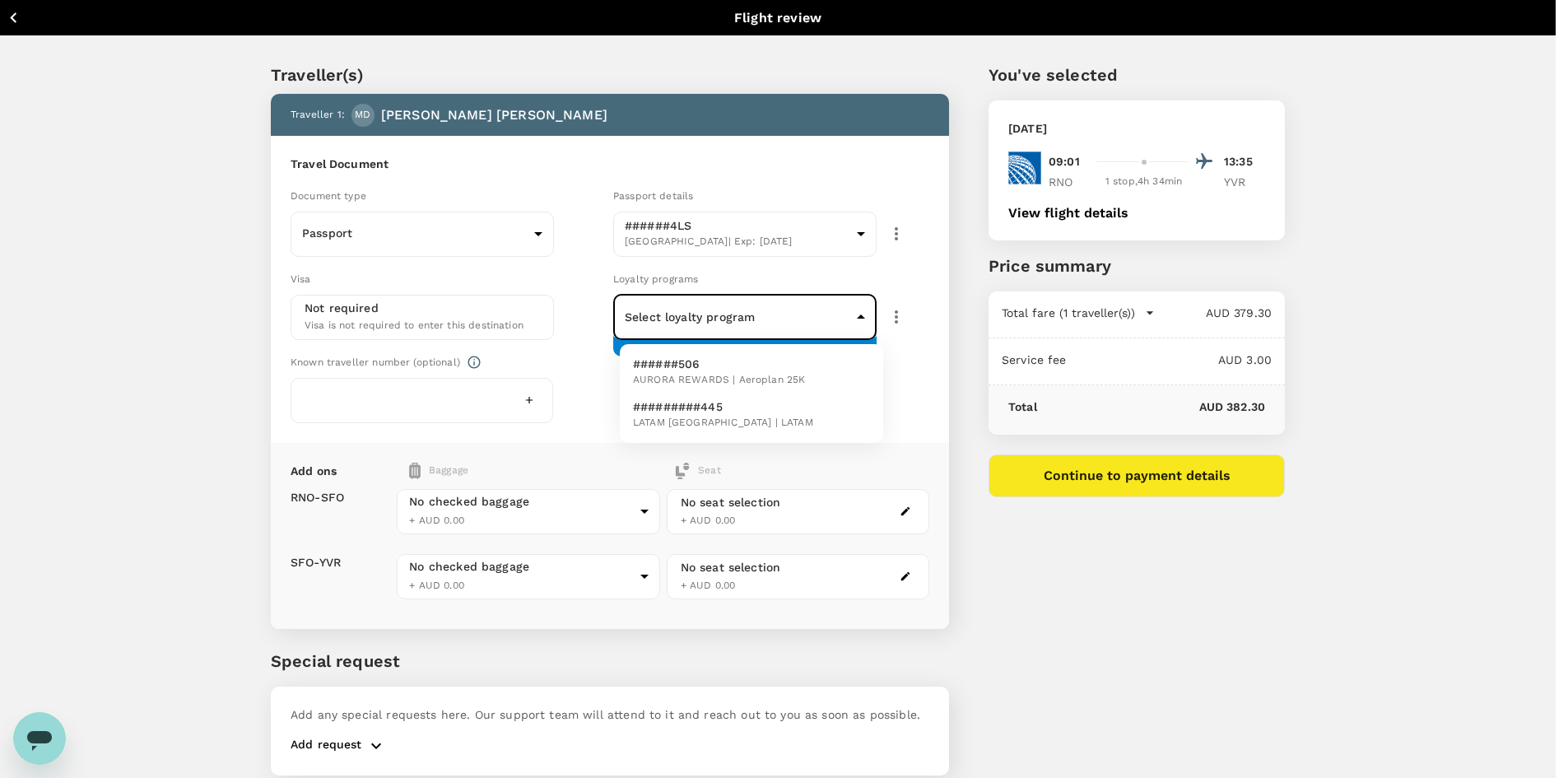
click at [746, 331] on body "Back to flight results Flight review Traveller(s) Traveller 1 : MD [PERSON_NAME…" at bounding box center [784, 419] width 1568 height 840
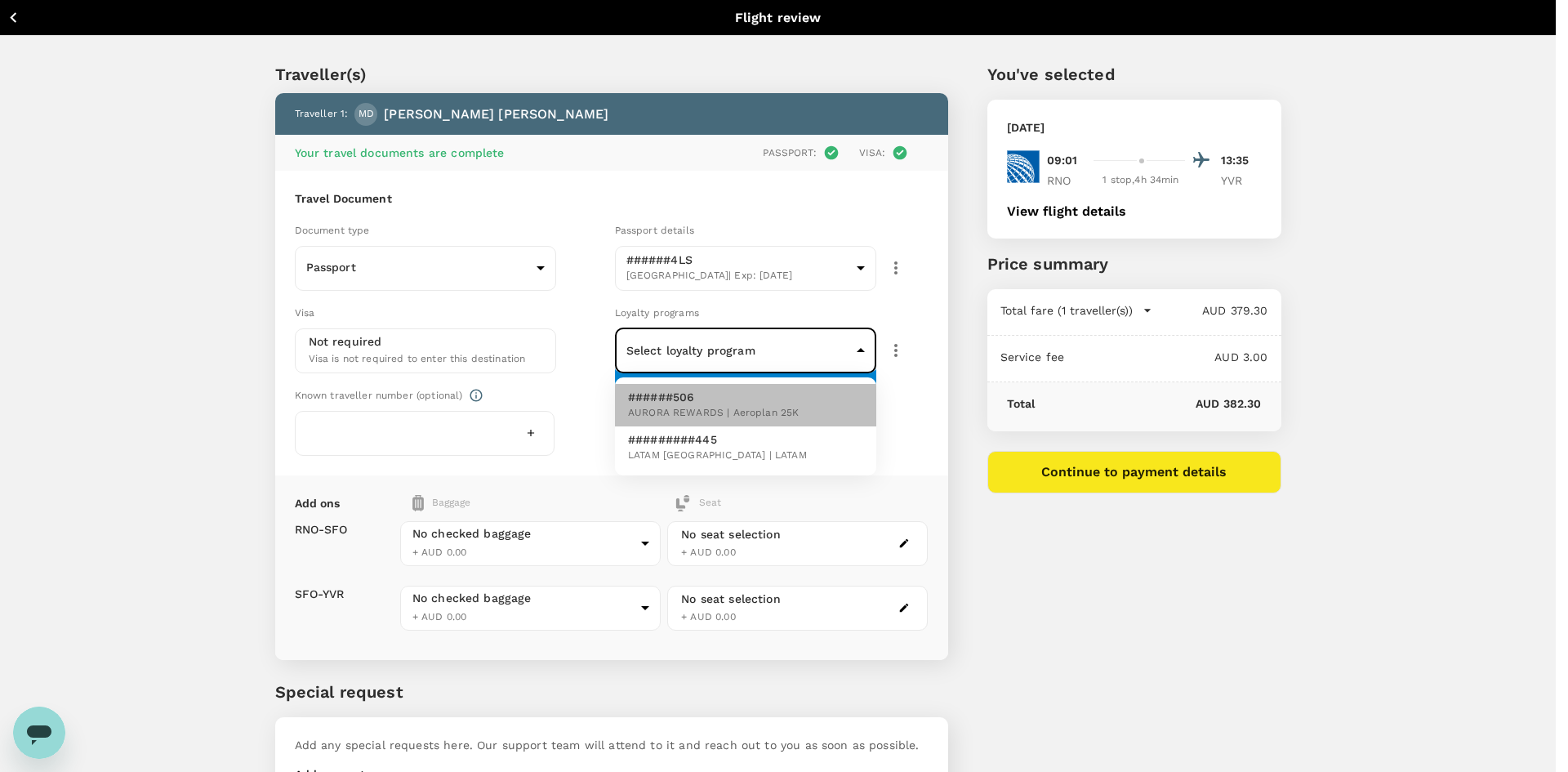
click at [800, 408] on li "######506 AURORA REWARDS | Aeroplan 25K" at bounding box center [746, 405] width 261 height 42
type input "e53080f3-178f-42d0-93a4-a2040c21363c"
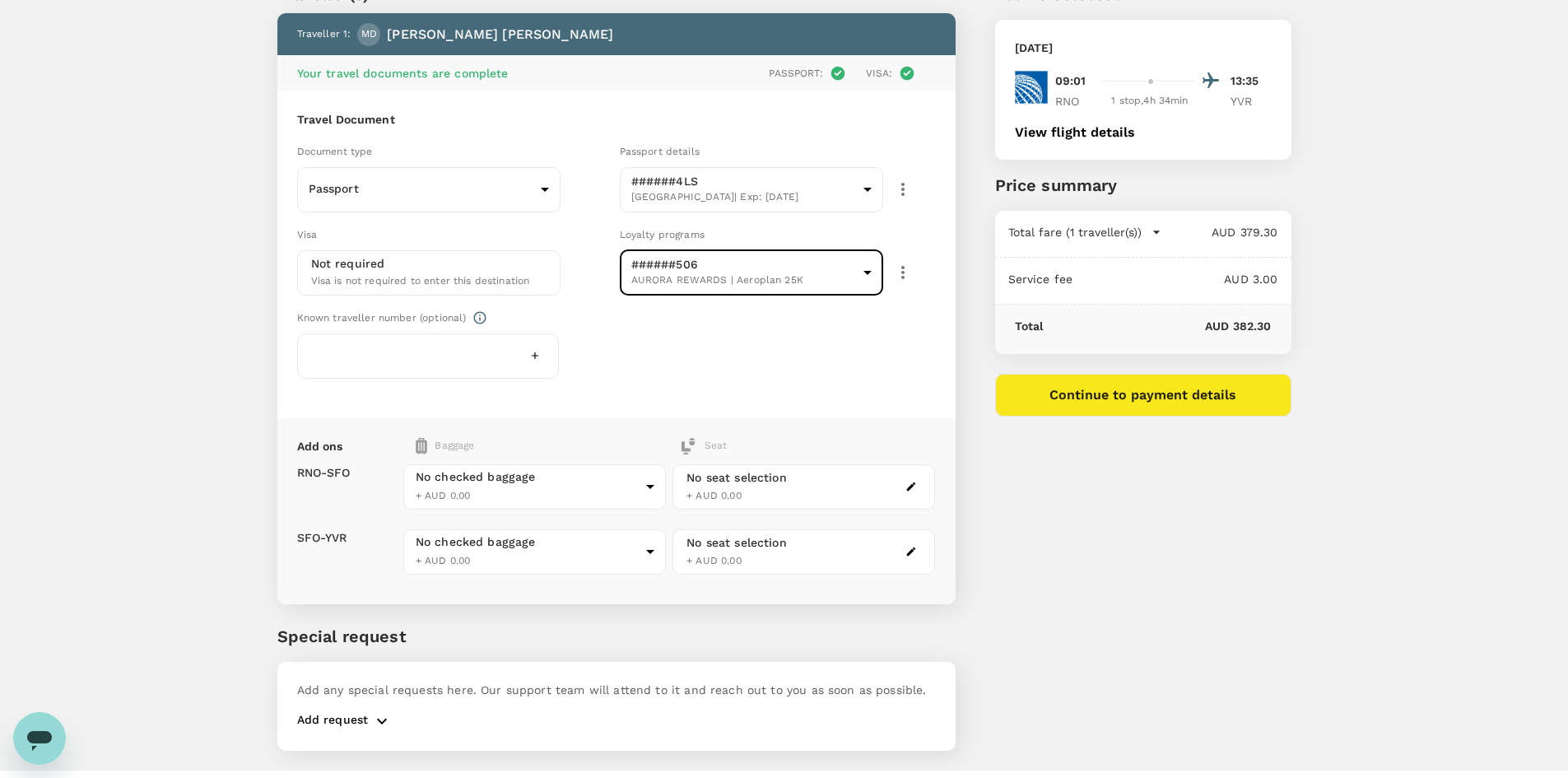
scroll to position [118, 0]
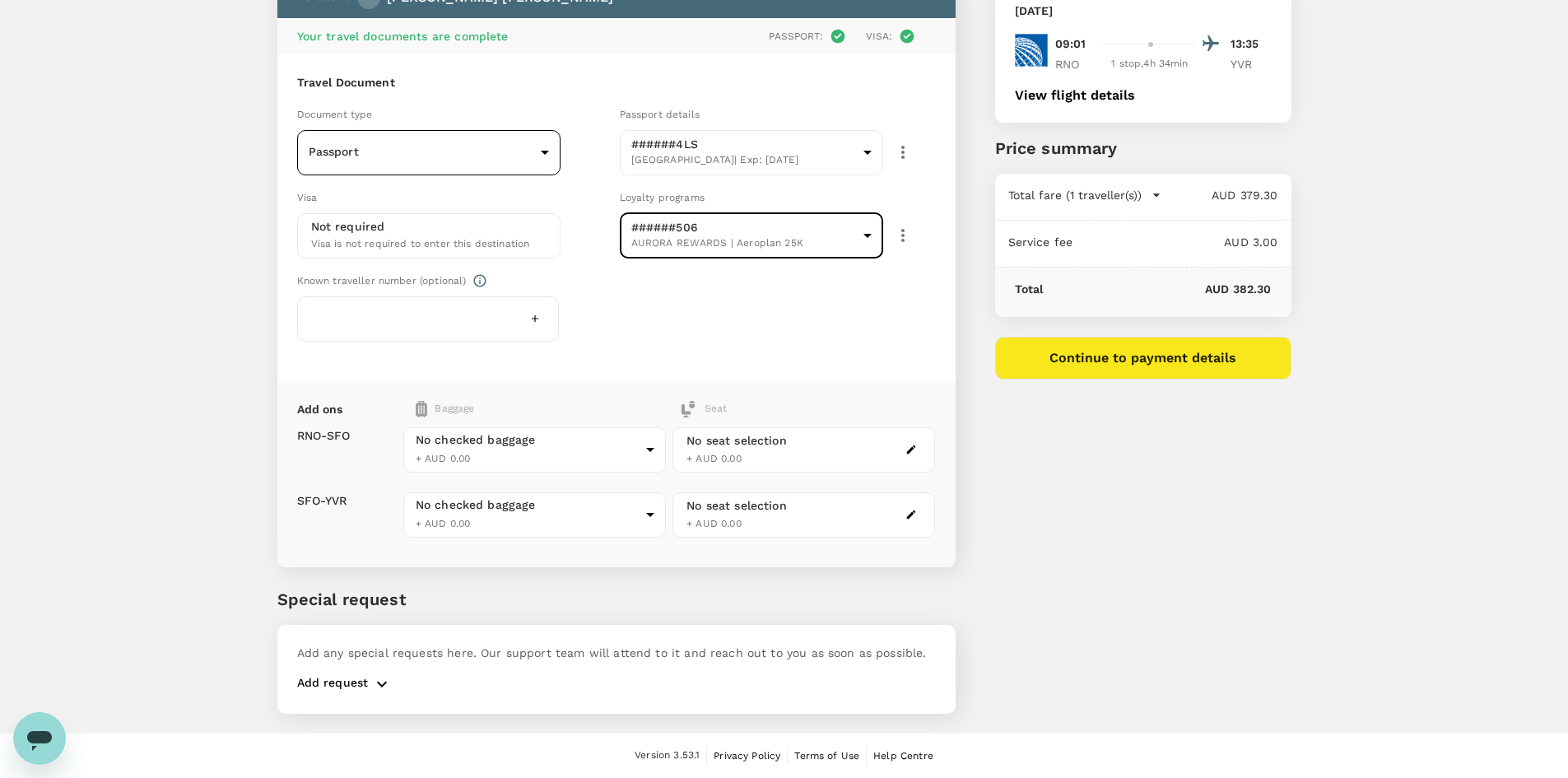
click at [442, 153] on body "Back to flight results Flight review Traveller(s) Traveller 1 : MD [PERSON_NAME…" at bounding box center [784, 330] width 1568 height 896
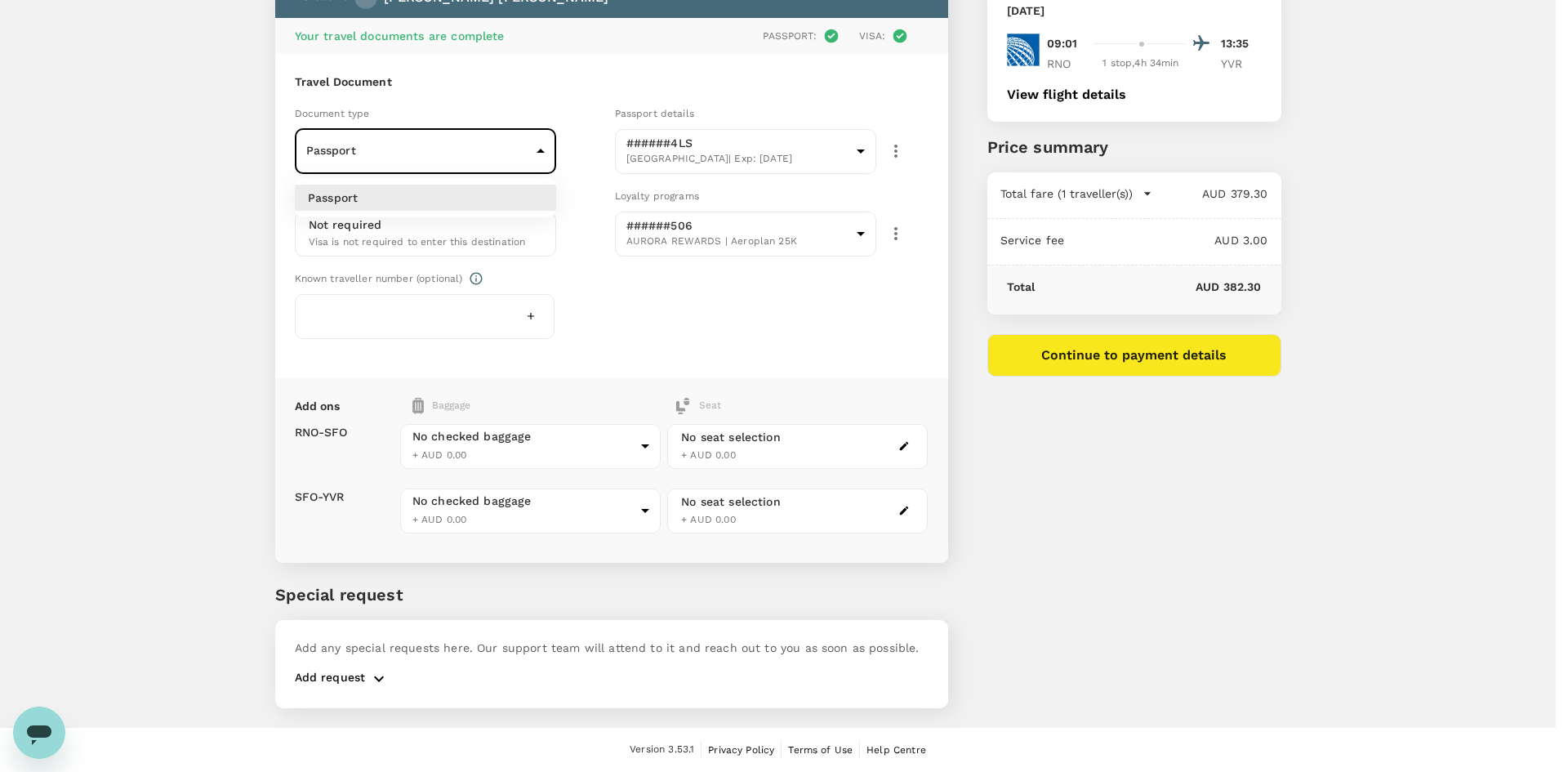
click at [442, 157] on div at bounding box center [784, 386] width 1568 height 772
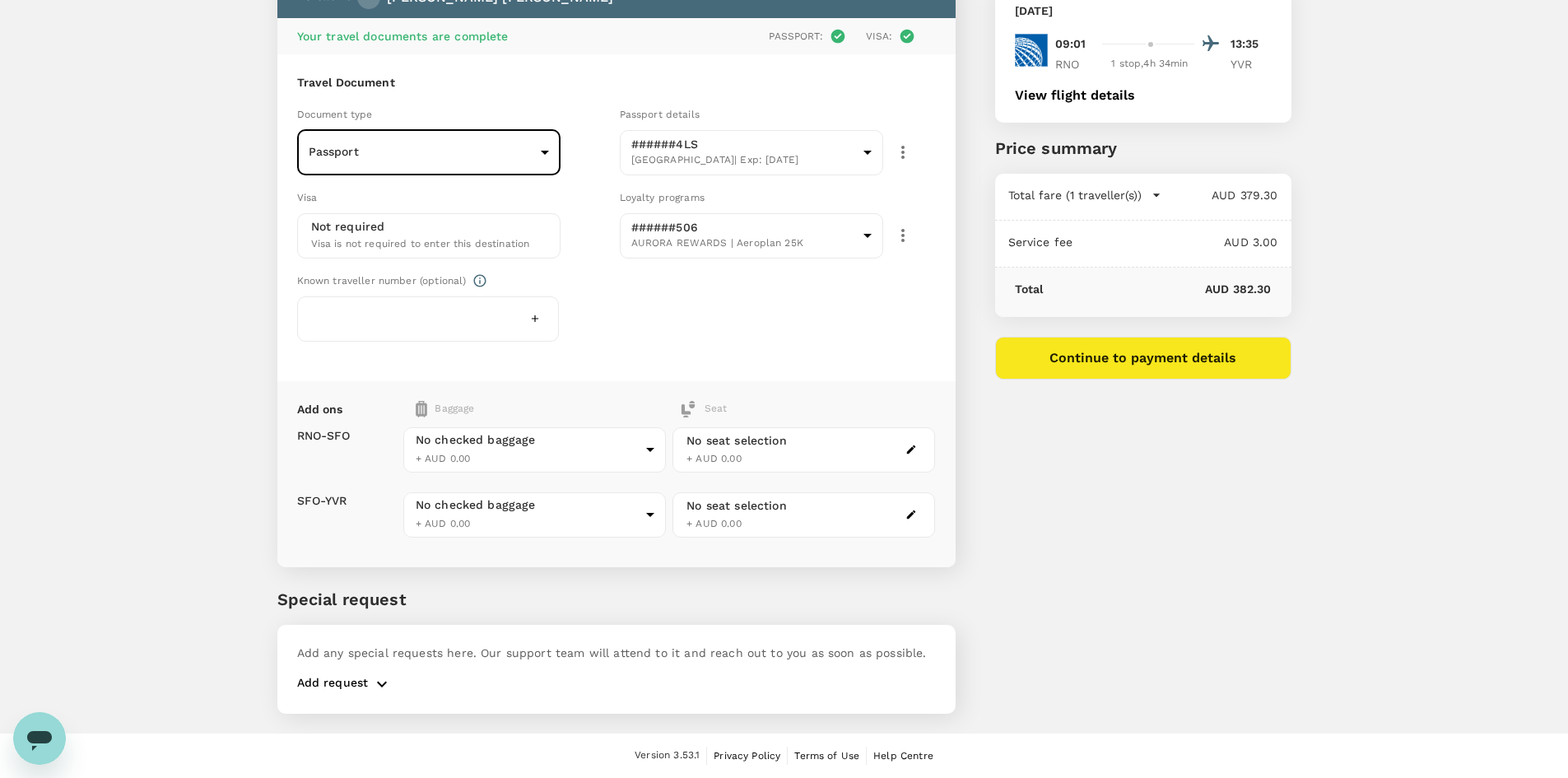
click at [1129, 572] on div "You've selected [DATE] 09:01 13:35 RNO 1 stop , 4h 34min YVR View flight detail…" at bounding box center [1123, 319] width 336 height 828
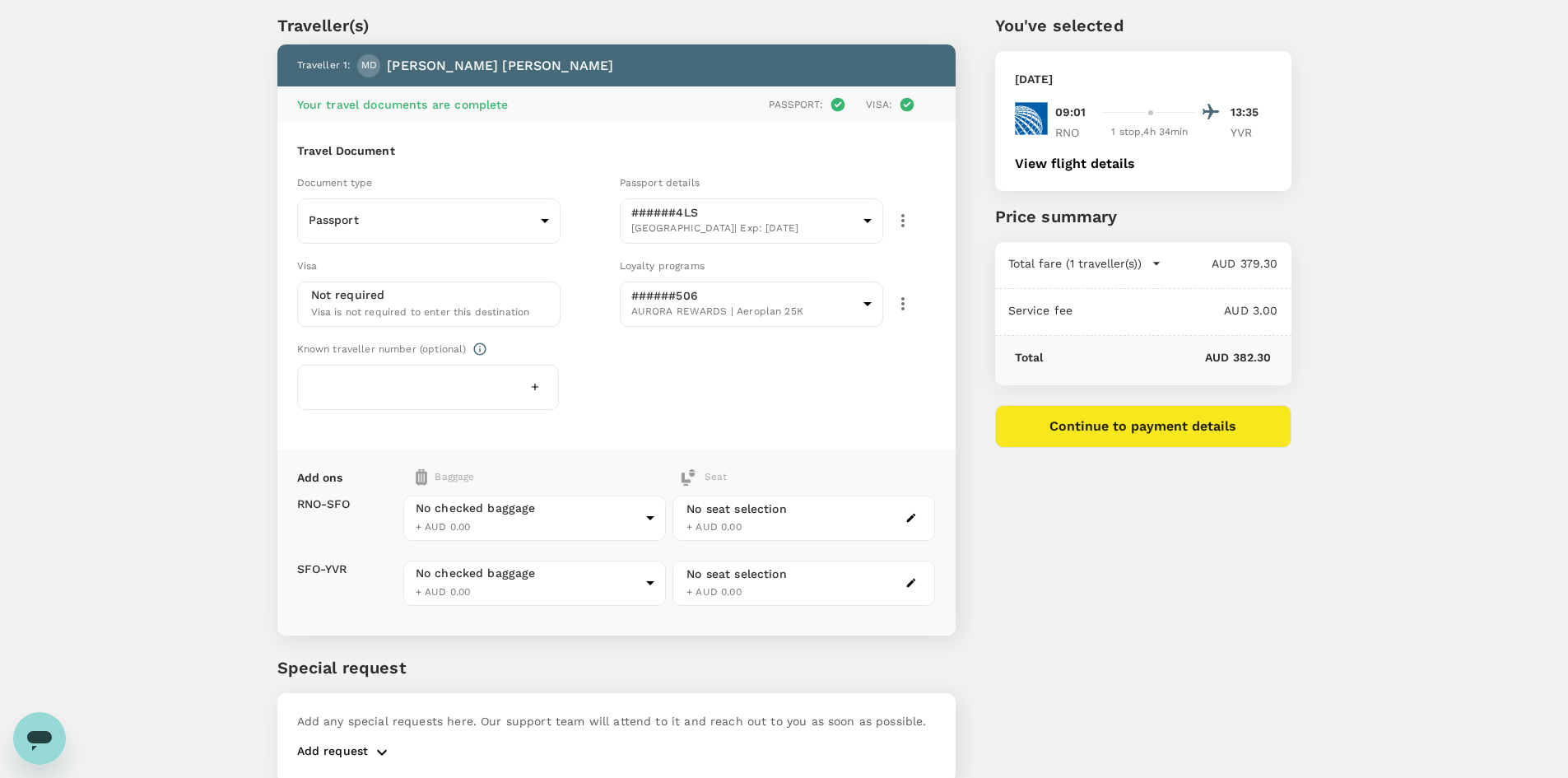
scroll to position [0, 0]
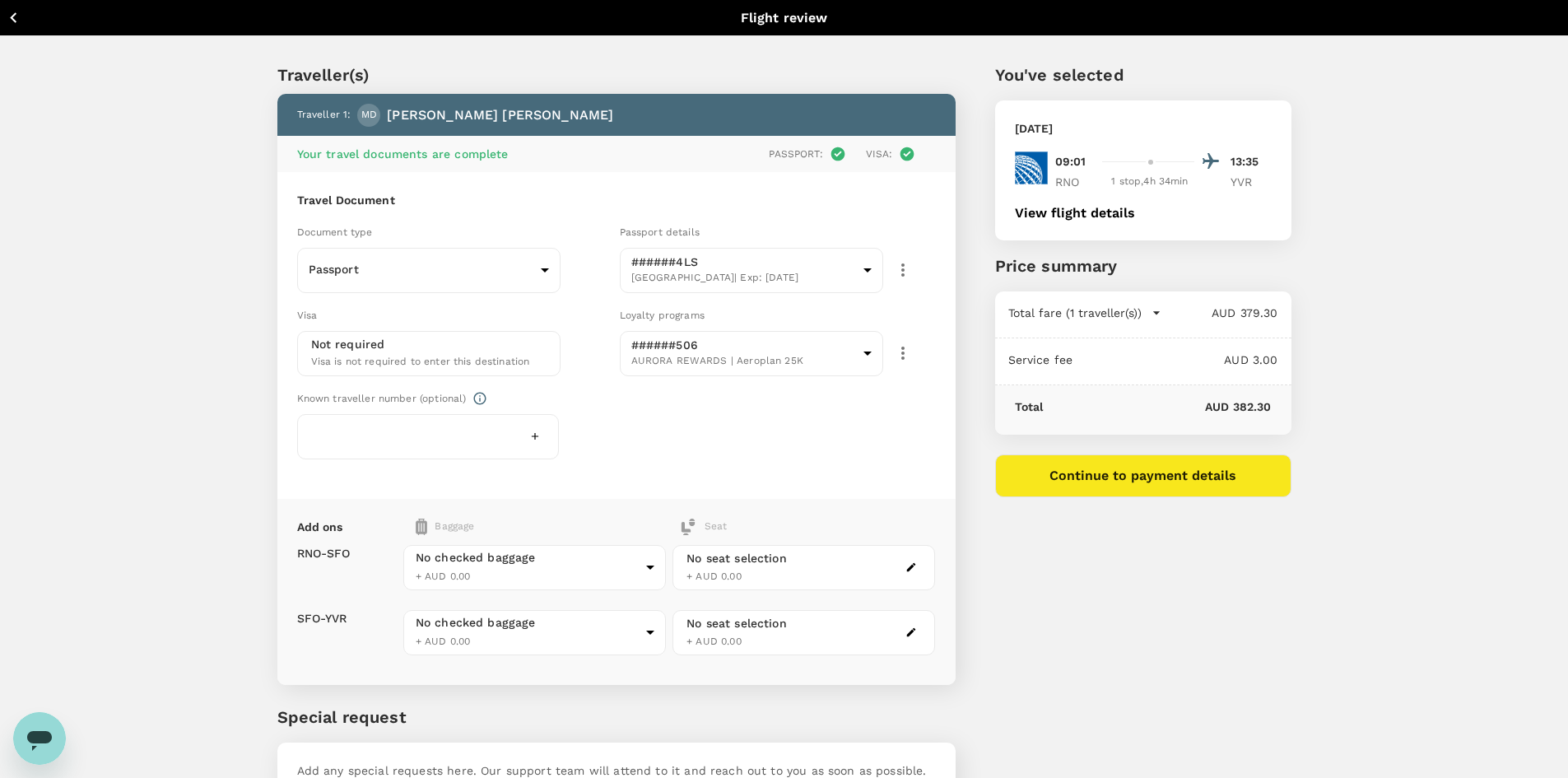
click at [473, 435] on div at bounding box center [428, 436] width 263 height 45
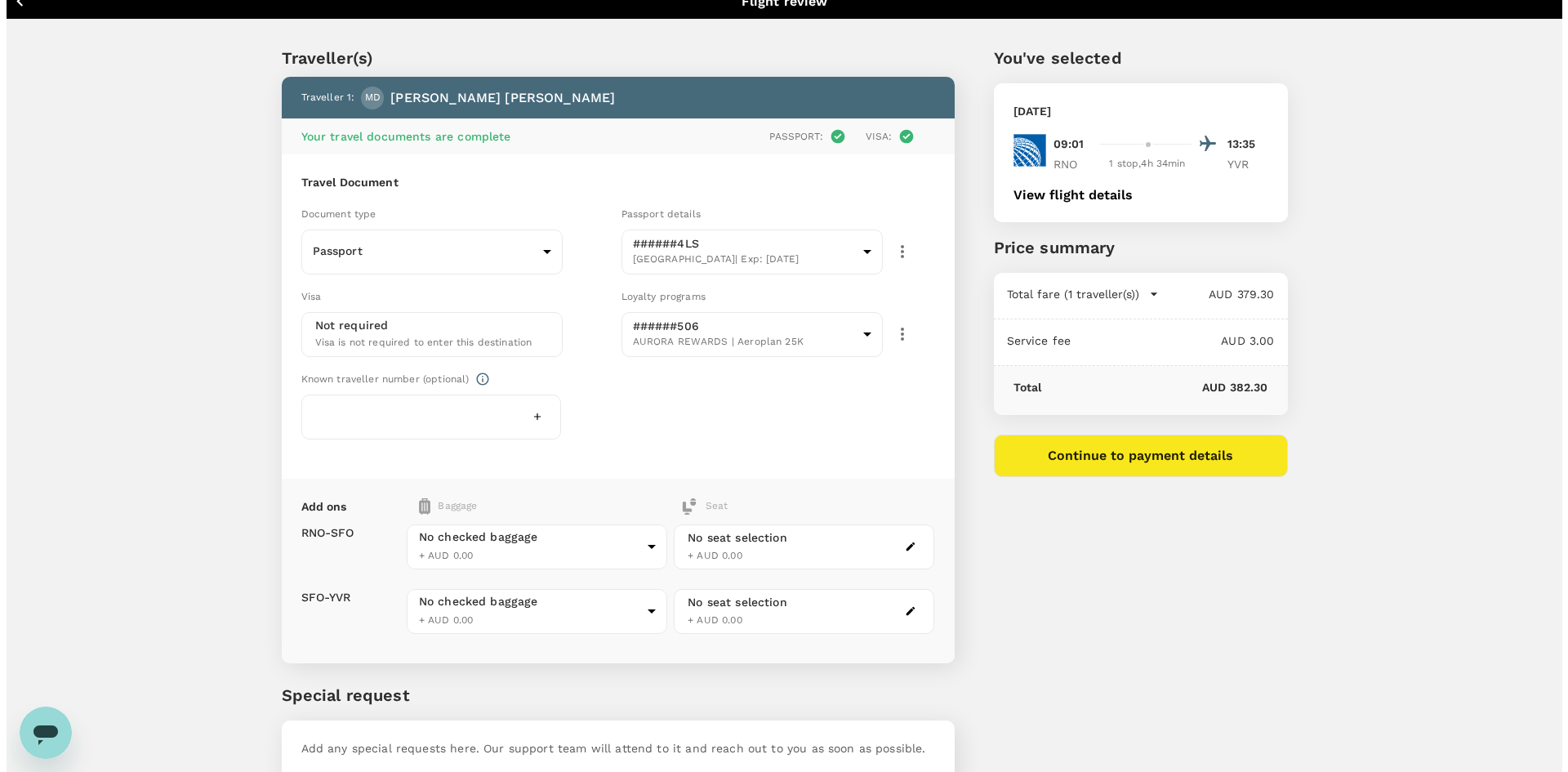
scroll to position [117, 0]
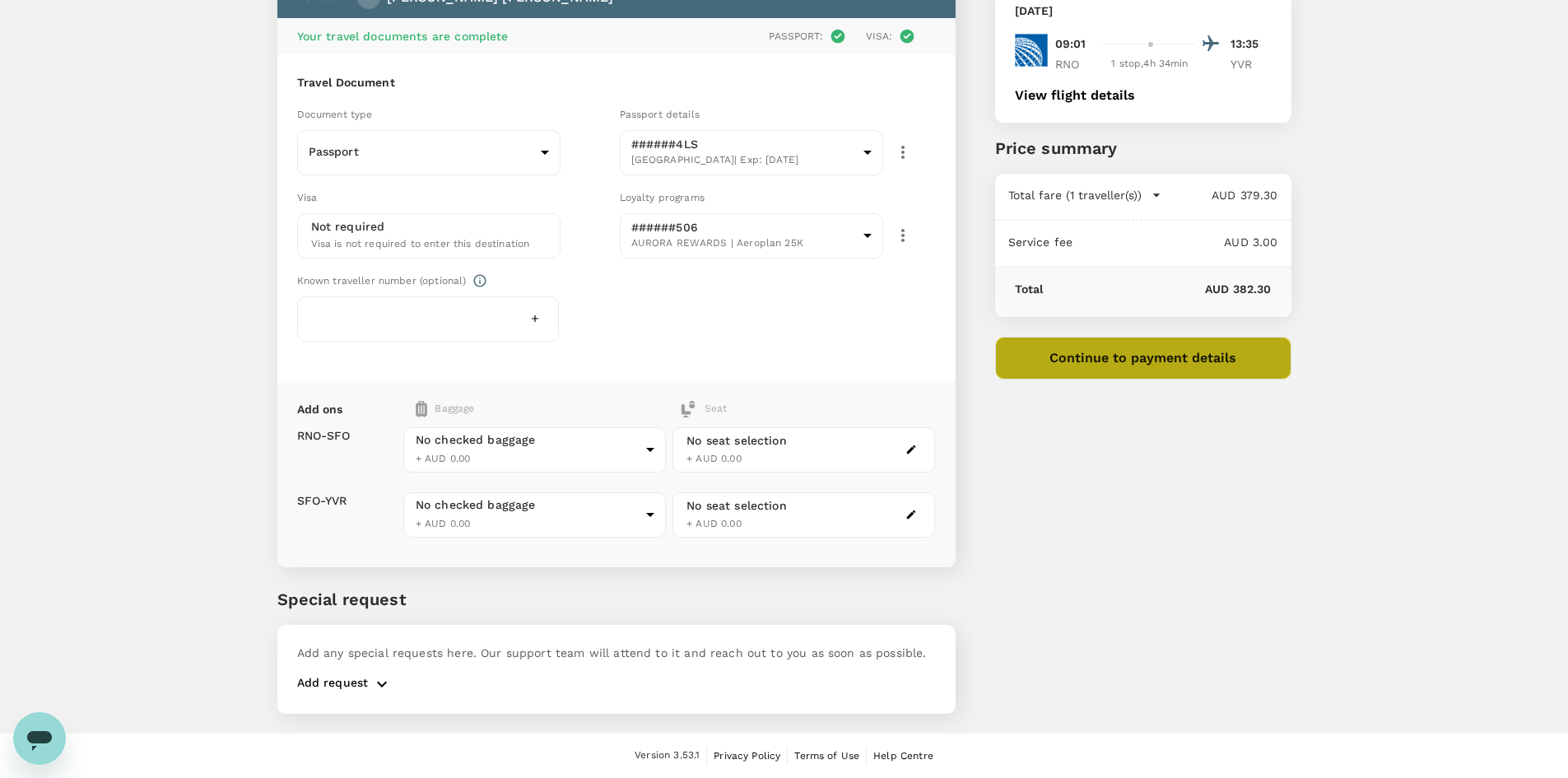
click at [1156, 367] on button "Continue to payment details" at bounding box center [1143, 358] width 296 height 43
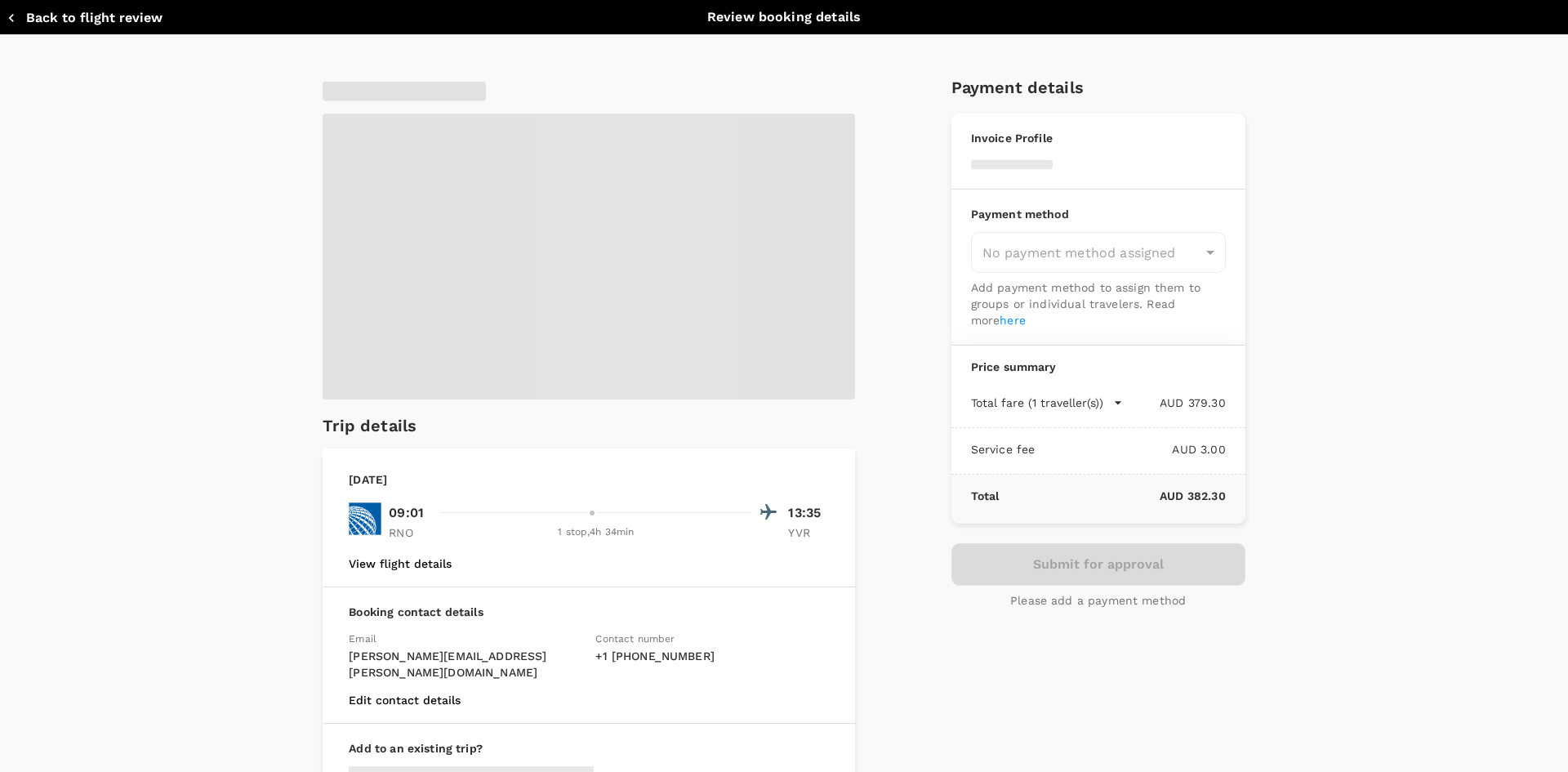
type input "9c4289b1-14a3-4119-8736-521306e5ca8f"
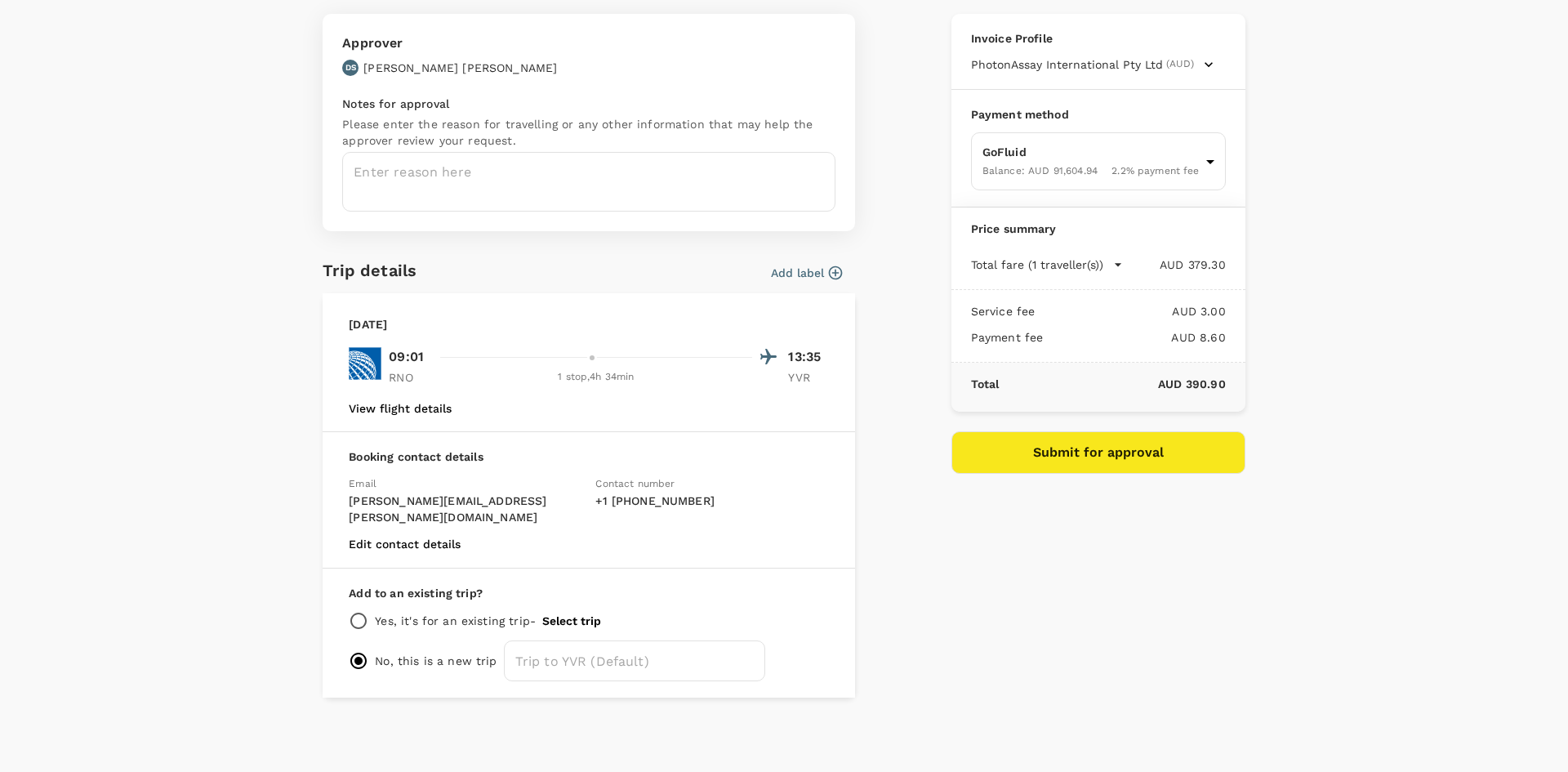
scroll to position [23, 0]
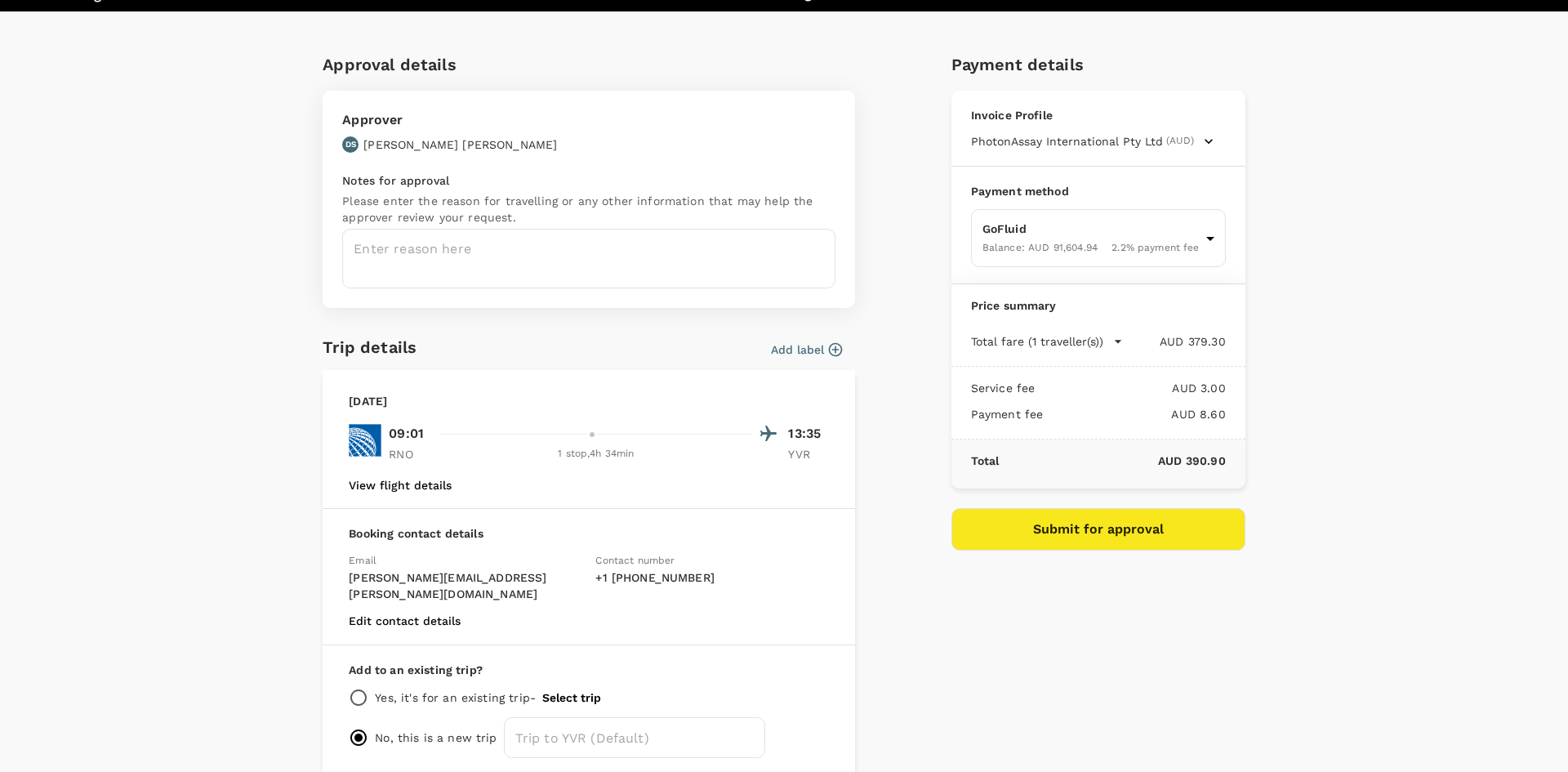
drag, startPoint x: 434, startPoint y: 683, endPoint x: 382, endPoint y: 684, distance: 52.0
click at [434, 689] on p "Yes, it's for an existing trip -" at bounding box center [455, 698] width 161 height 17
drag, startPoint x: 368, startPoint y: 685, endPoint x: 355, endPoint y: 684, distance: 13.0
click at [367, 688] on div "Yes, it's for an existing trip - Select trip" at bounding box center [588, 698] width 480 height 20
click at [355, 688] on input "radio" at bounding box center [358, 698] width 20 height 20
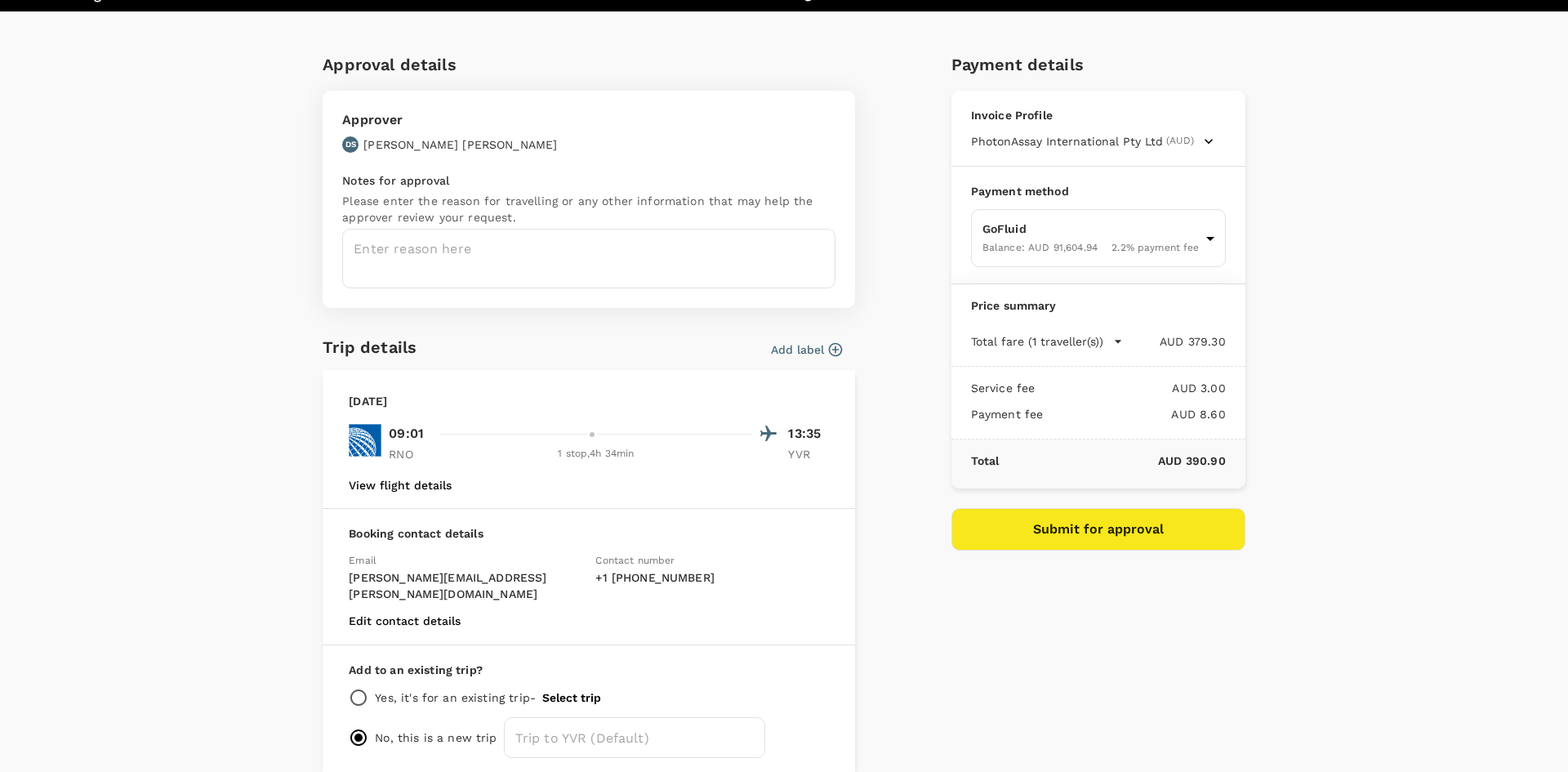
radio input "true"
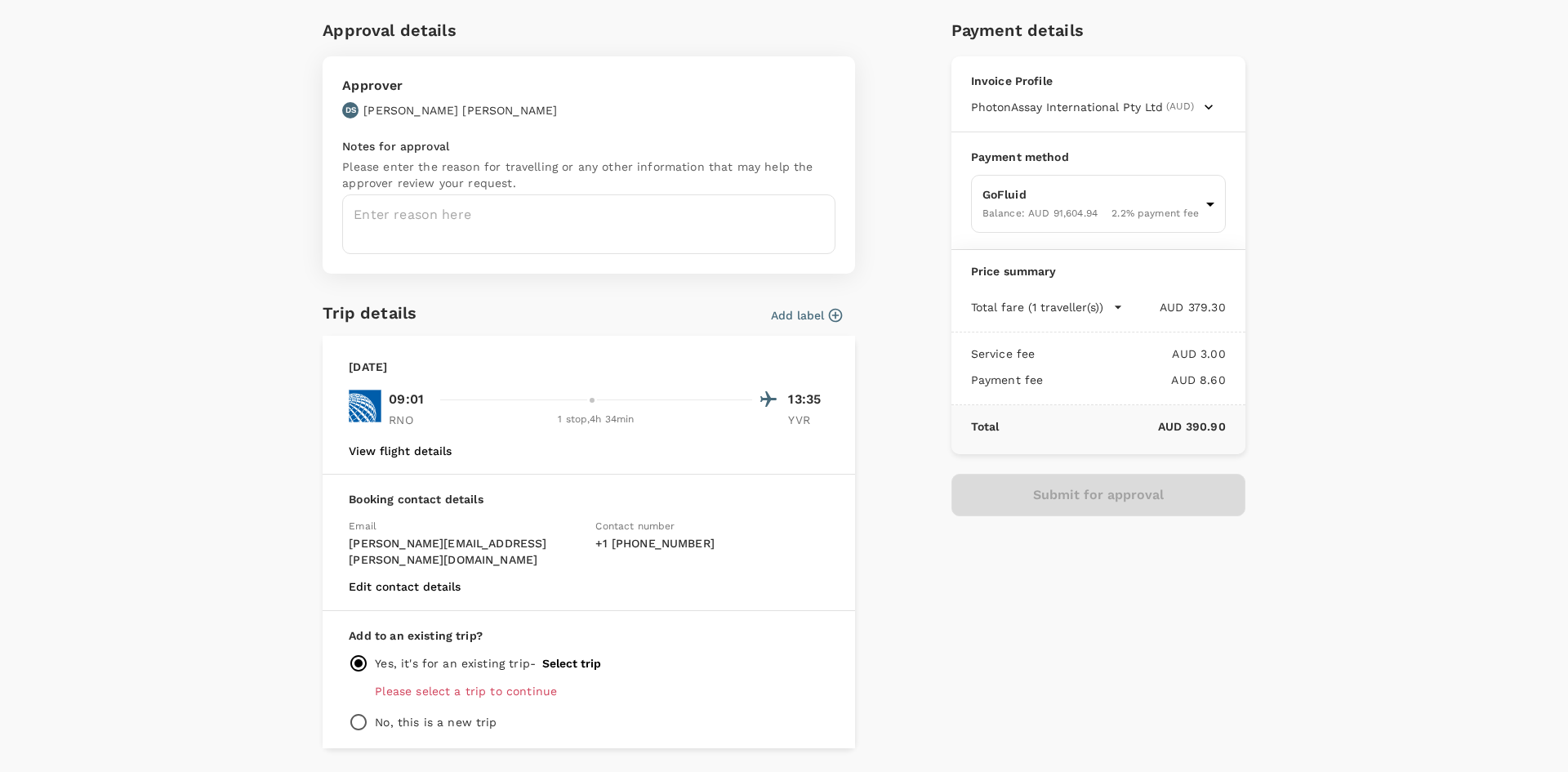
scroll to position [92, 0]
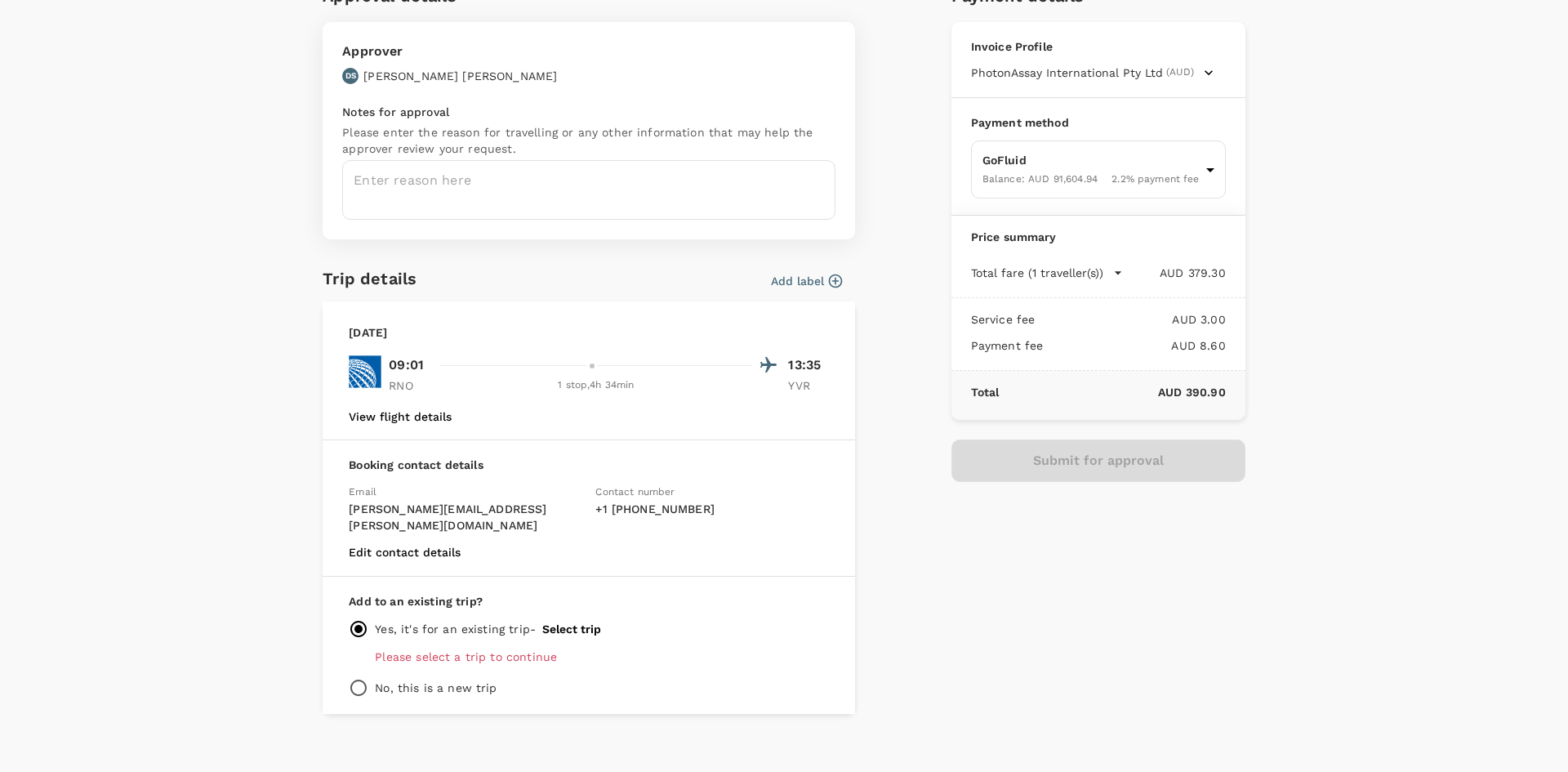
click at [421, 649] on p "Please select a trip to continue" at bounding box center [602, 657] width 454 height 17
drag, startPoint x: 511, startPoint y: 640, endPoint x: 554, endPoint y: 640, distance: 43.0
click at [512, 649] on p "Please select a trip to continue" at bounding box center [602, 657] width 454 height 17
drag, startPoint x: 457, startPoint y: 649, endPoint x: 571, endPoint y: 649, distance: 114.0
click at [571, 649] on div "Add to an existing trip? Yes, it's for an existing trip - Select trip Please se…" at bounding box center [589, 645] width 533 height 137
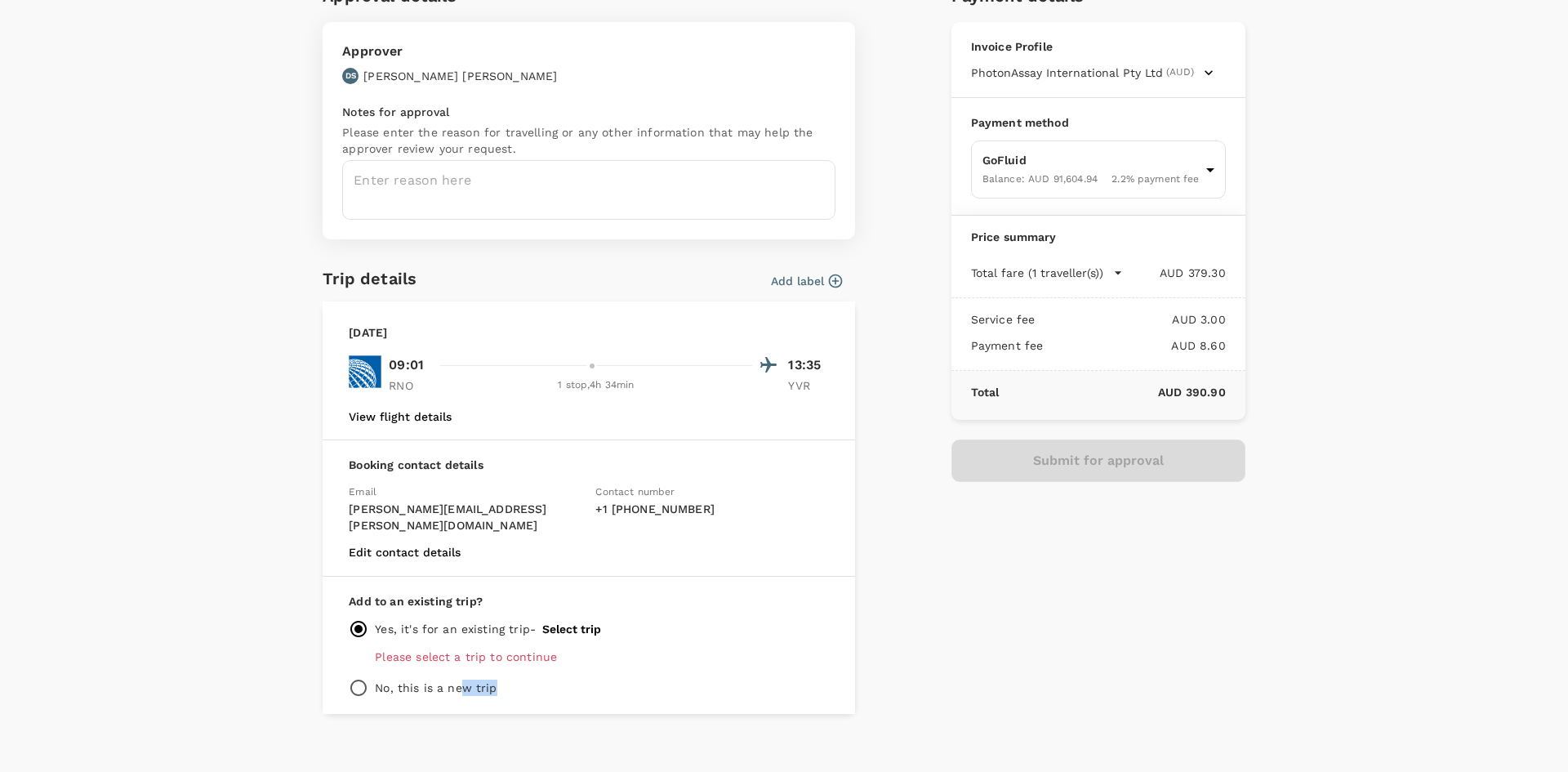
click at [573, 649] on div "Add to an existing trip? Yes, it's for an existing trip - Select trip Please se…" at bounding box center [589, 645] width 533 height 137
click at [704, 620] on div "Yes, it's for an existing trip - Select trip" at bounding box center [588, 629] width 480 height 20
click at [348, 678] on input "radio" at bounding box center [358, 688] width 20 height 20
radio input "true"
radio input "false"
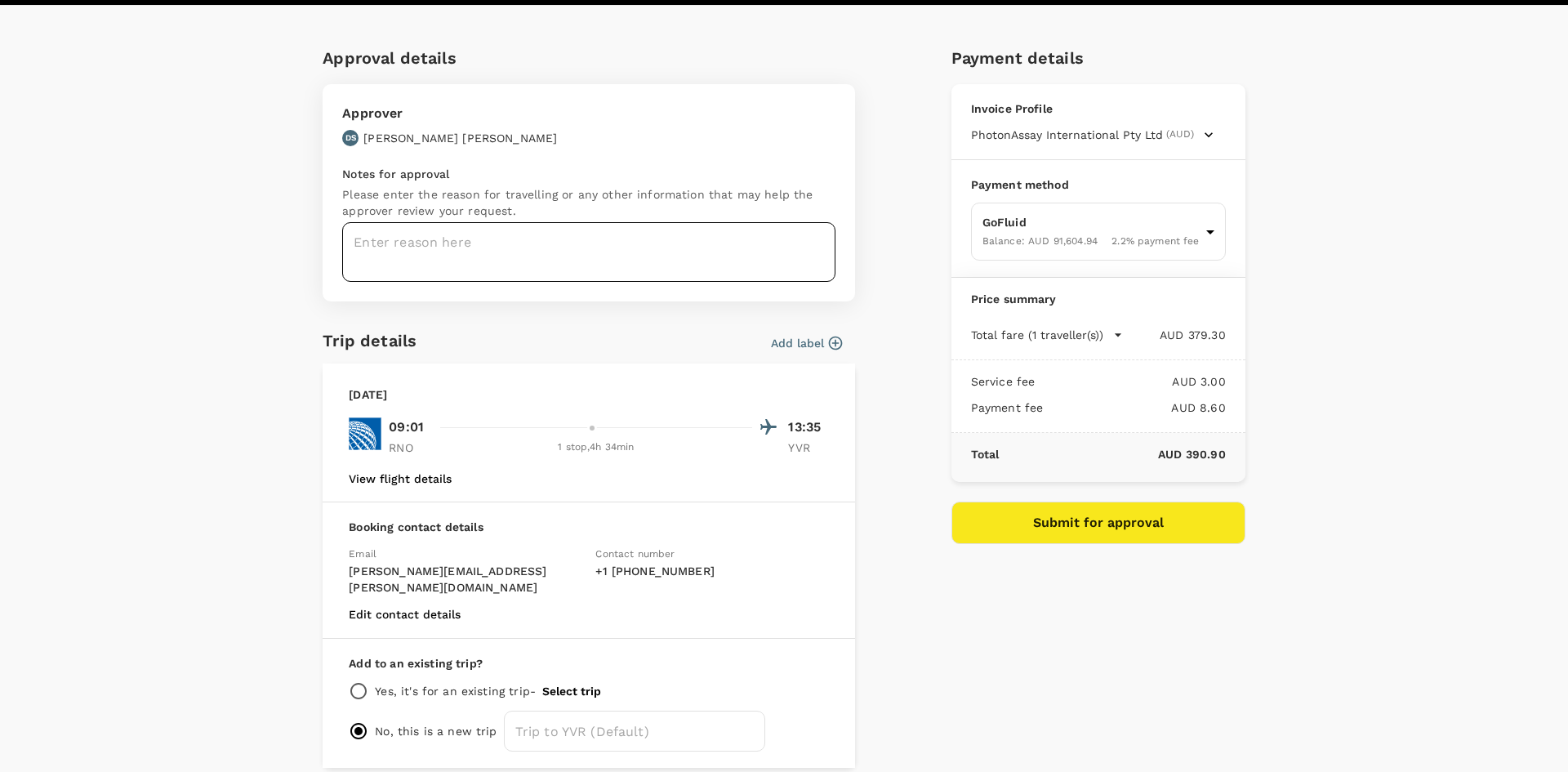
scroll to position [0, 0]
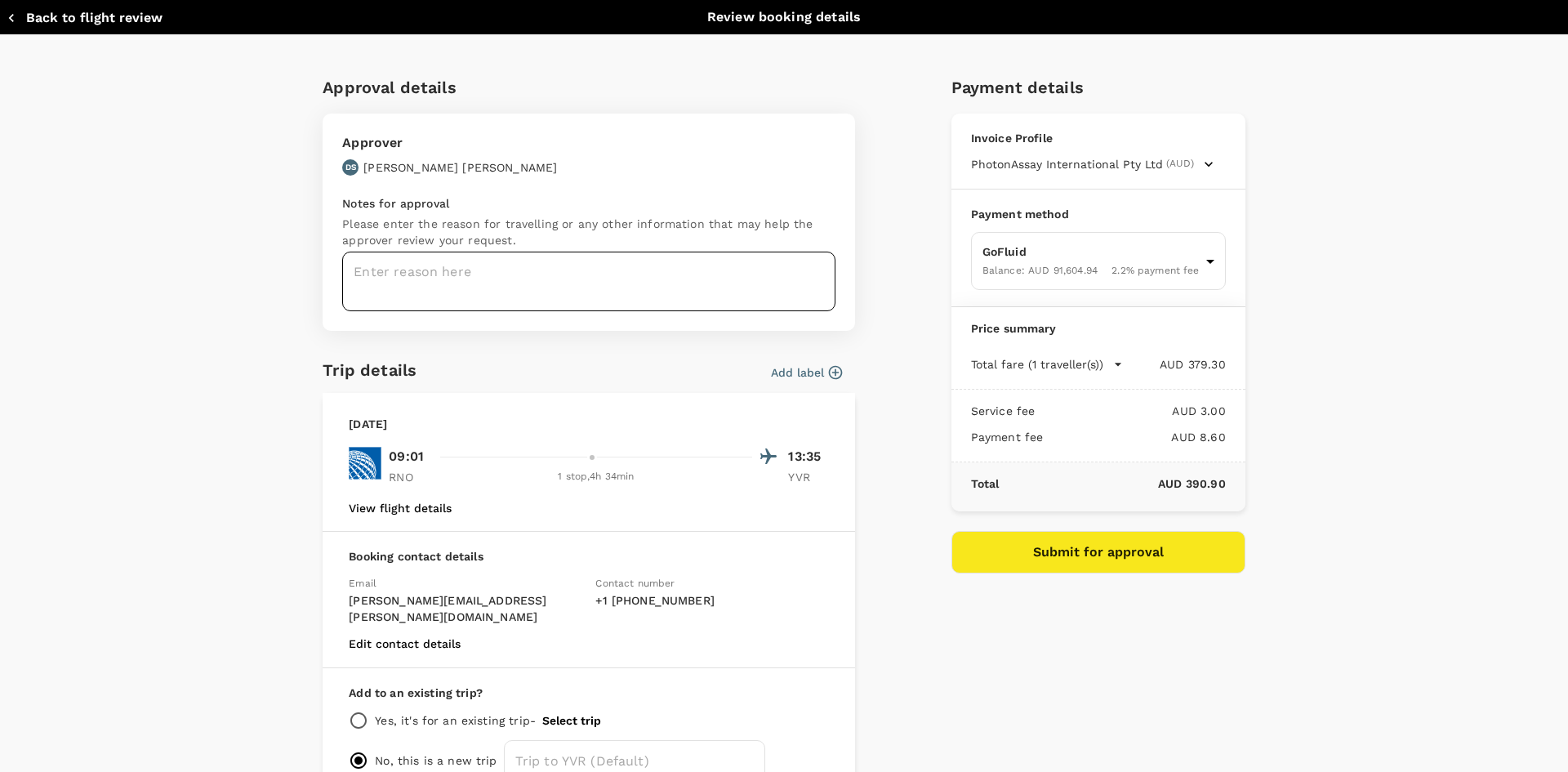
click at [578, 281] on textarea at bounding box center [589, 281] width 493 height 60
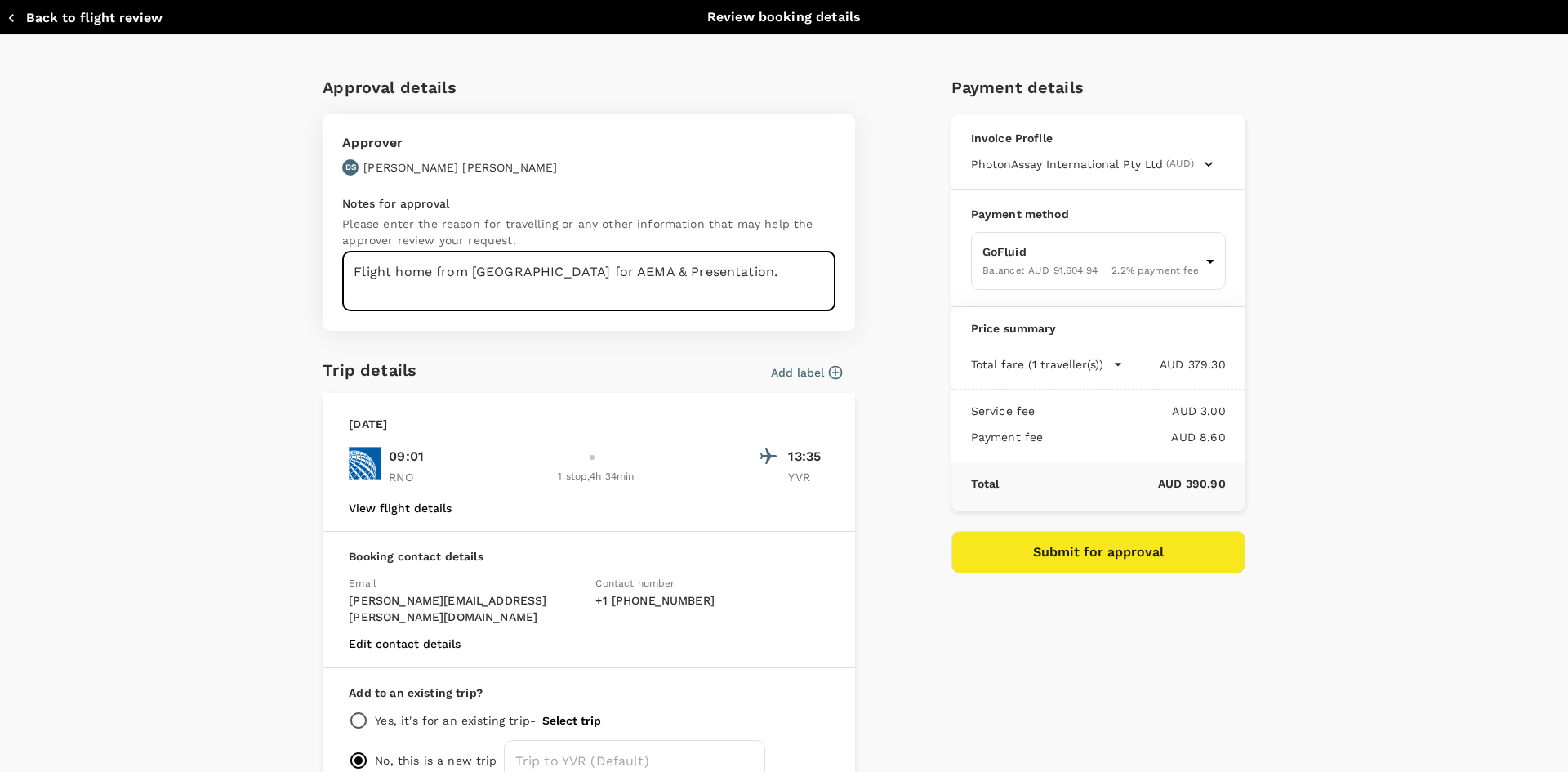
type textarea "Flight home from [GEOGRAPHIC_DATA] for AEMA & Presentation."
click at [970, 659] on div "Payment details Invoice Profile PhotonAssay International Pty Ltd (AUD) Busines…" at bounding box center [1091, 429] width 307 height 736
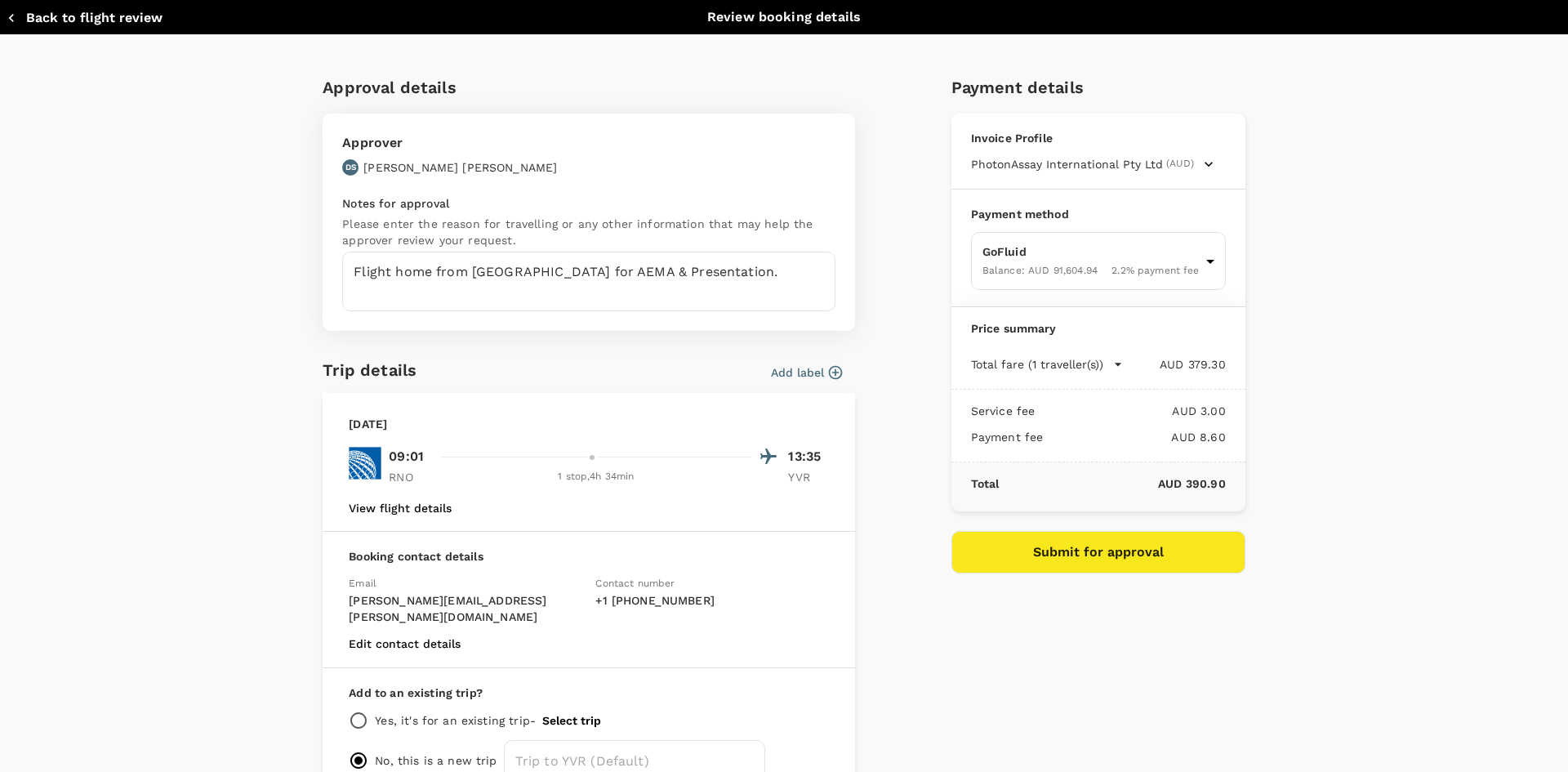
click at [1022, 549] on button "Submit for approval" at bounding box center [1098, 552] width 294 height 42
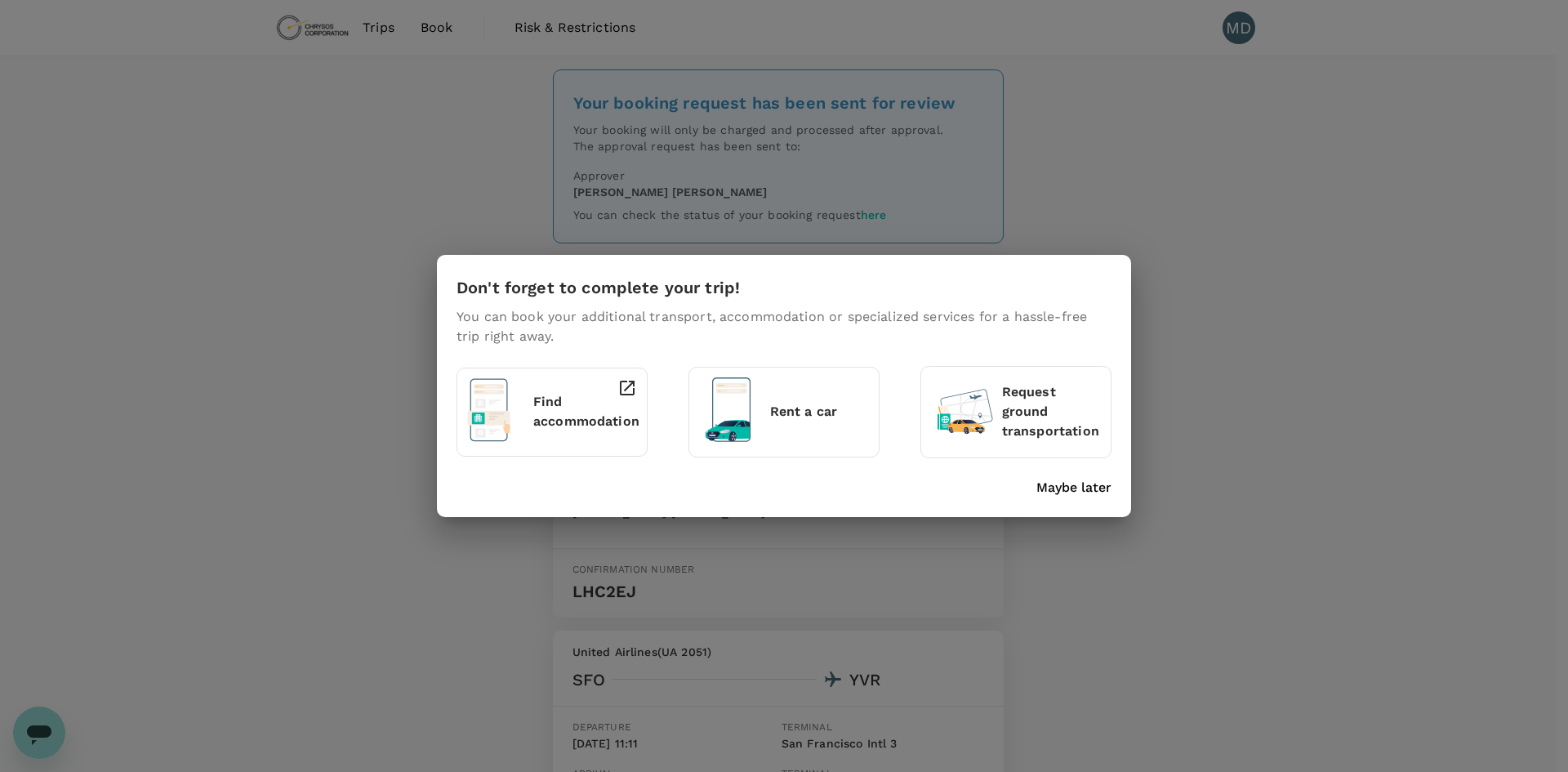
click at [1112, 490] on div "Don't forget to complete your trip! You can book your additional transport, acc…" at bounding box center [784, 386] width 694 height 261
click at [1098, 485] on p "Maybe later" at bounding box center [1073, 487] width 75 height 20
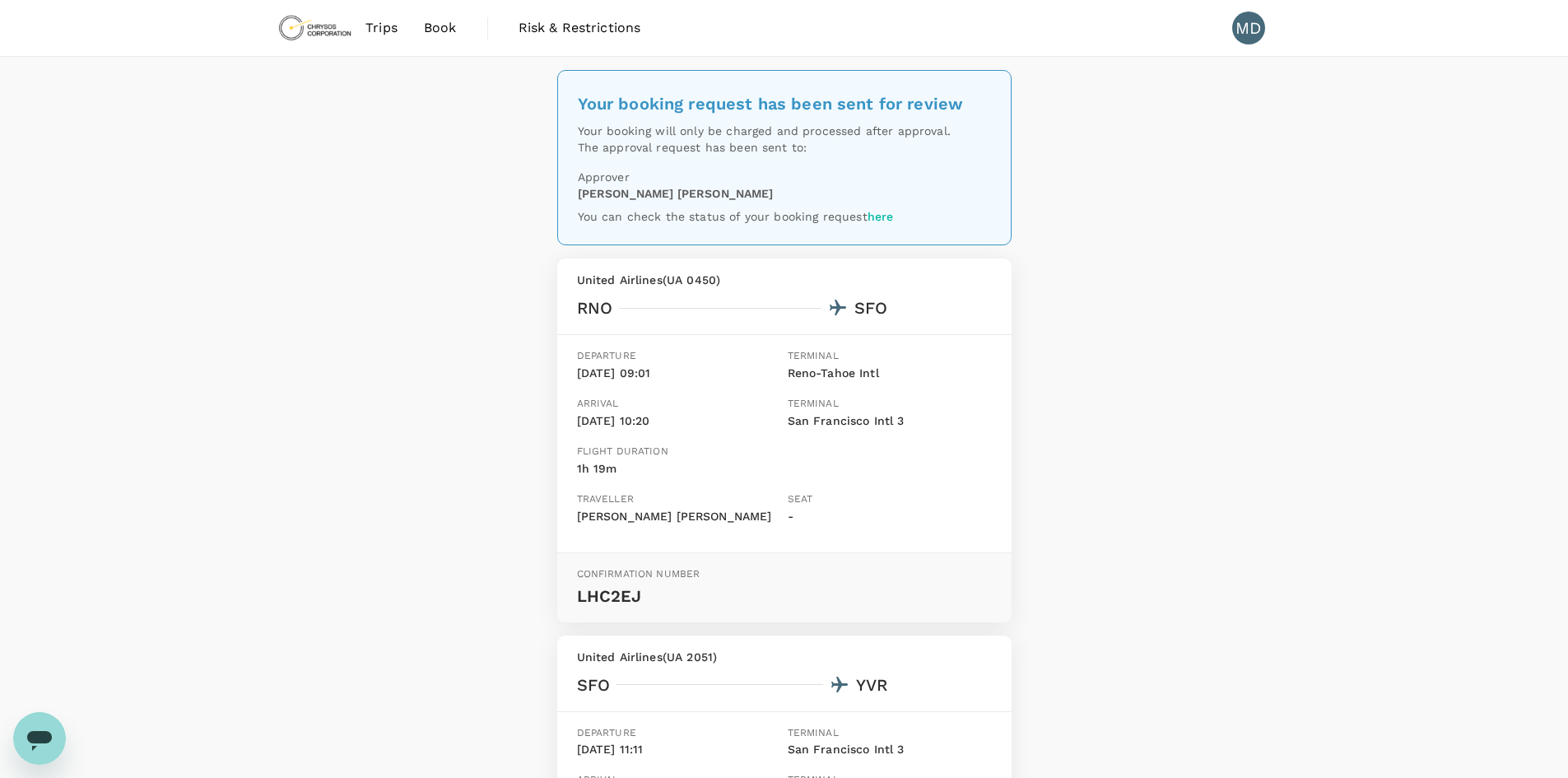
click at [1170, 478] on div "Your booking request has been sent for review Your booking will only be charged…" at bounding box center [784, 581] width 1568 height 1050
click at [393, 25] on span "Trips" at bounding box center [381, 28] width 32 height 20
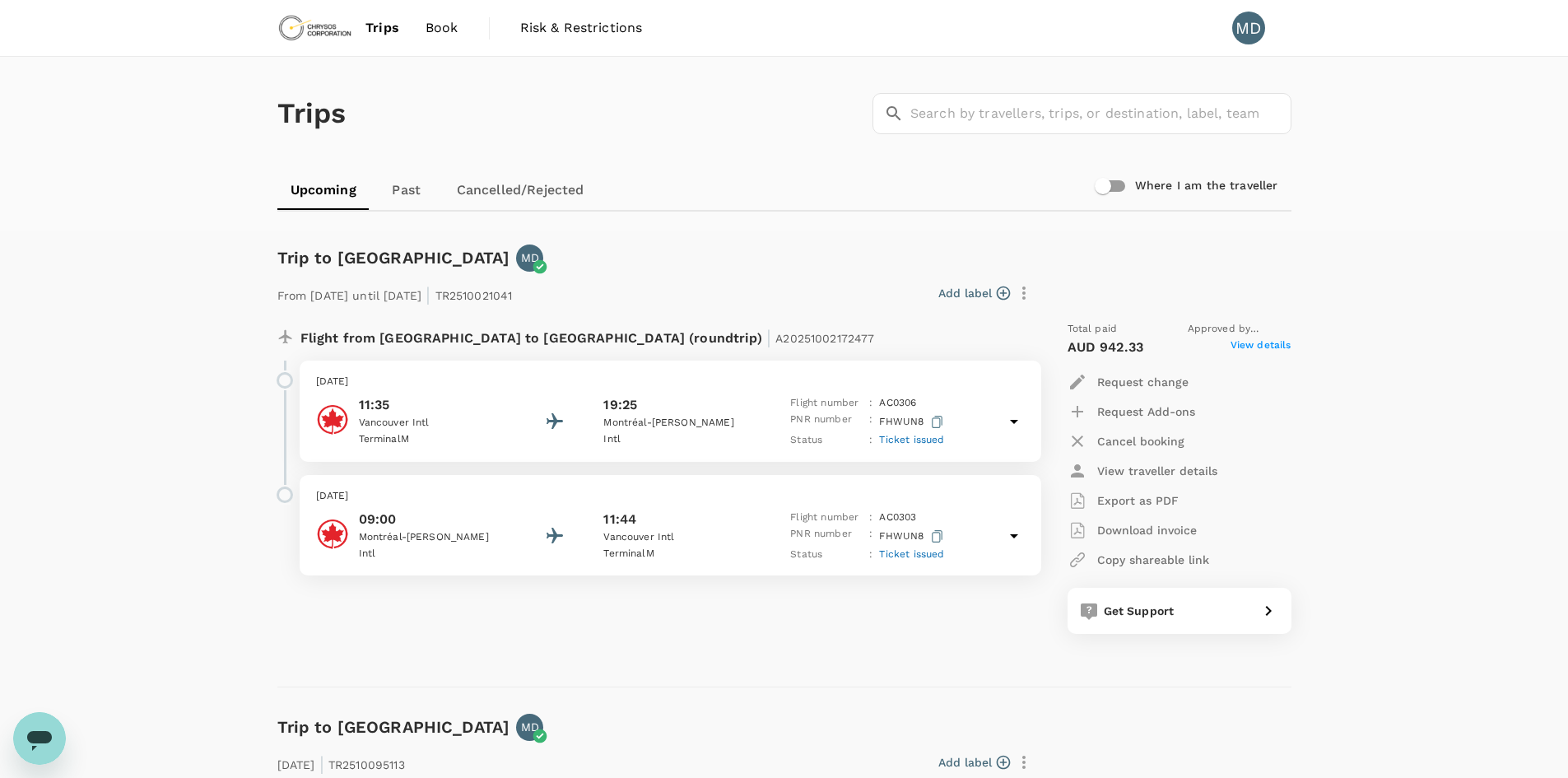
click at [781, 76] on div "Trips ​ ​" at bounding box center [781, 110] width 1021 height 120
drag, startPoint x: 393, startPoint y: 40, endPoint x: 420, endPoint y: 38, distance: 27.1
click at [393, 40] on link "Trips" at bounding box center [382, 28] width 60 height 56
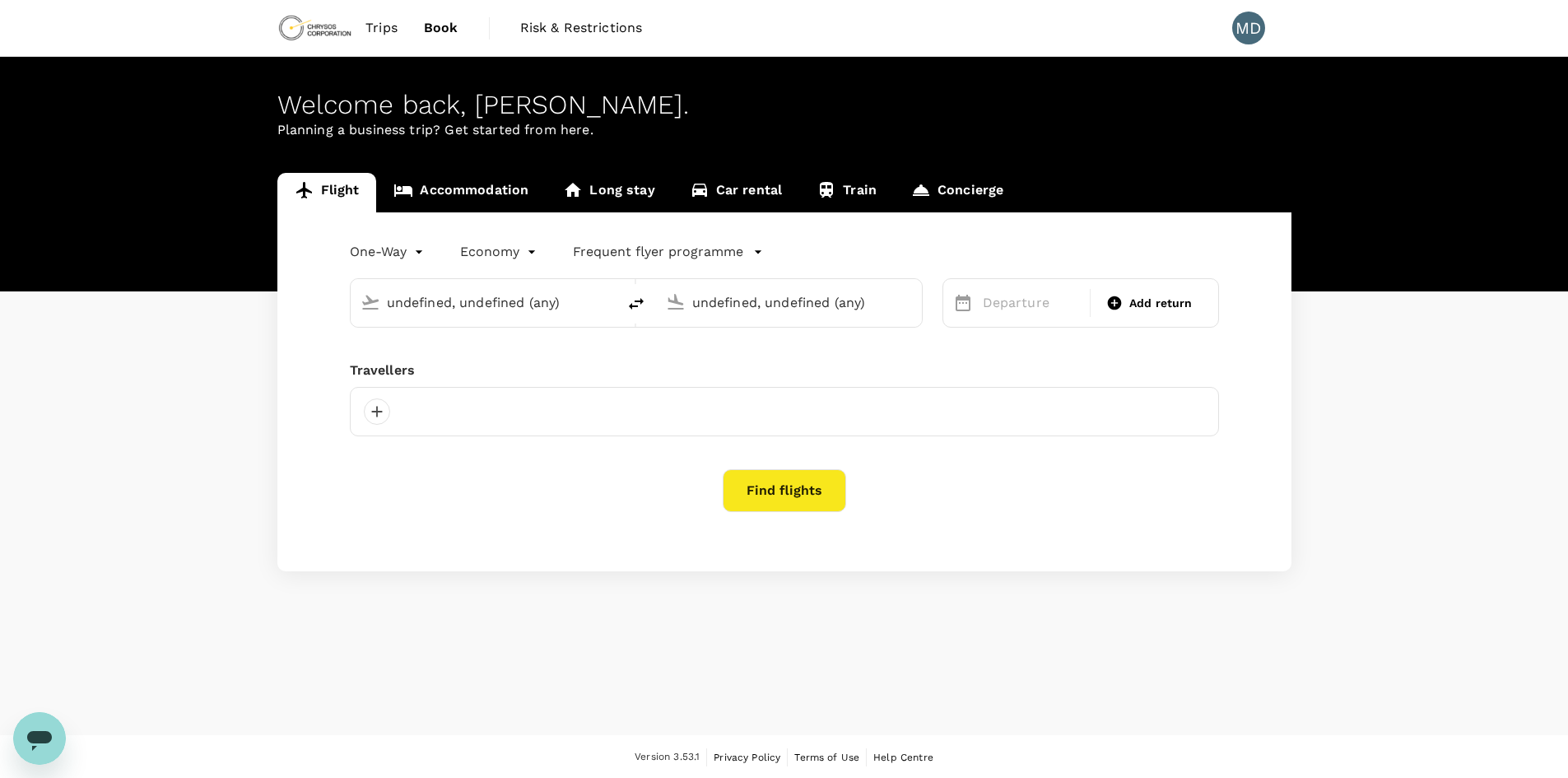
type input "Reno-Tahoe Intl (RNO)"
type input "Vancouver Intl (YVR)"
type input "Reno-Tahoe Intl (RNO)"
type input "Vancouver Intl (YVR)"
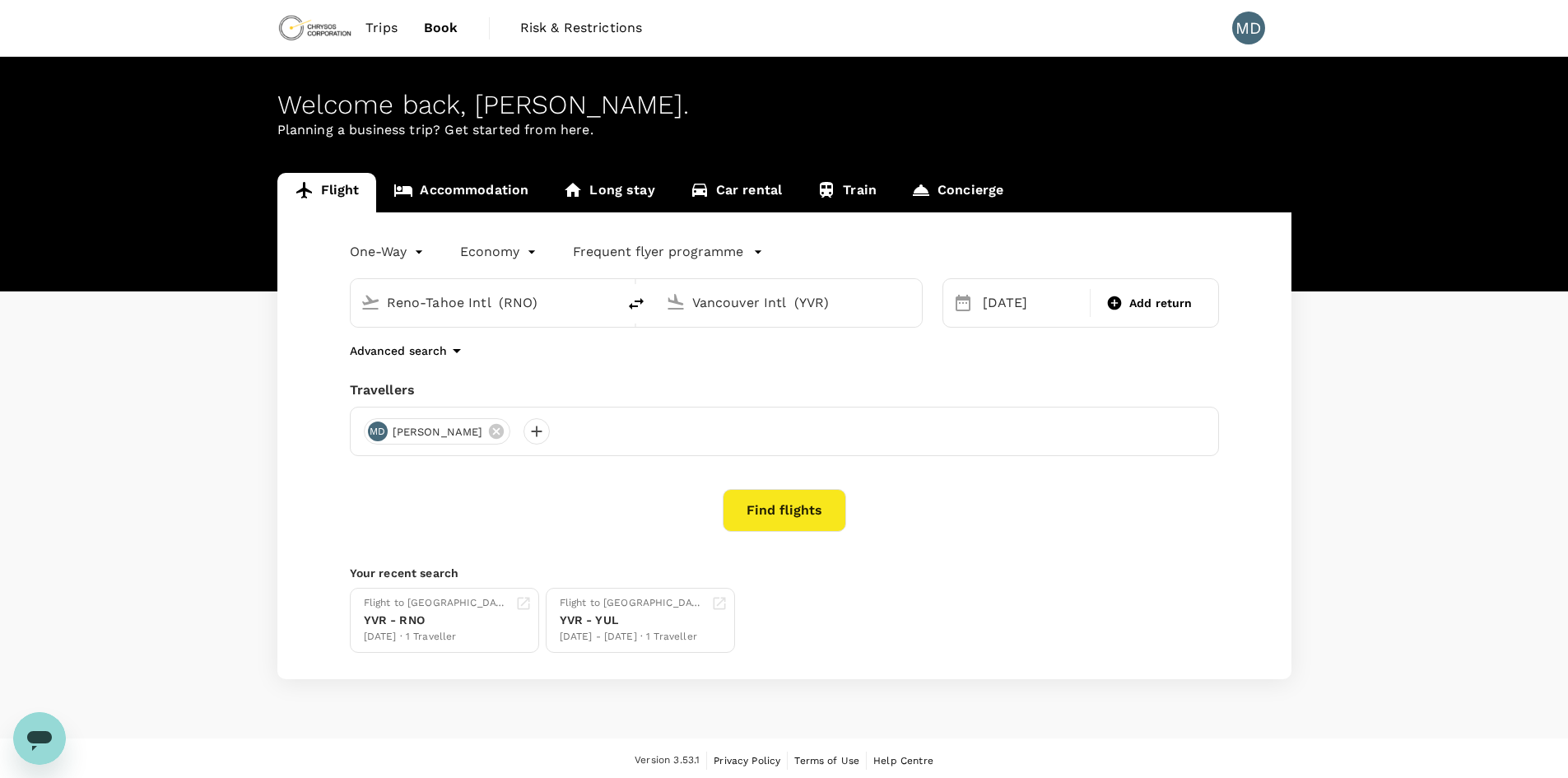
click at [570, 304] on input "Reno-Tahoe Intl (RNO)" at bounding box center [485, 302] width 195 height 26
drag, startPoint x: 463, startPoint y: 367, endPoint x: 515, endPoint y: 355, distance: 53.4
click at [464, 368] on p "Mexico City Intl" at bounding box center [508, 367] width 289 height 17
type input "Mexico City Intl (MEX)"
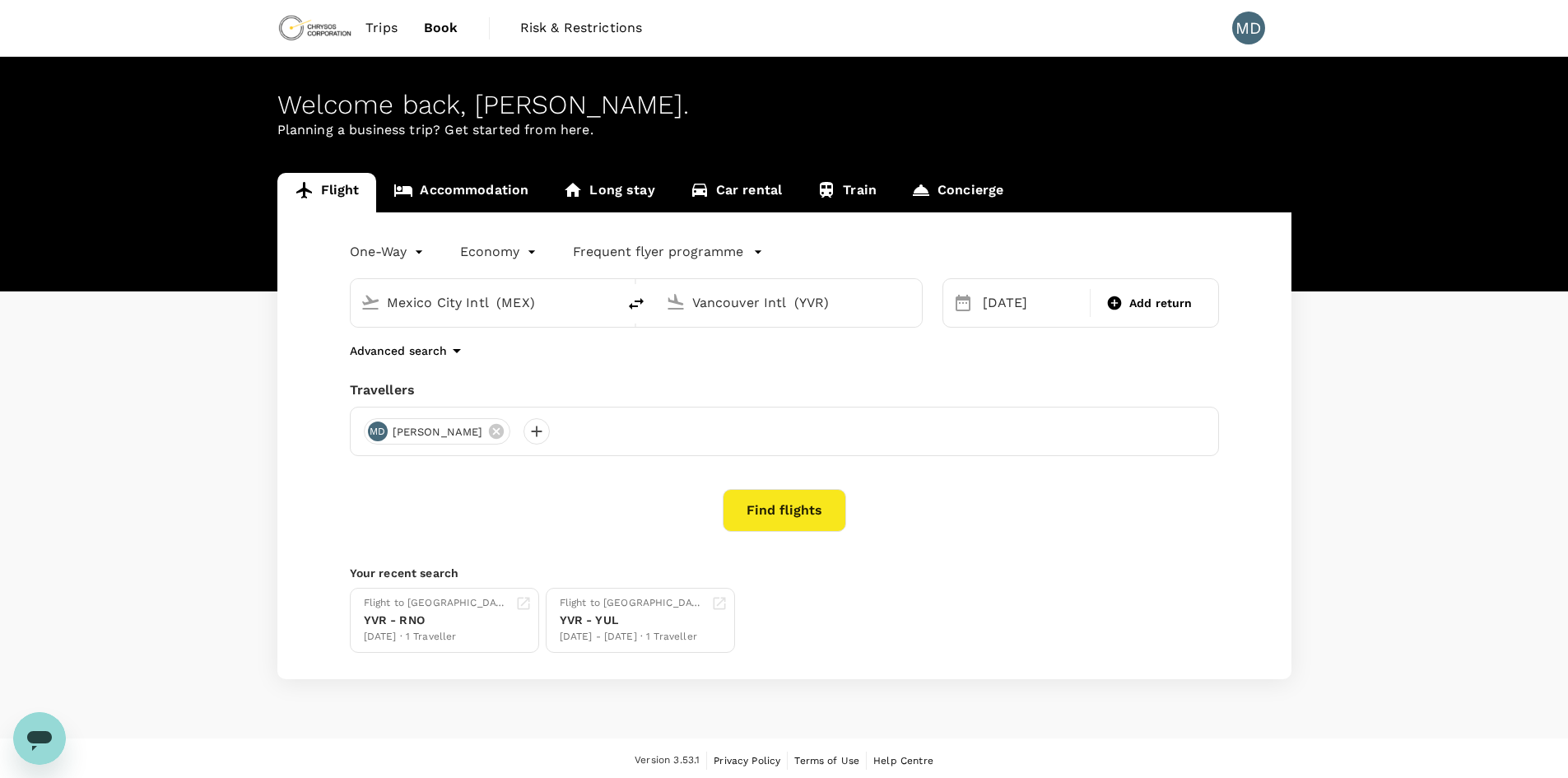
click at [766, 314] on input "Vancouver Intl (YVR)" at bounding box center [790, 302] width 195 height 26
click at [753, 335] on p "Acapulco, Mexico" at bounding box center [814, 336] width 329 height 17
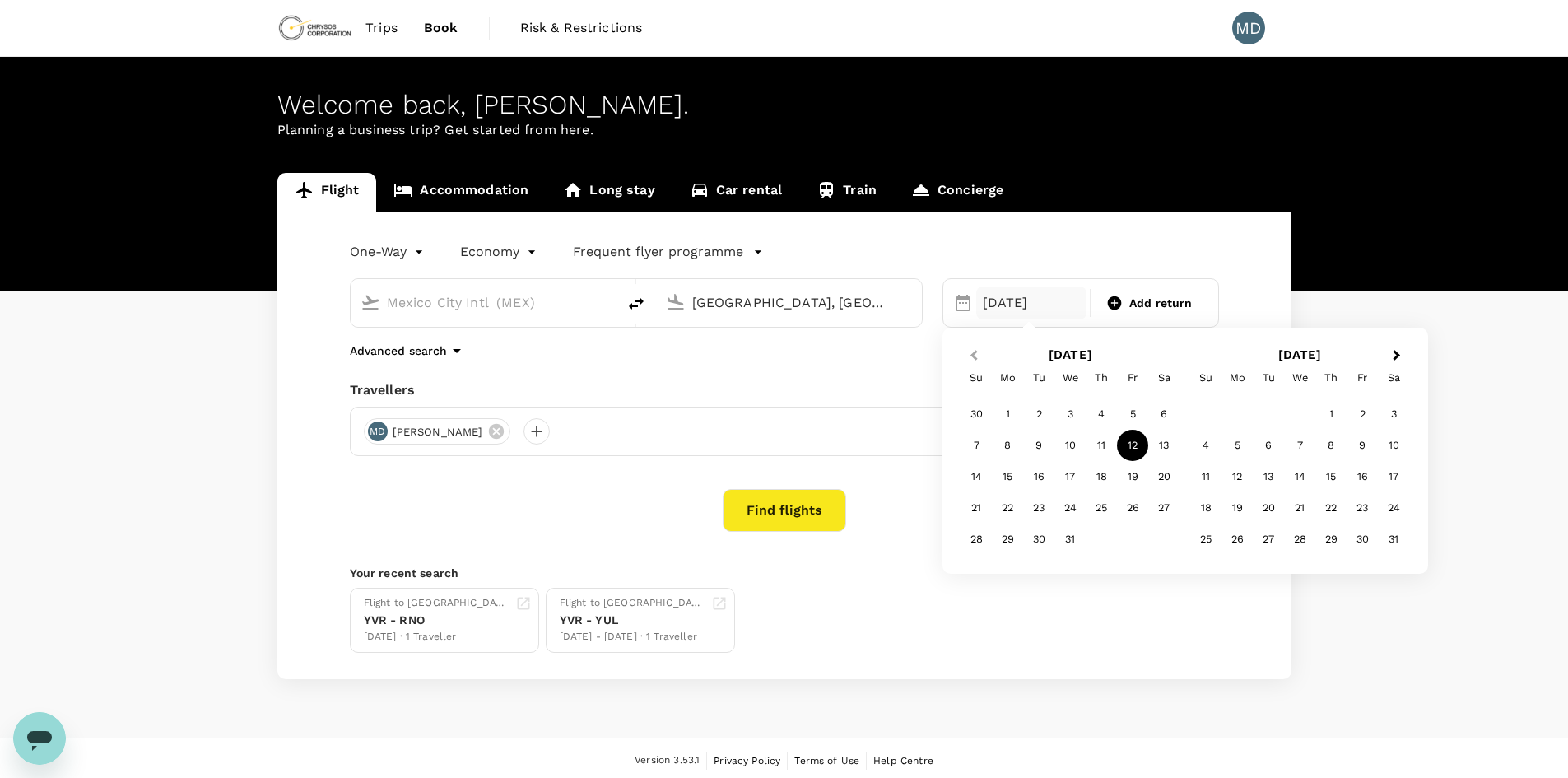
type input "Acapulco, Mexico (any)"
click at [972, 360] on button "Previous Month" at bounding box center [972, 357] width 27 height 27
click at [1033, 508] on div "18" at bounding box center [1039, 508] width 32 height 32
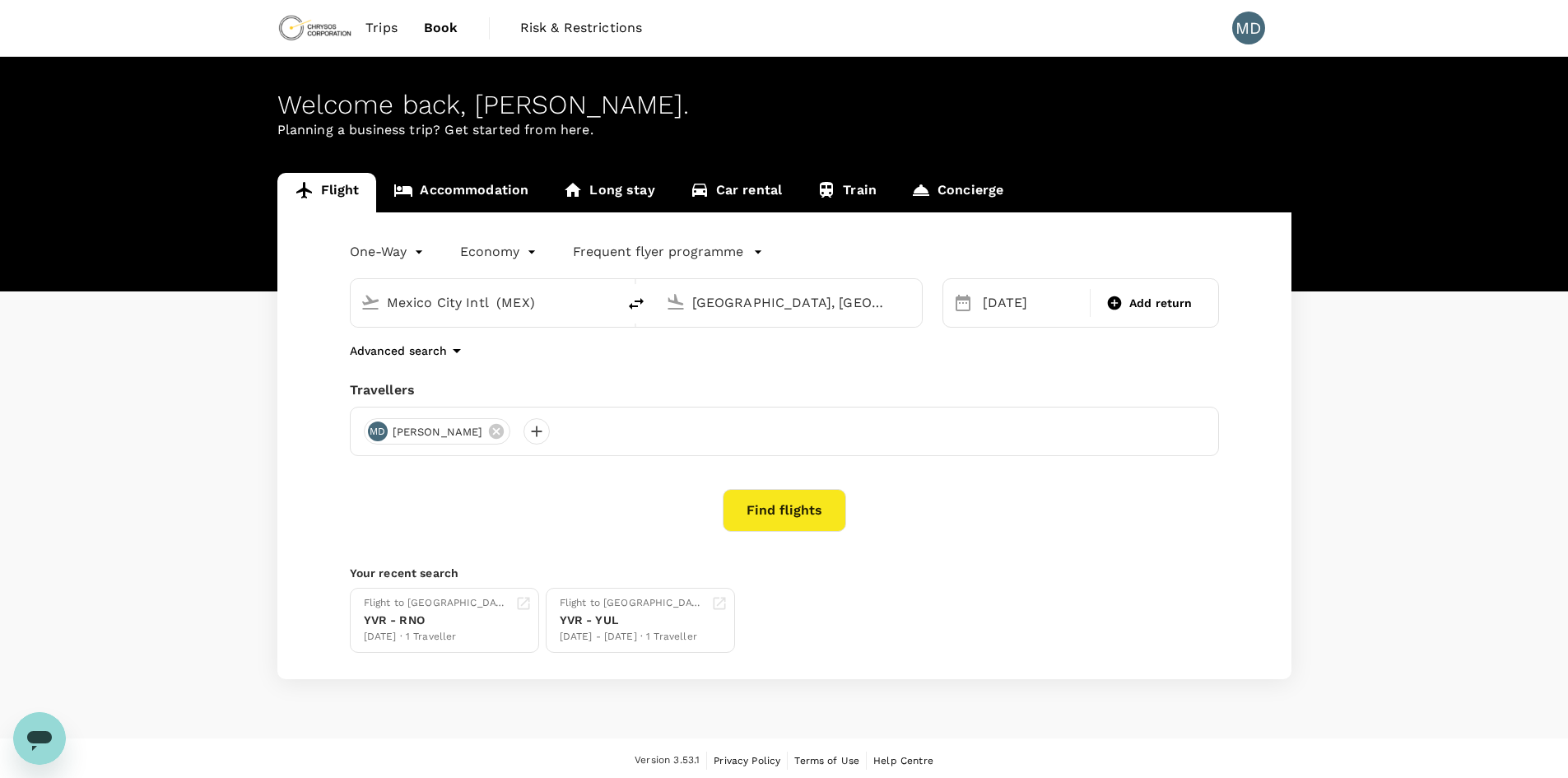
click at [780, 504] on button "Find flights" at bounding box center [785, 509] width 123 height 43
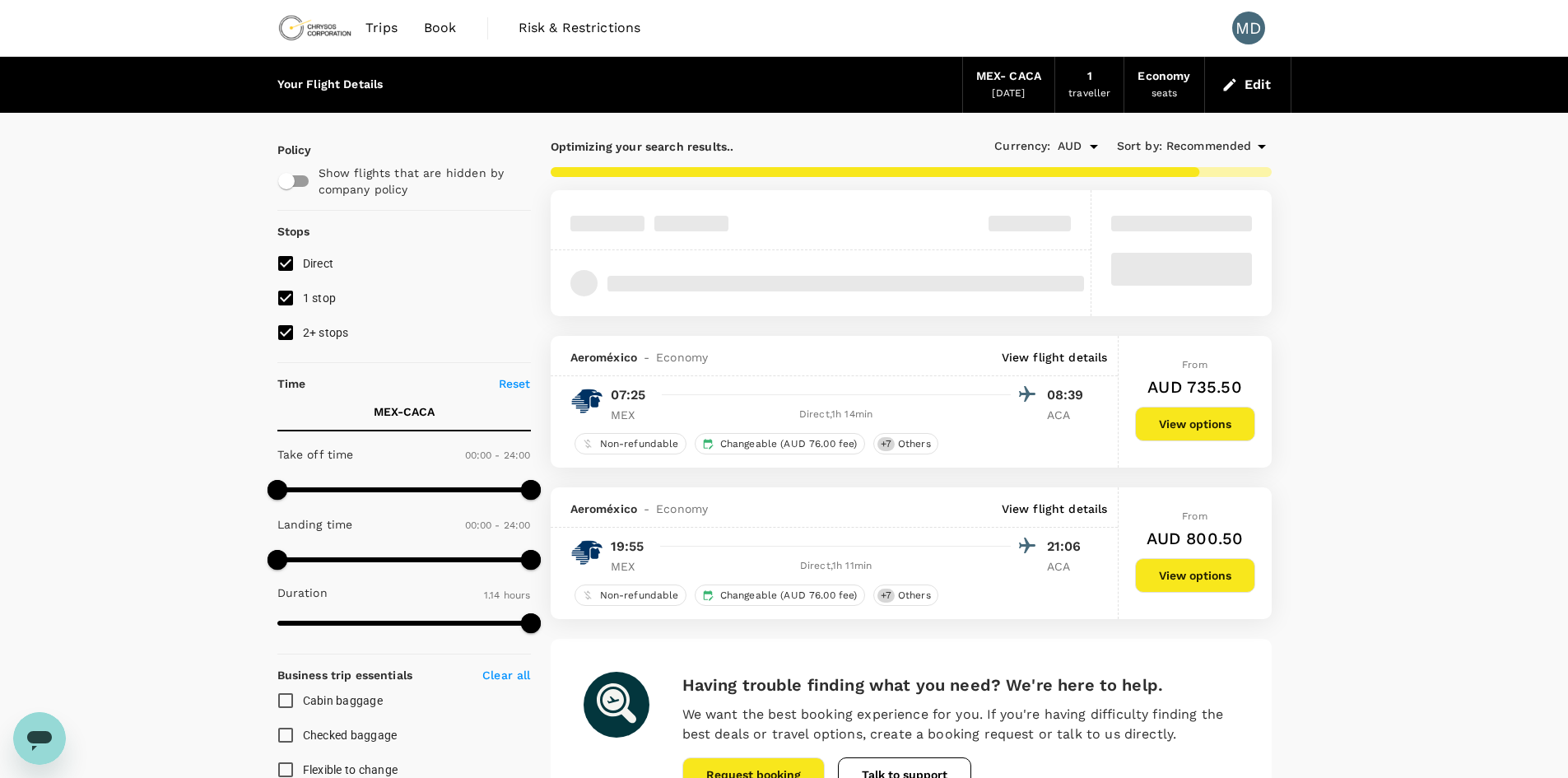
type input "965"
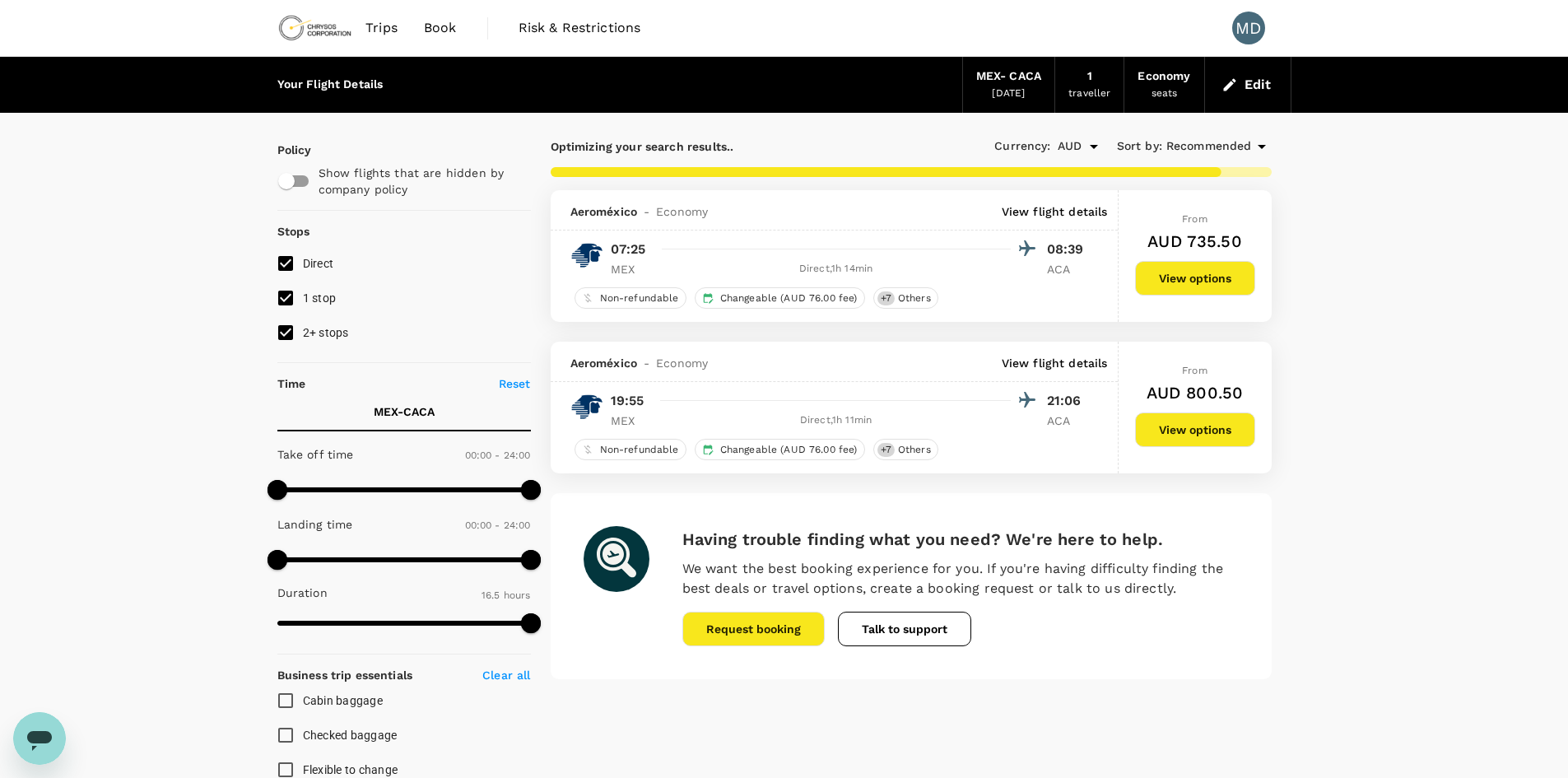
checkbox input "false"
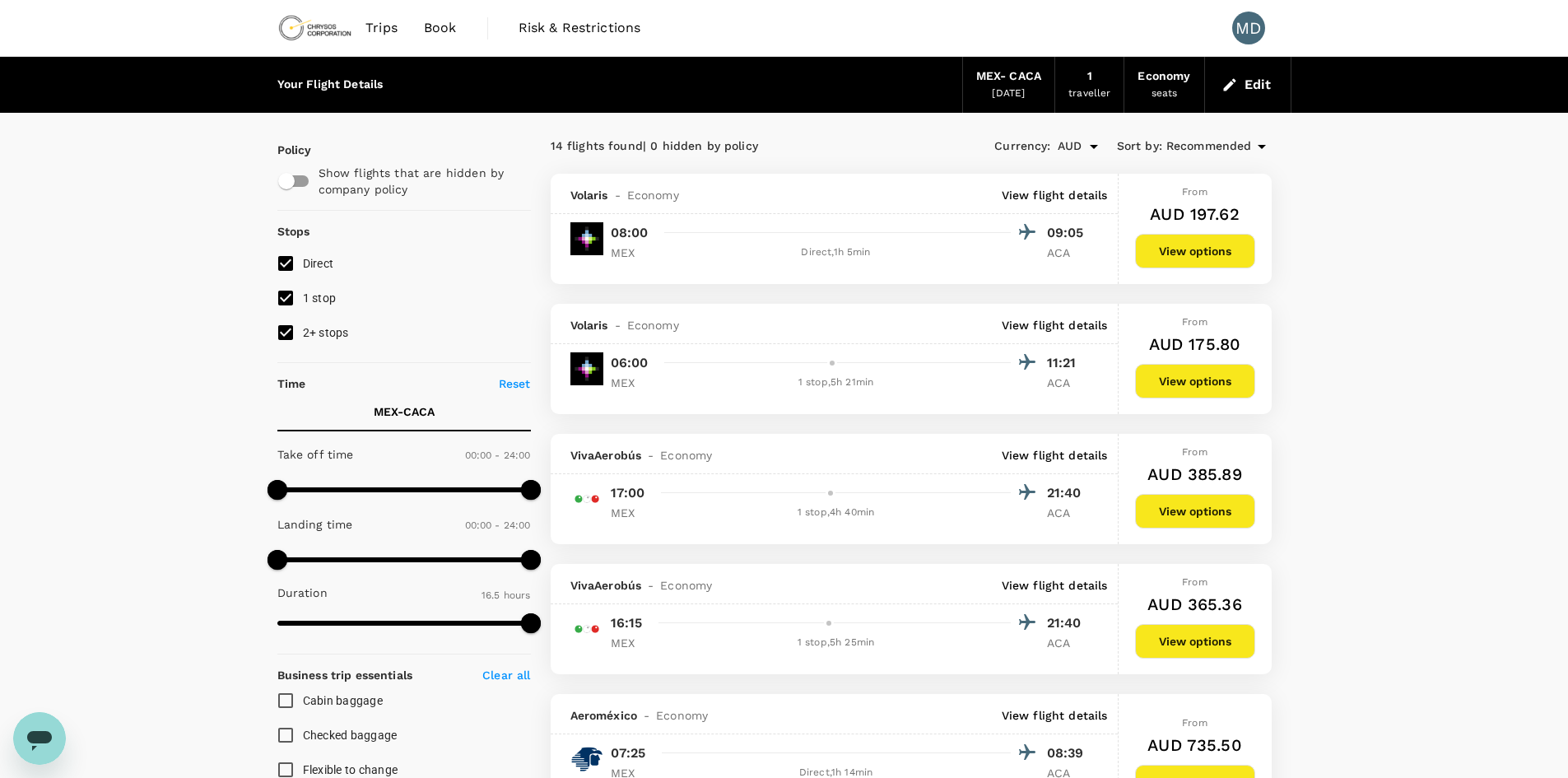
click at [1083, 73] on div "1 traveller" at bounding box center [1089, 84] width 69 height 56
click at [957, 84] on div "Your Flight Details MEX - CACA 18 Nov 2025 1 traveller Economy seats Edit" at bounding box center [785, 84] width 1014 height 56
drag, startPoint x: 994, startPoint y: 81, endPoint x: 1078, endPoint y: 78, distance: 84.1
click at [994, 80] on div "MEX - CACA" at bounding box center [1009, 77] width 65 height 18
click at [1101, 76] on div "1 traveller" at bounding box center [1089, 84] width 69 height 56
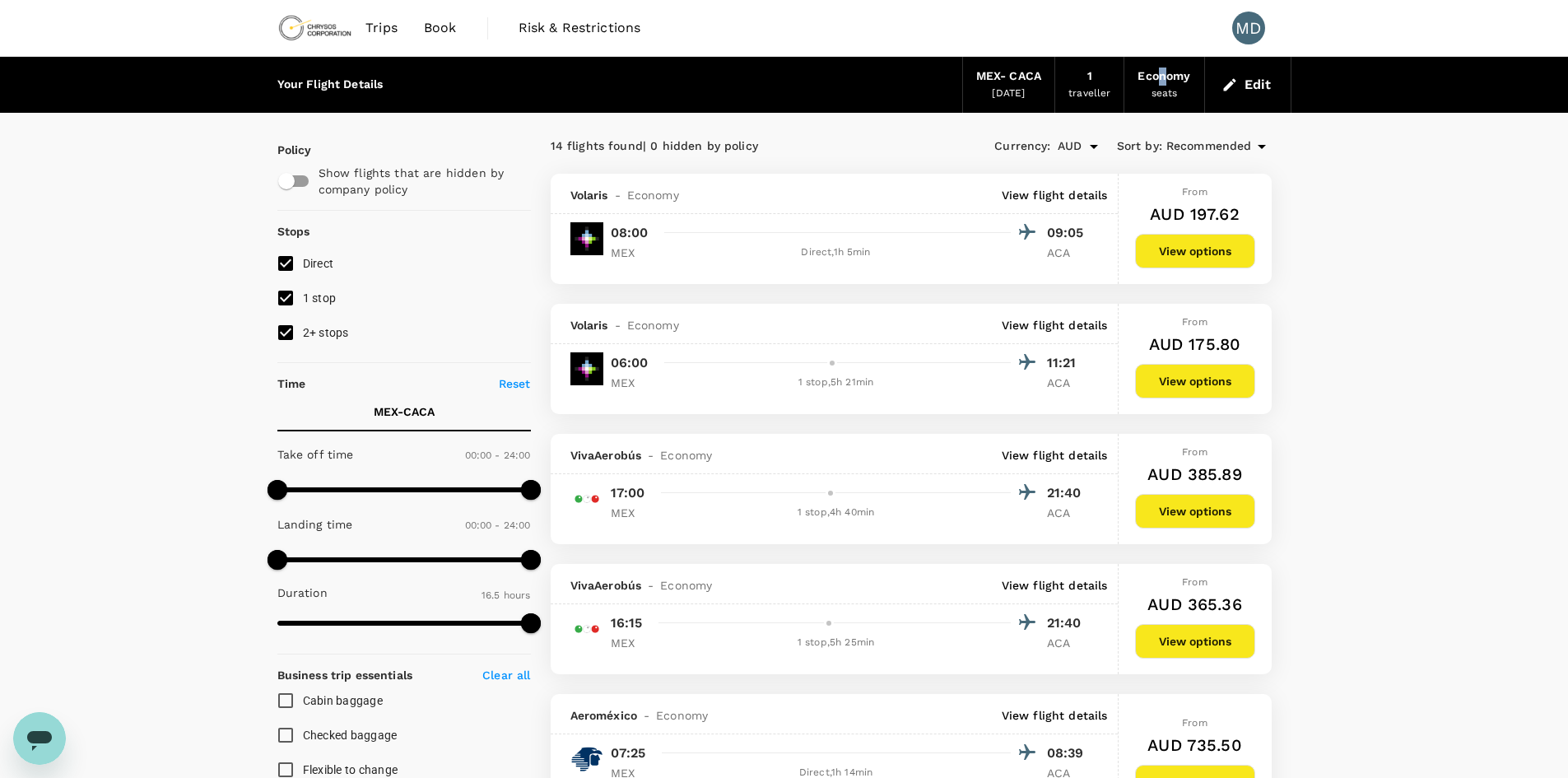
click at [1163, 75] on div "Economy" at bounding box center [1163, 77] width 53 height 18
click at [1267, 78] on button "Edit" at bounding box center [1248, 85] width 59 height 27
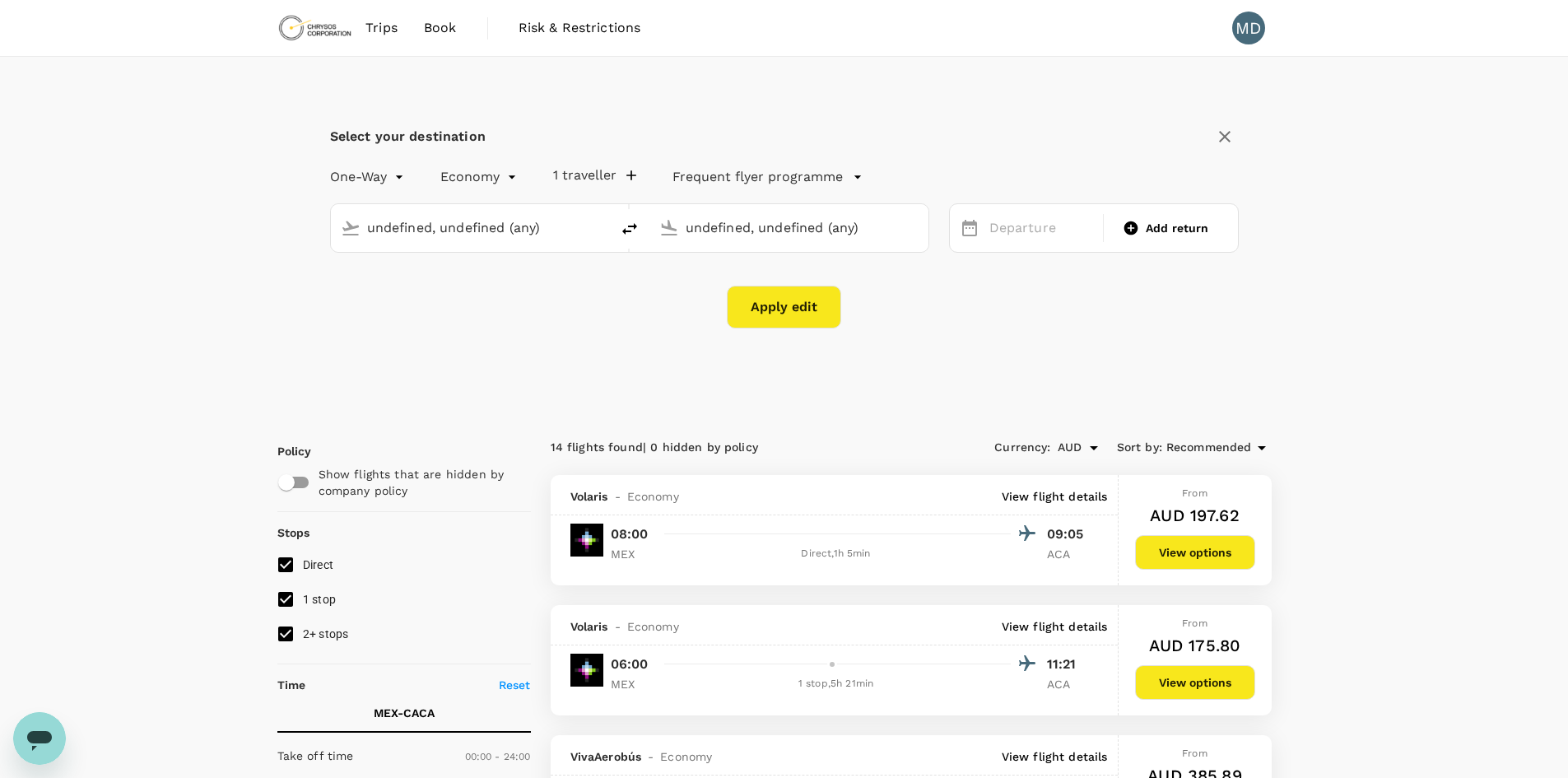
type input "Mexico City Intl (MEX)"
type input "Acapulco, Mexico (any)"
type input "Mexico City Intl (MEX)"
type input "Acapulco, Mexico (any)"
click at [1052, 223] on div "18 Nov" at bounding box center [1041, 228] width 118 height 32
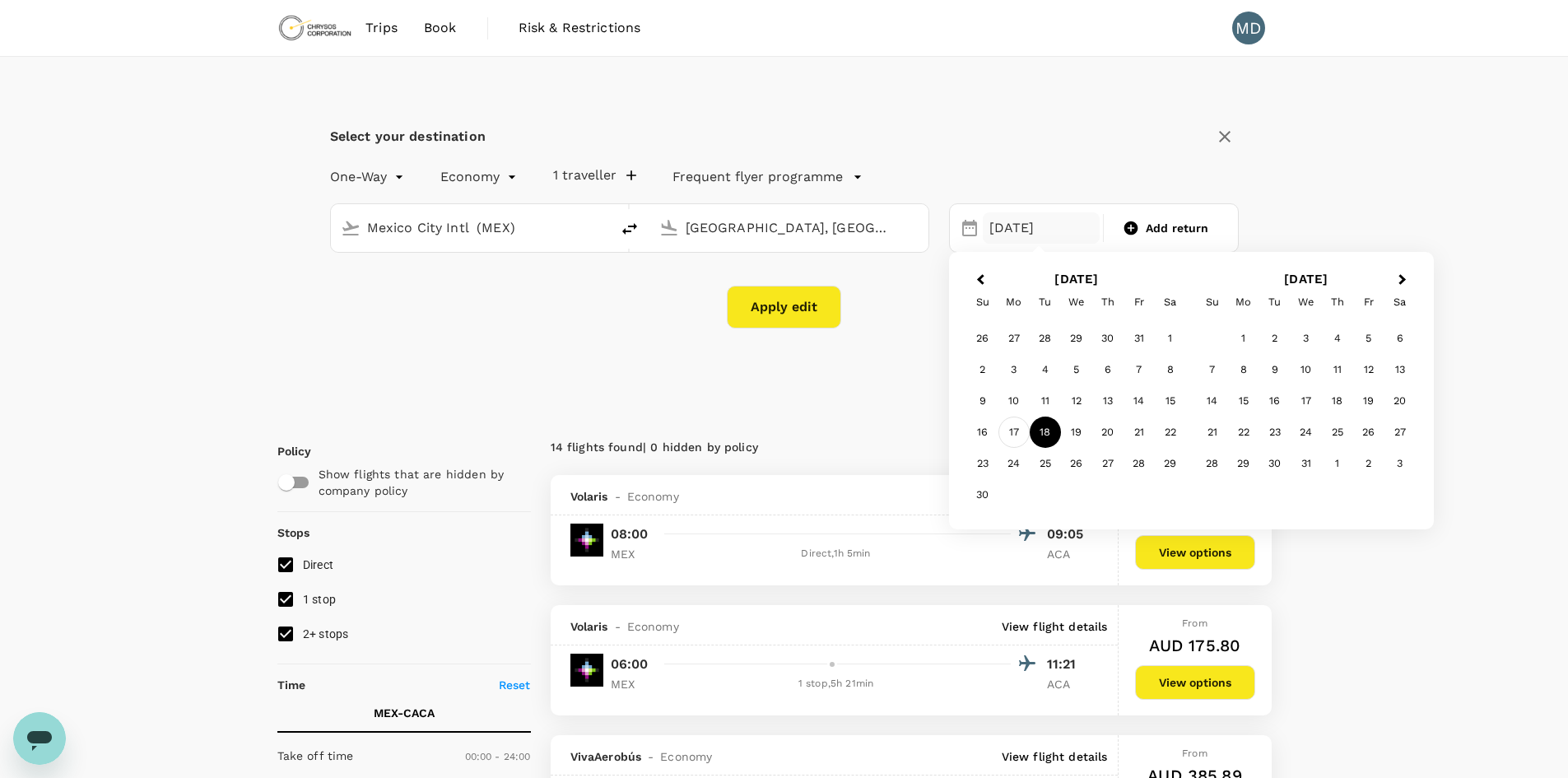
click at [1023, 432] on div "17" at bounding box center [1014, 432] width 32 height 32
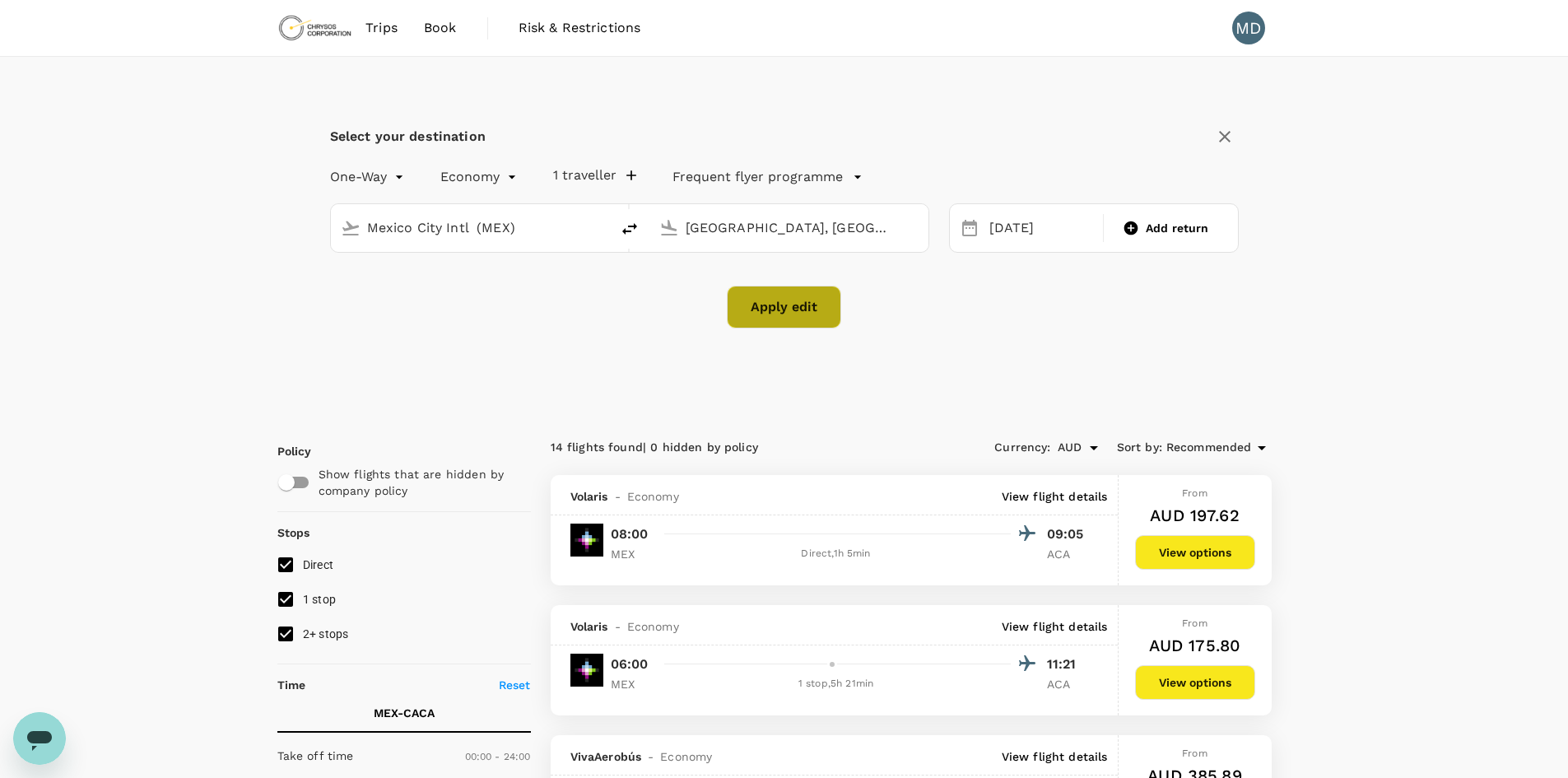
click at [783, 310] on button "Apply edit" at bounding box center [784, 306] width 114 height 43
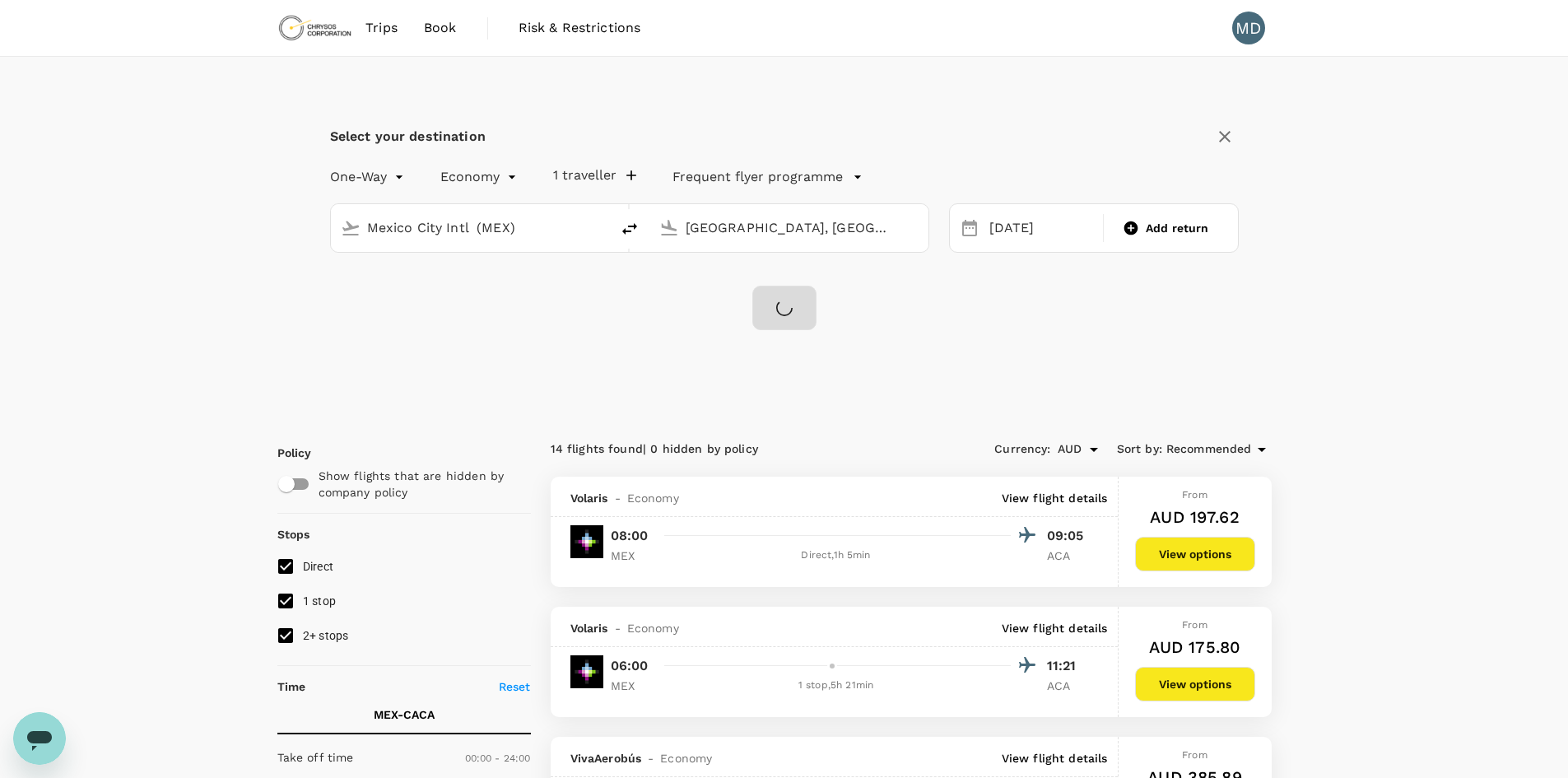
checkbox input "false"
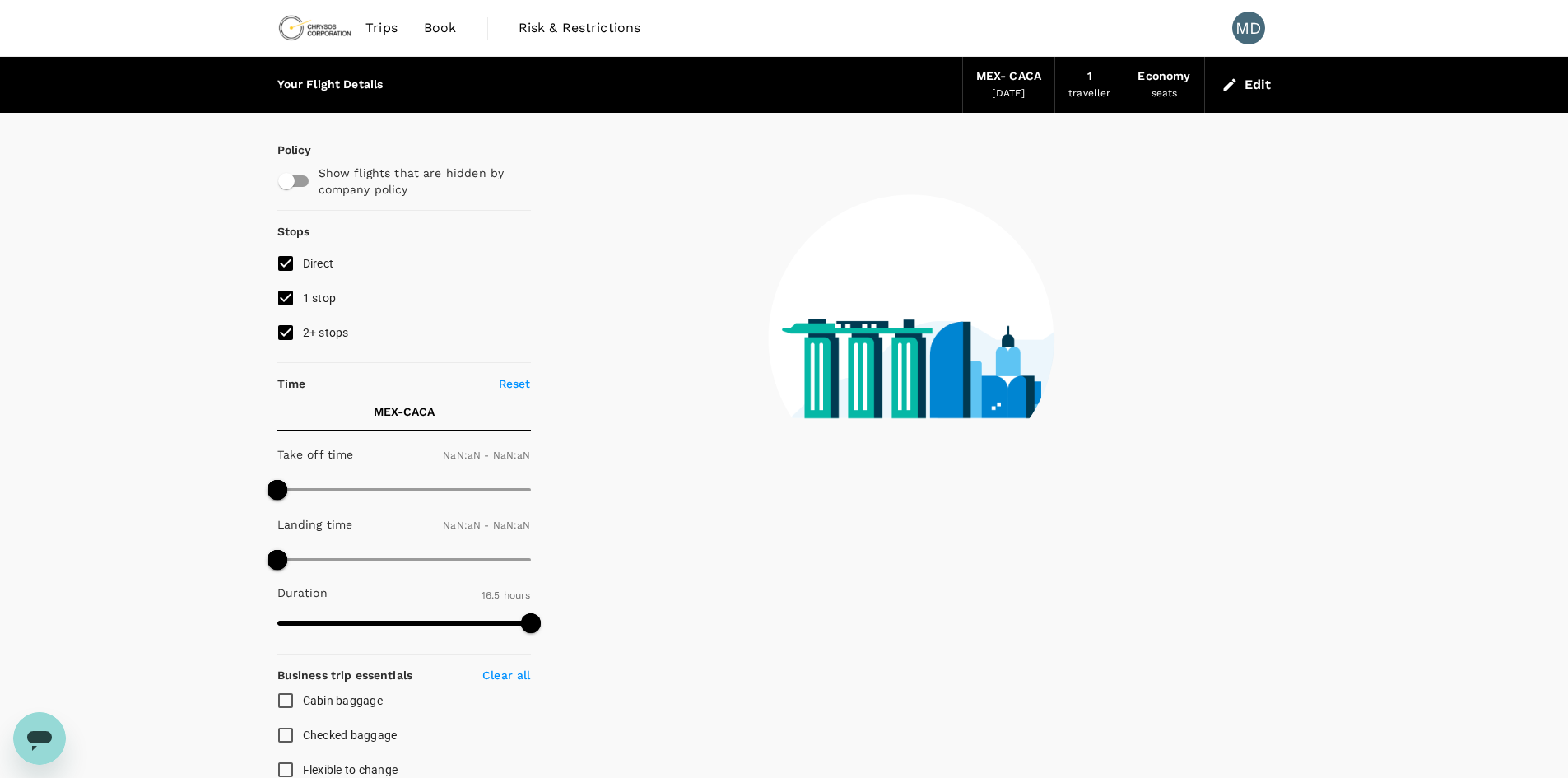
type input "1440"
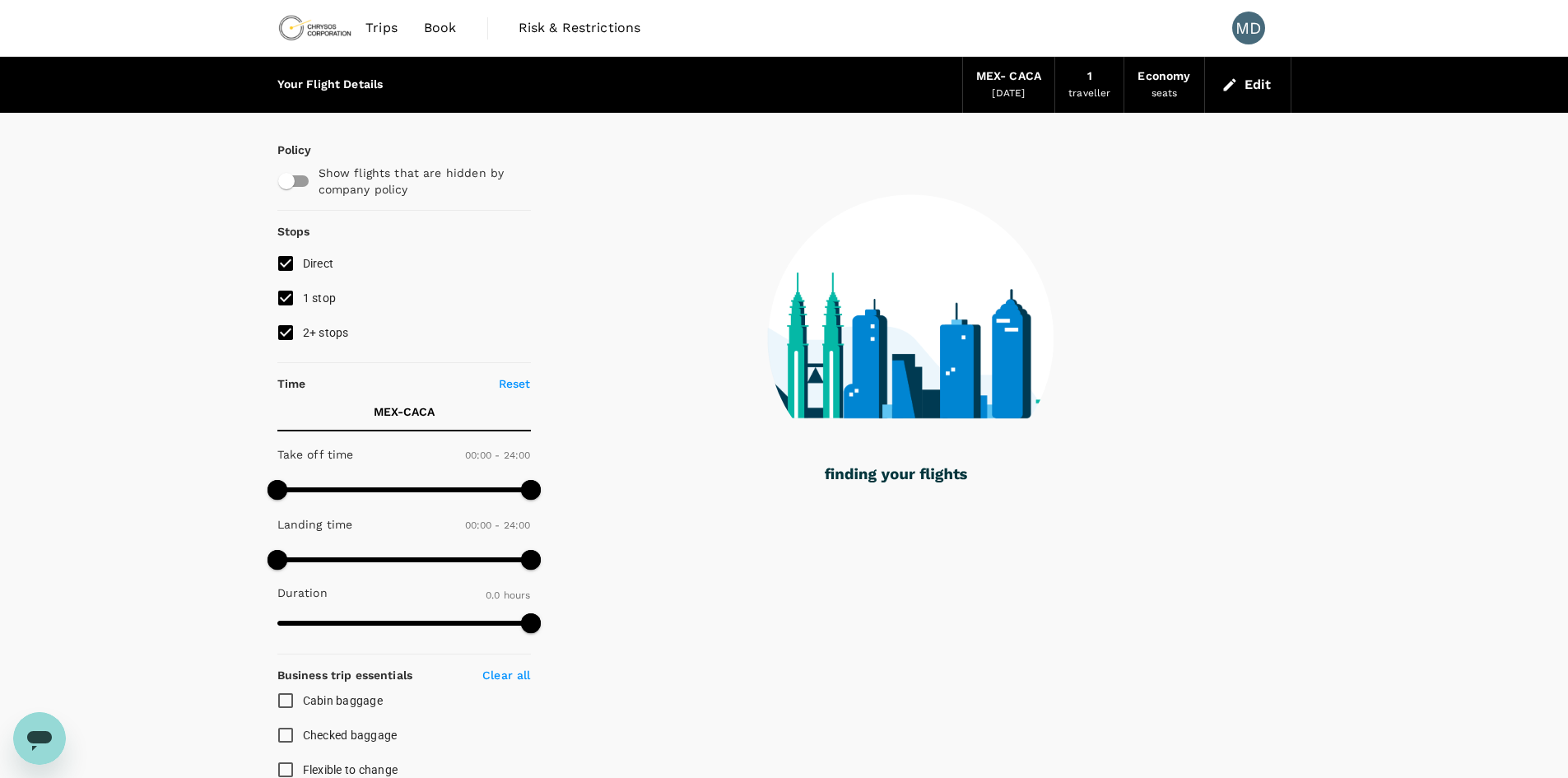
checkbox input "true"
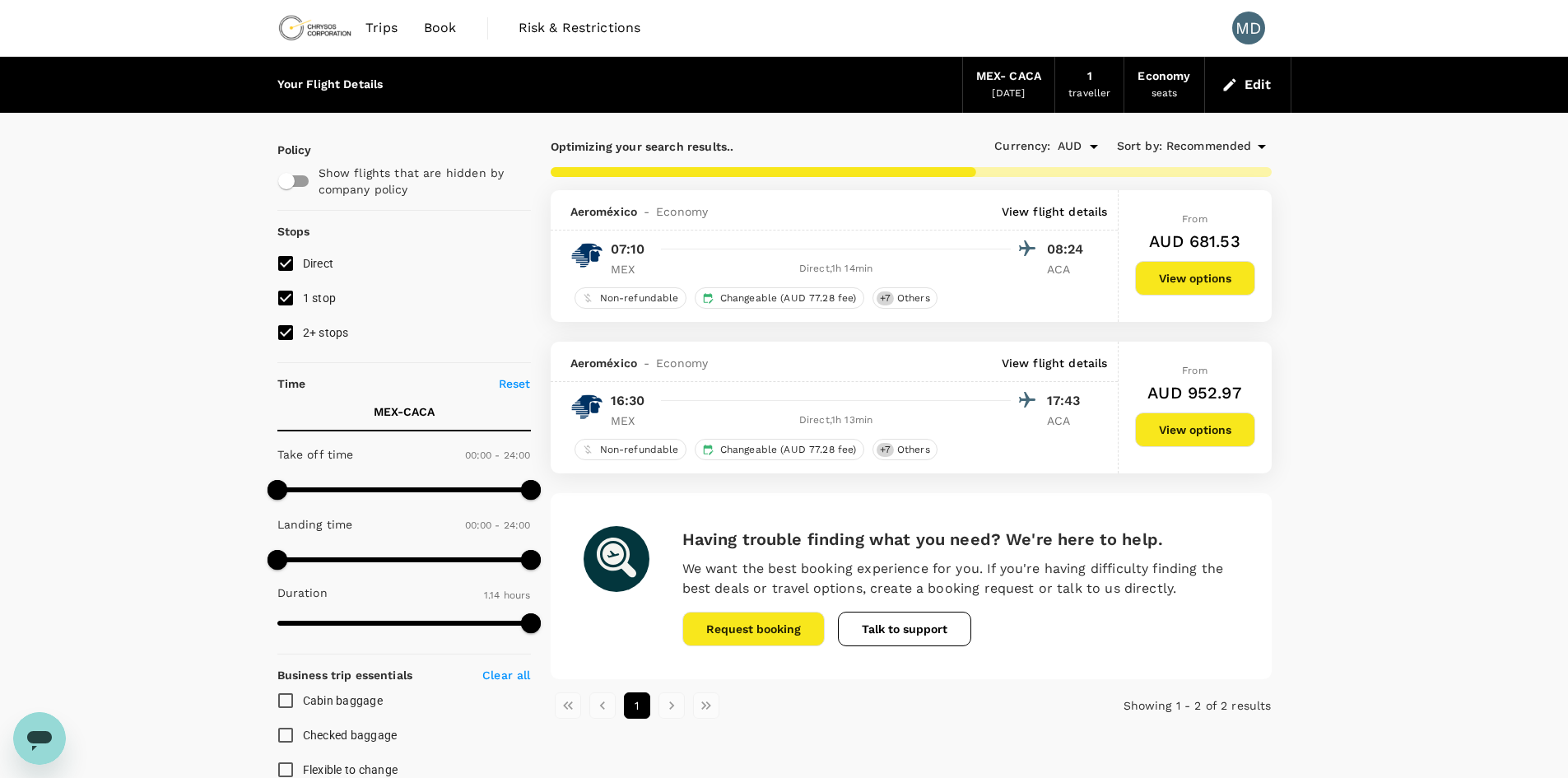
type input "744"
checkbox input "false"
